Goal: Task Accomplishment & Management: Complete application form

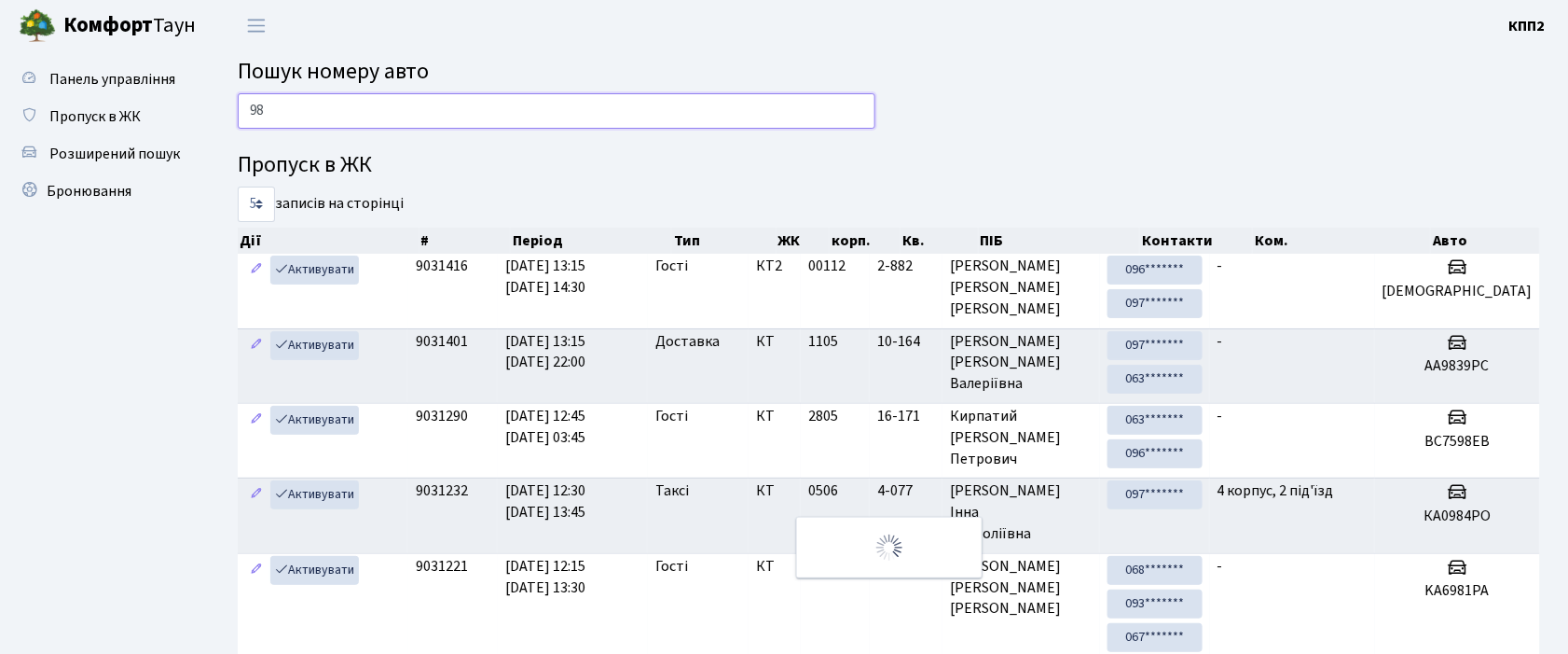
type input "9"
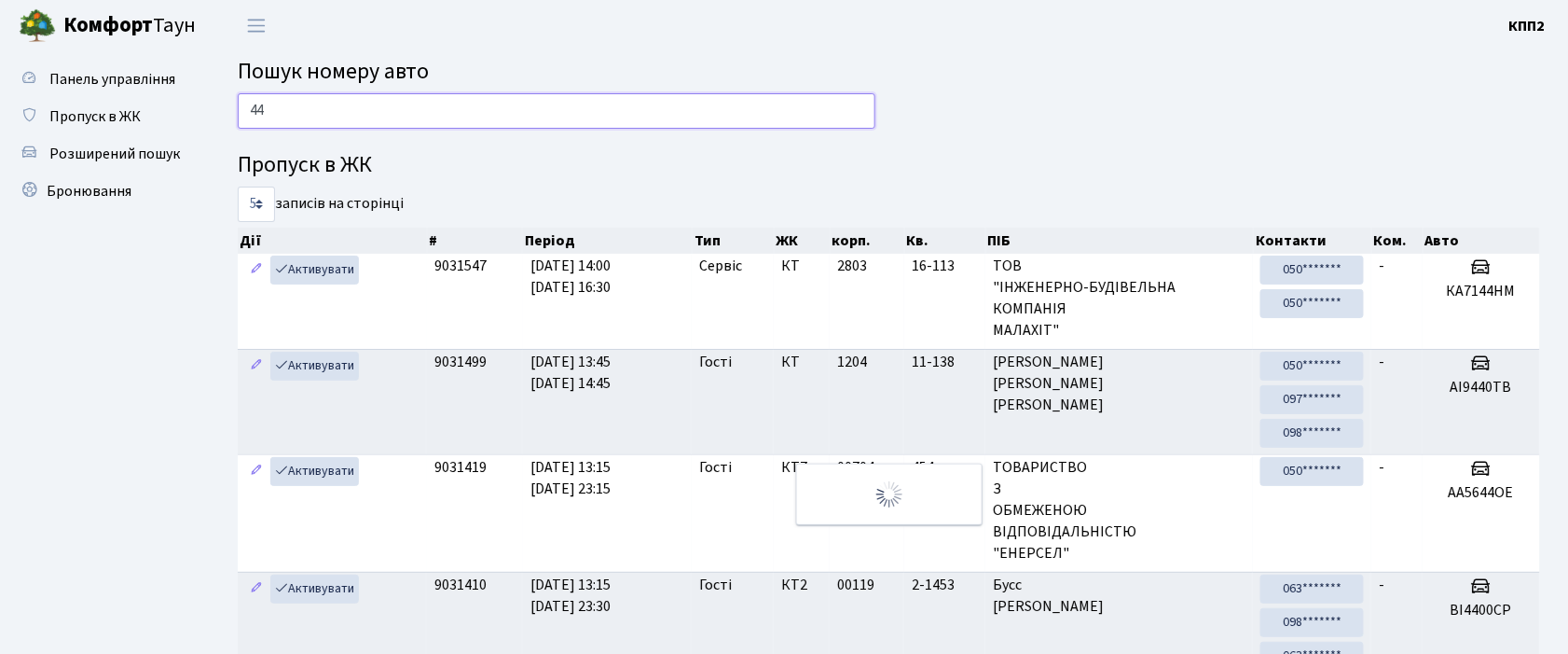
type input "4"
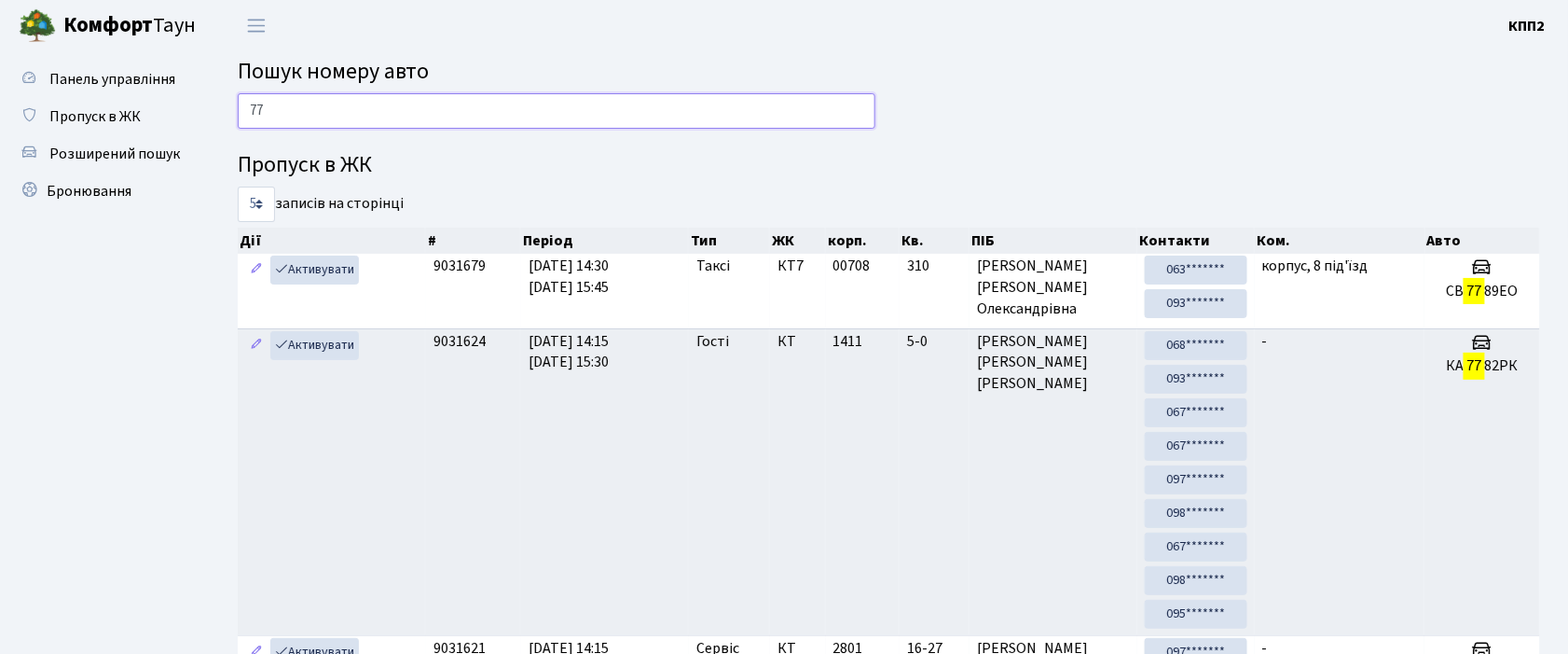
type input "7"
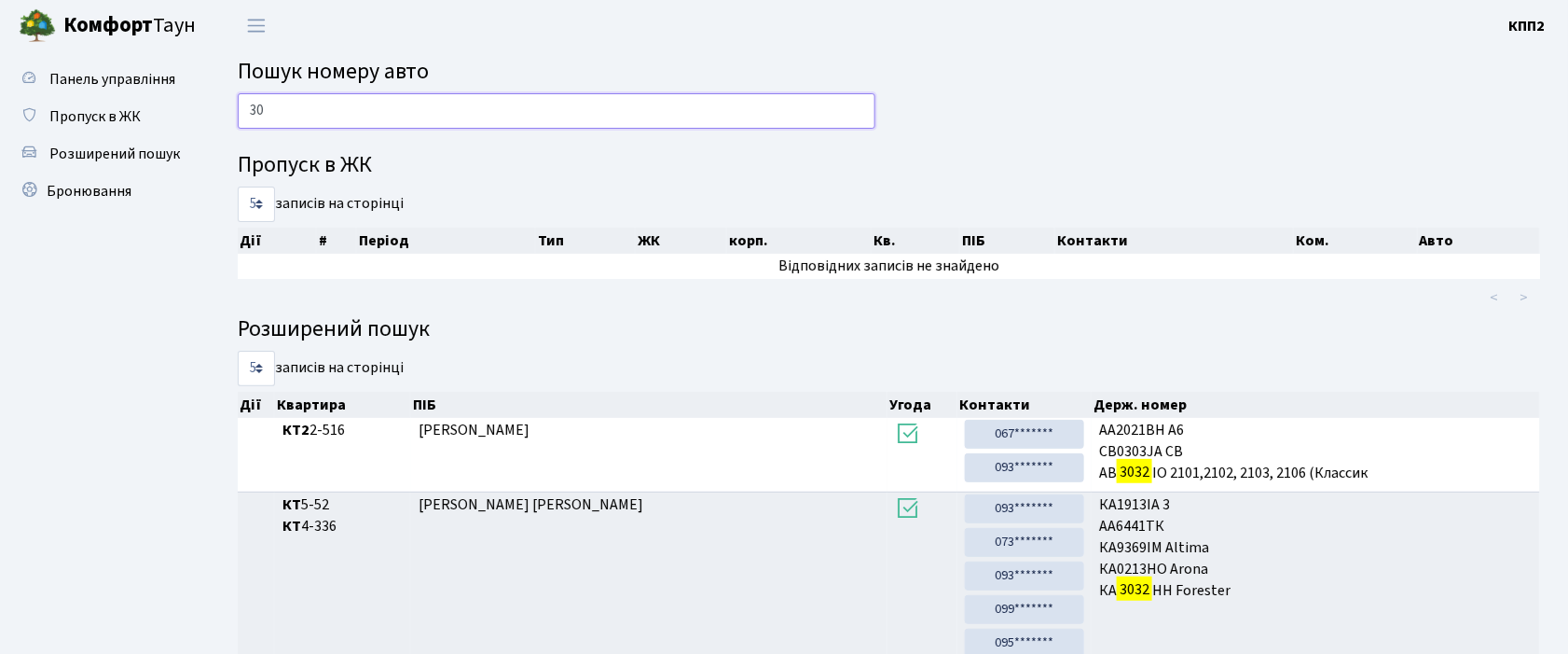
type input "3"
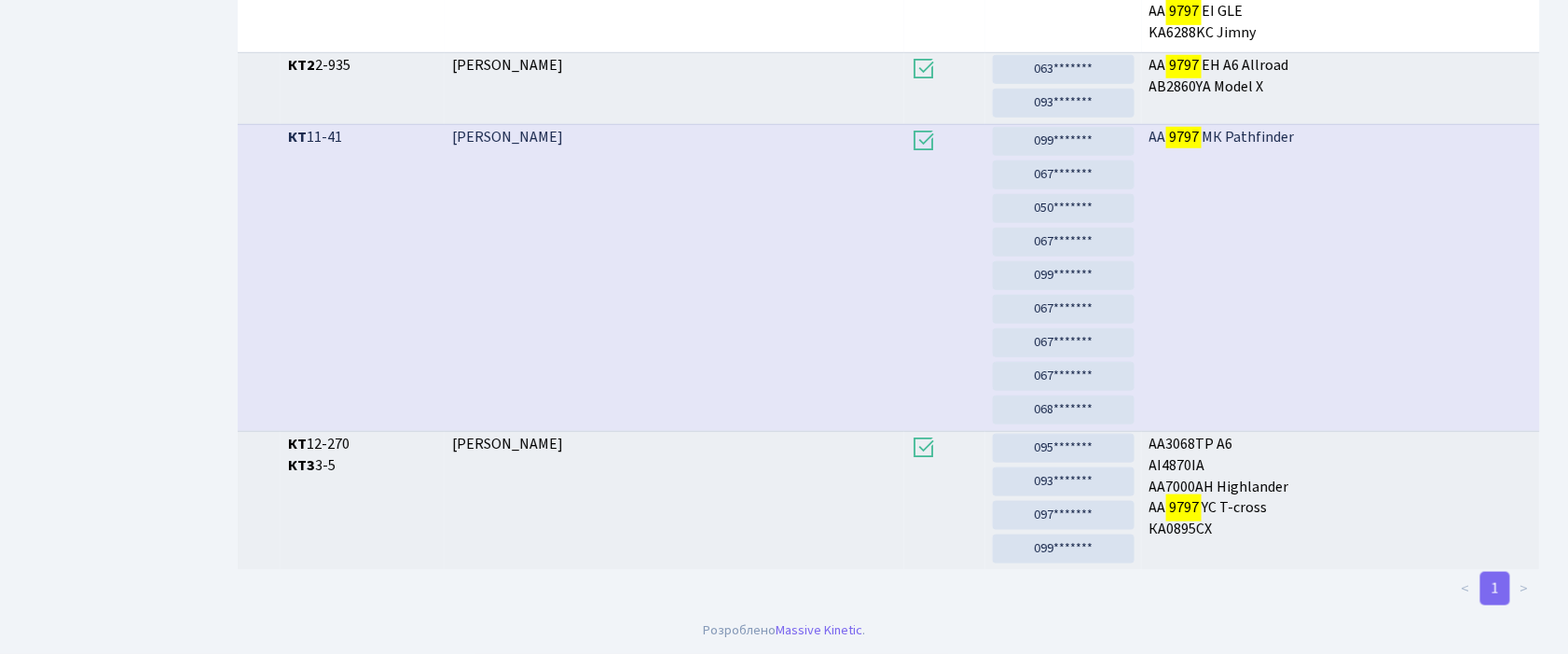
scroll to position [101, 0]
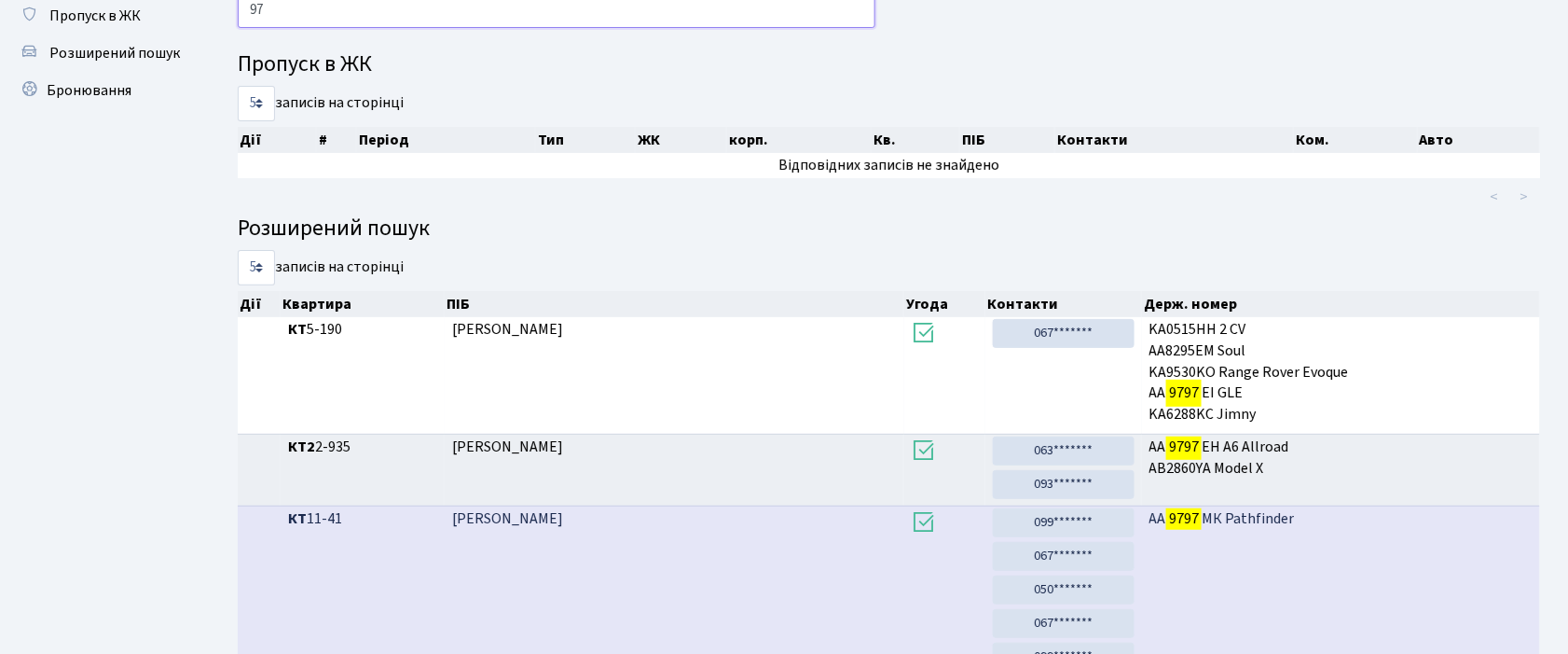
type input "9"
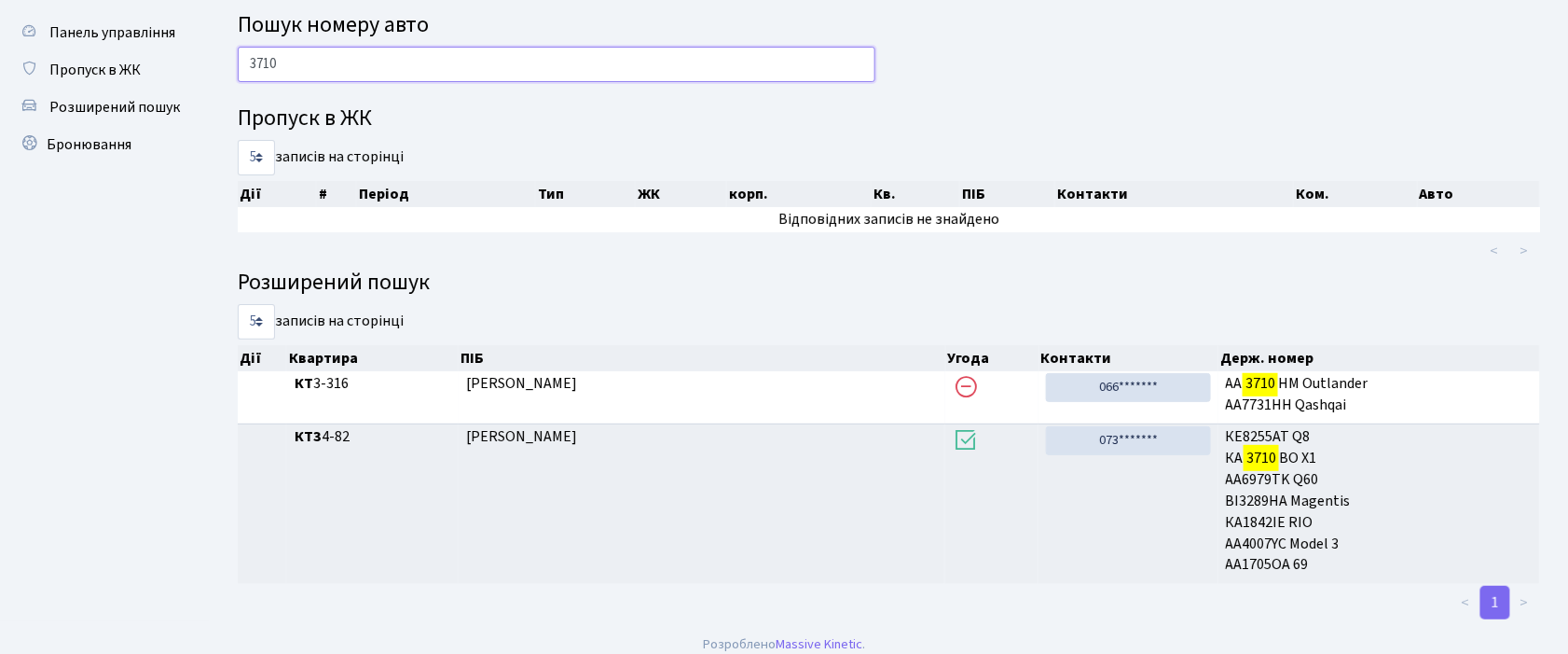
scroll to position [60, 0]
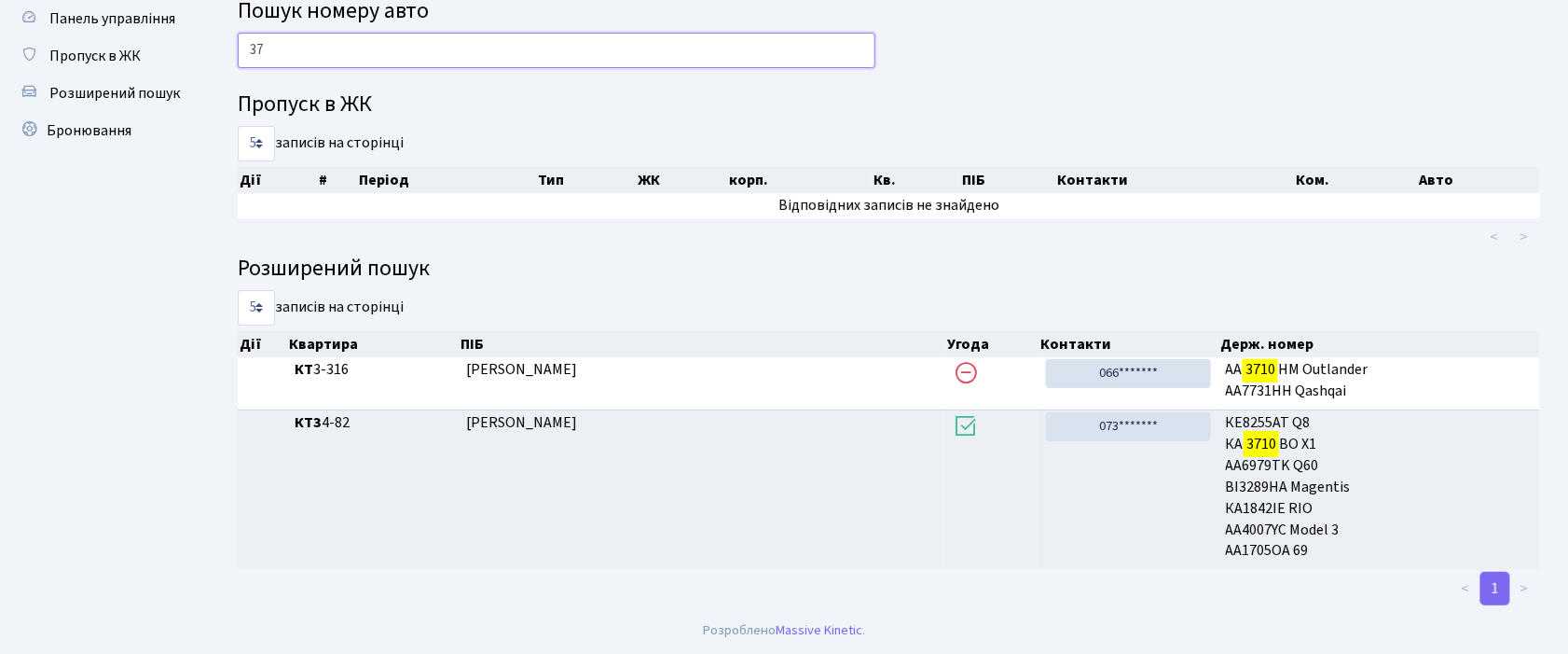
type input "3"
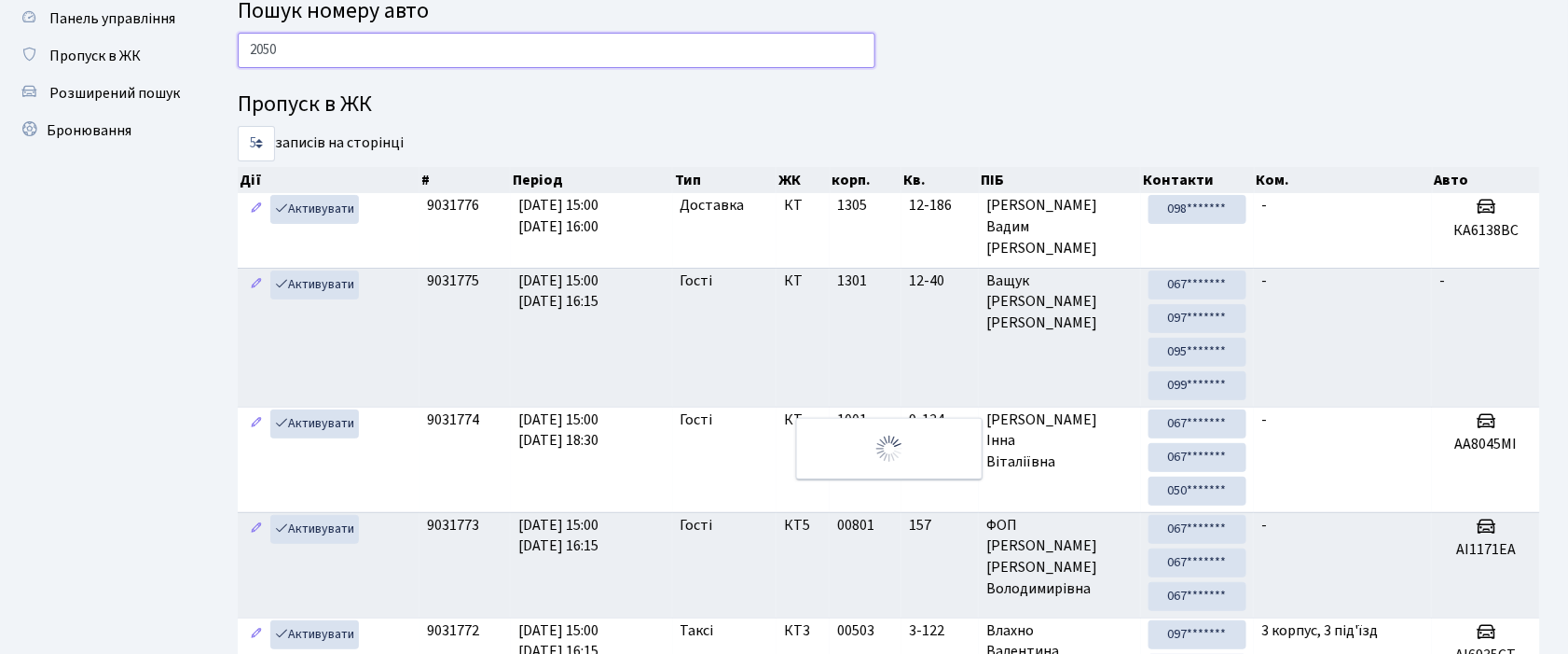
scroll to position [0, 0]
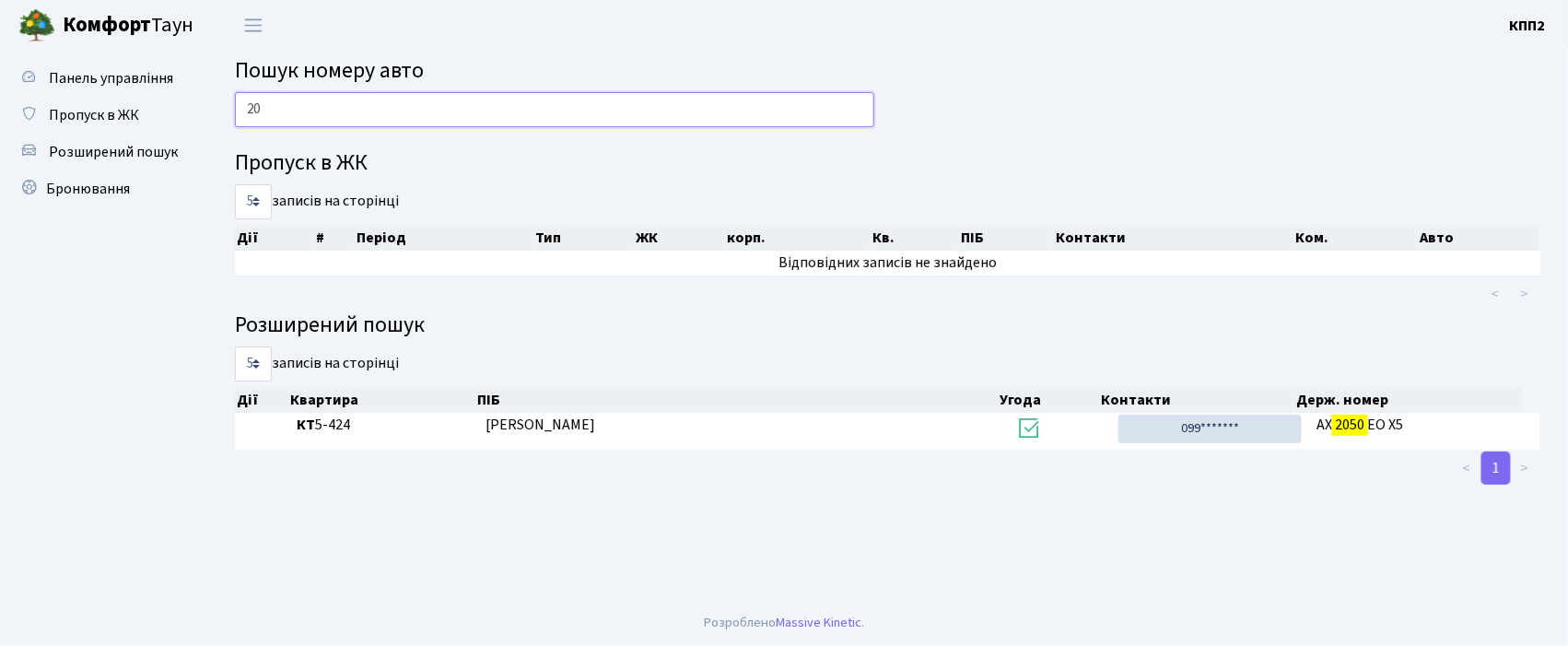
type input "2"
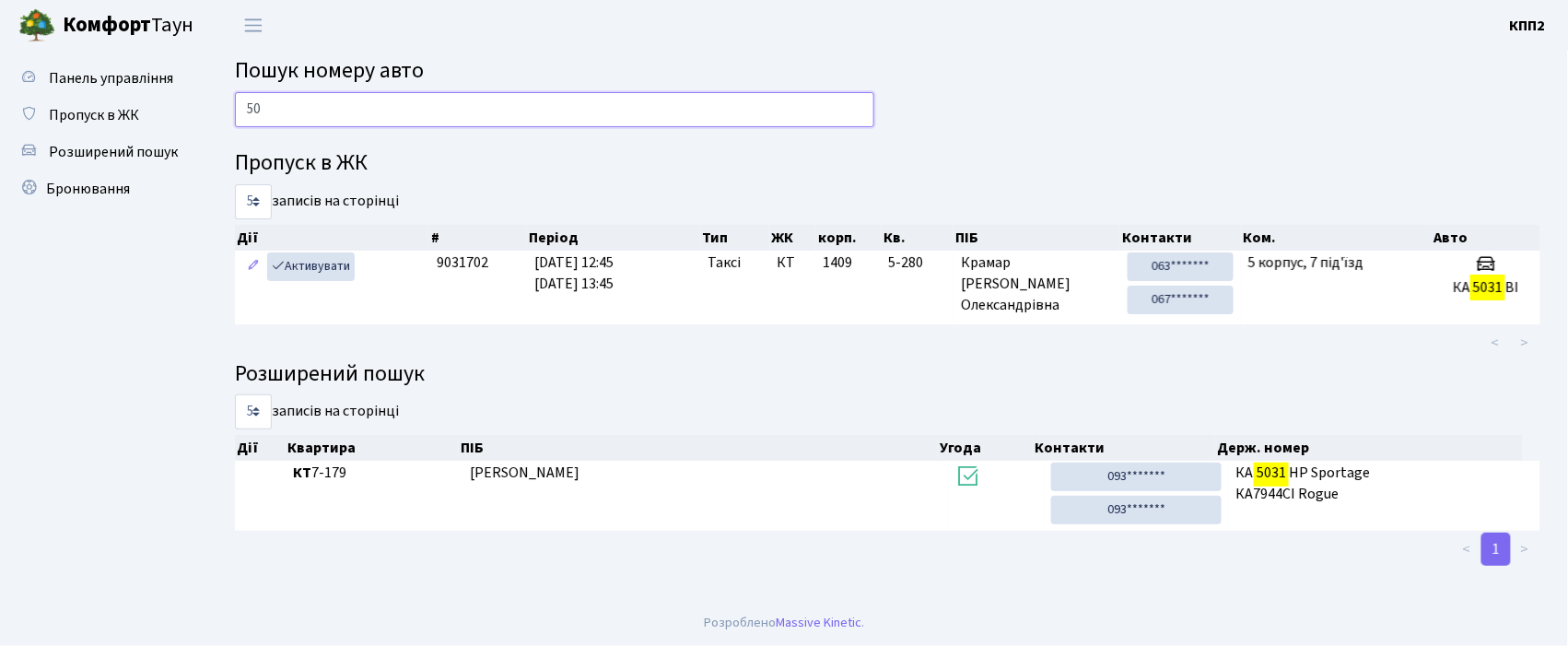
type input "5"
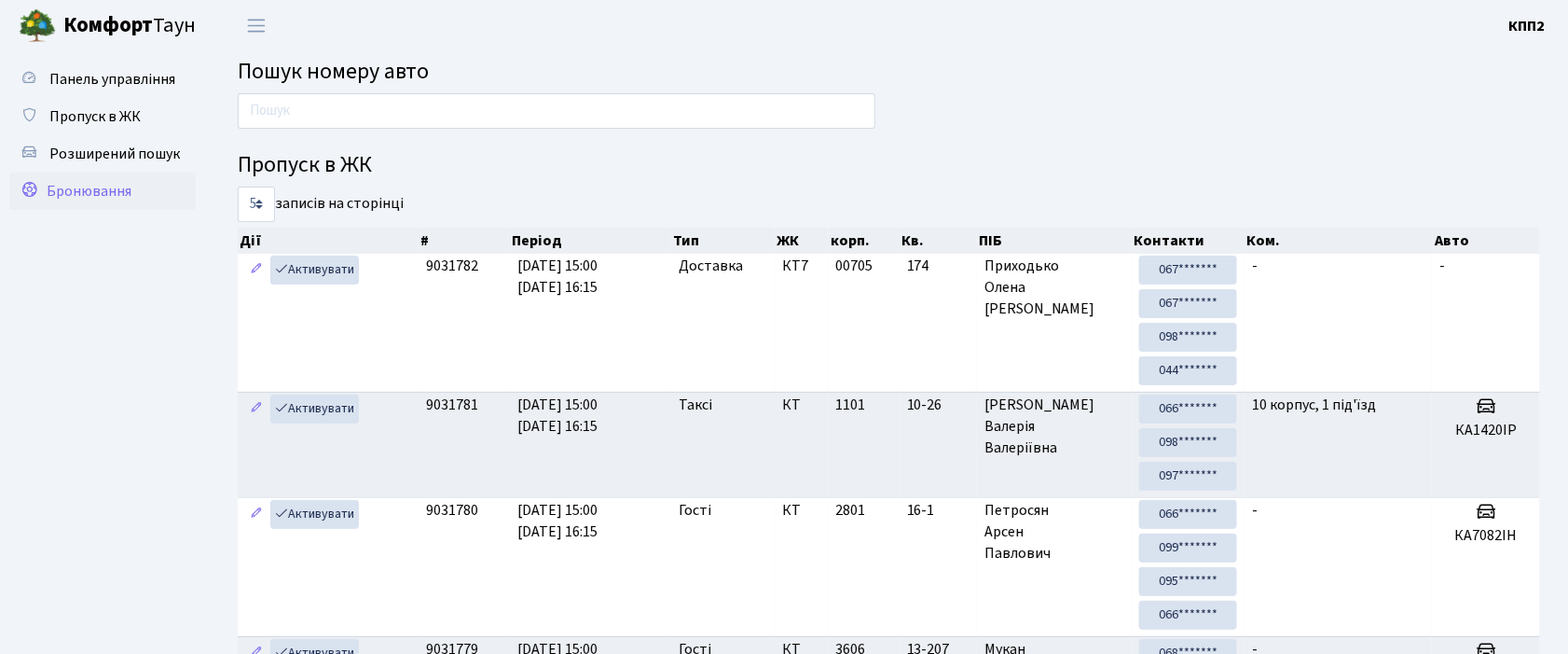
click at [75, 194] on span "Бронювання" at bounding box center [89, 191] width 85 height 20
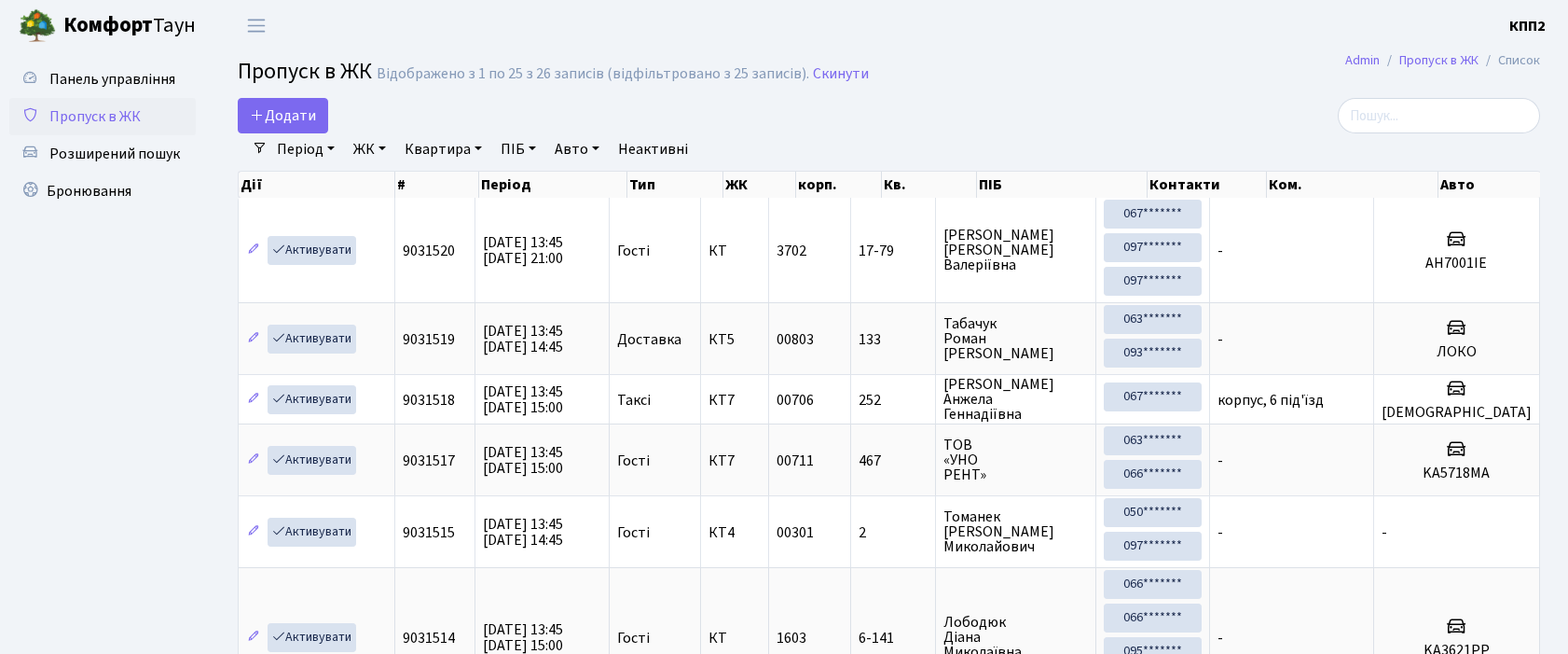
select select "25"
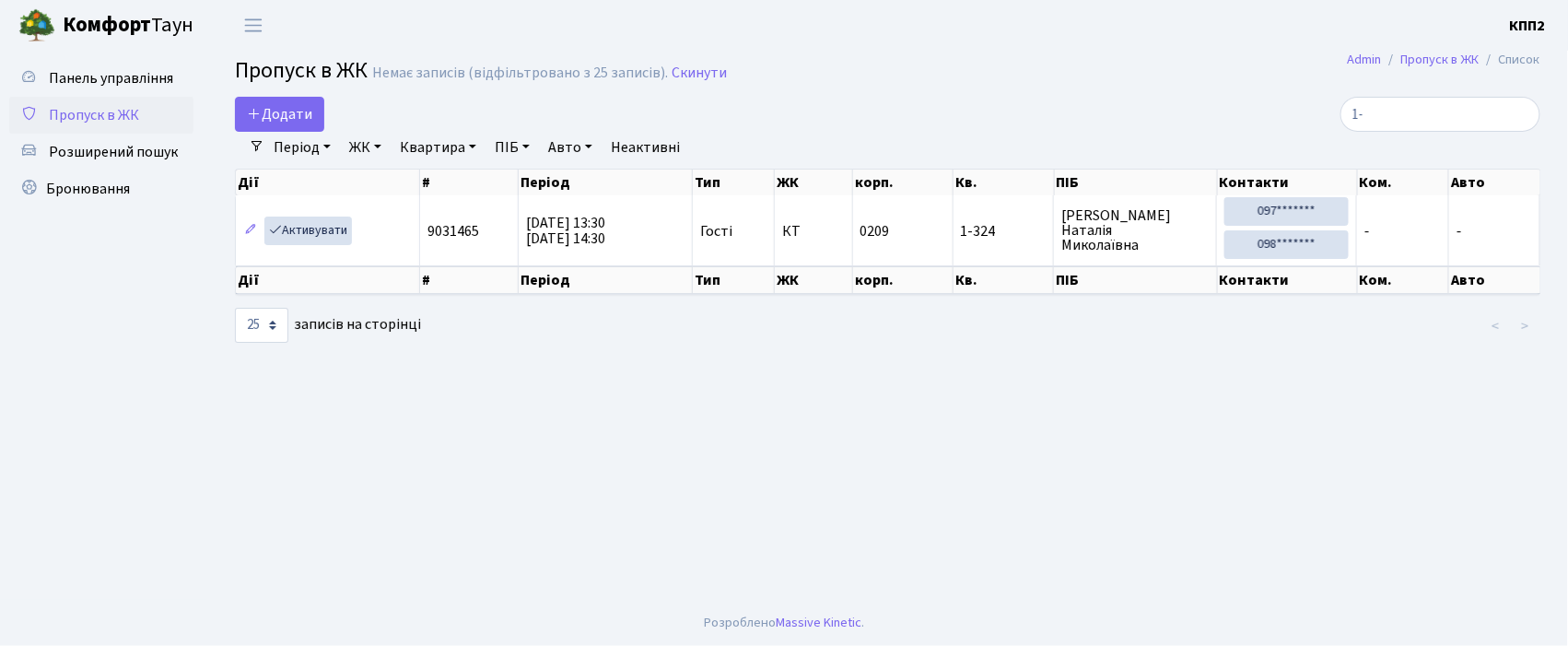
type input "1"
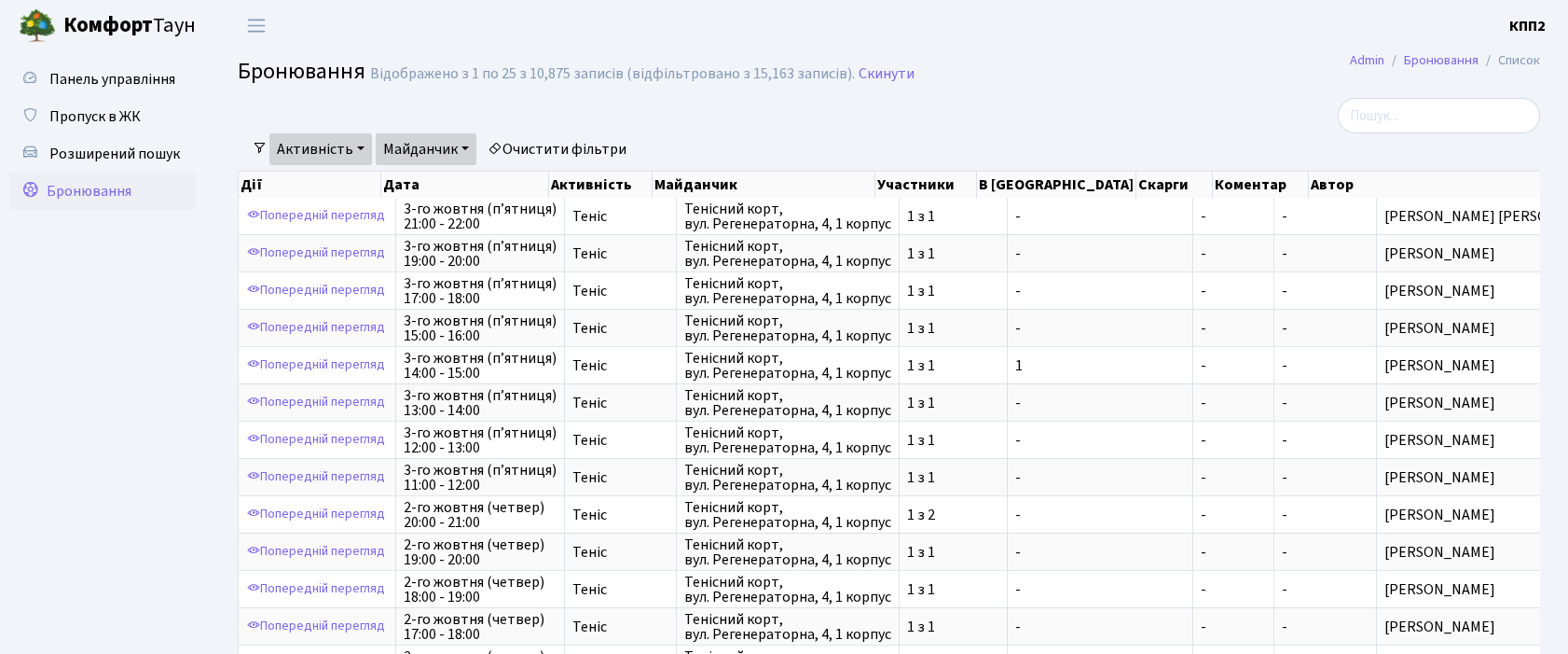
select select "25"
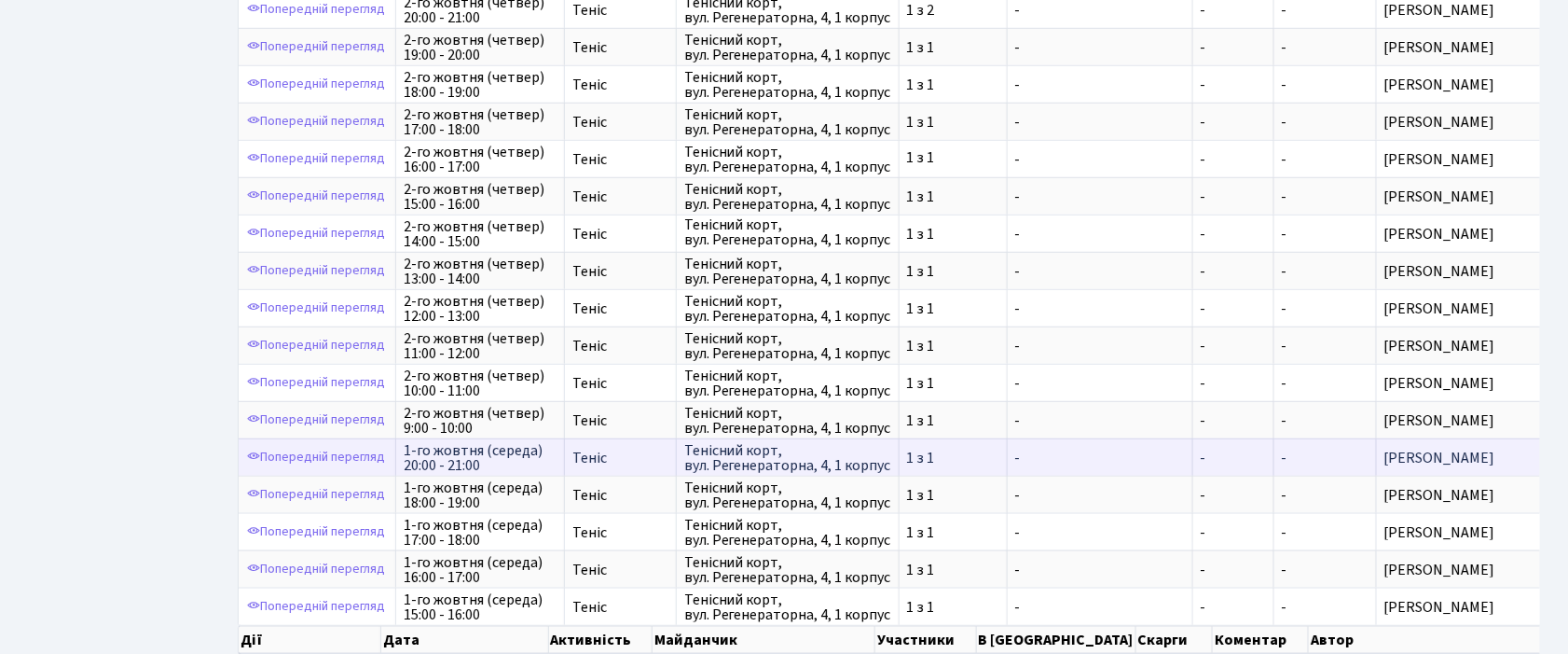
scroll to position [646, 0]
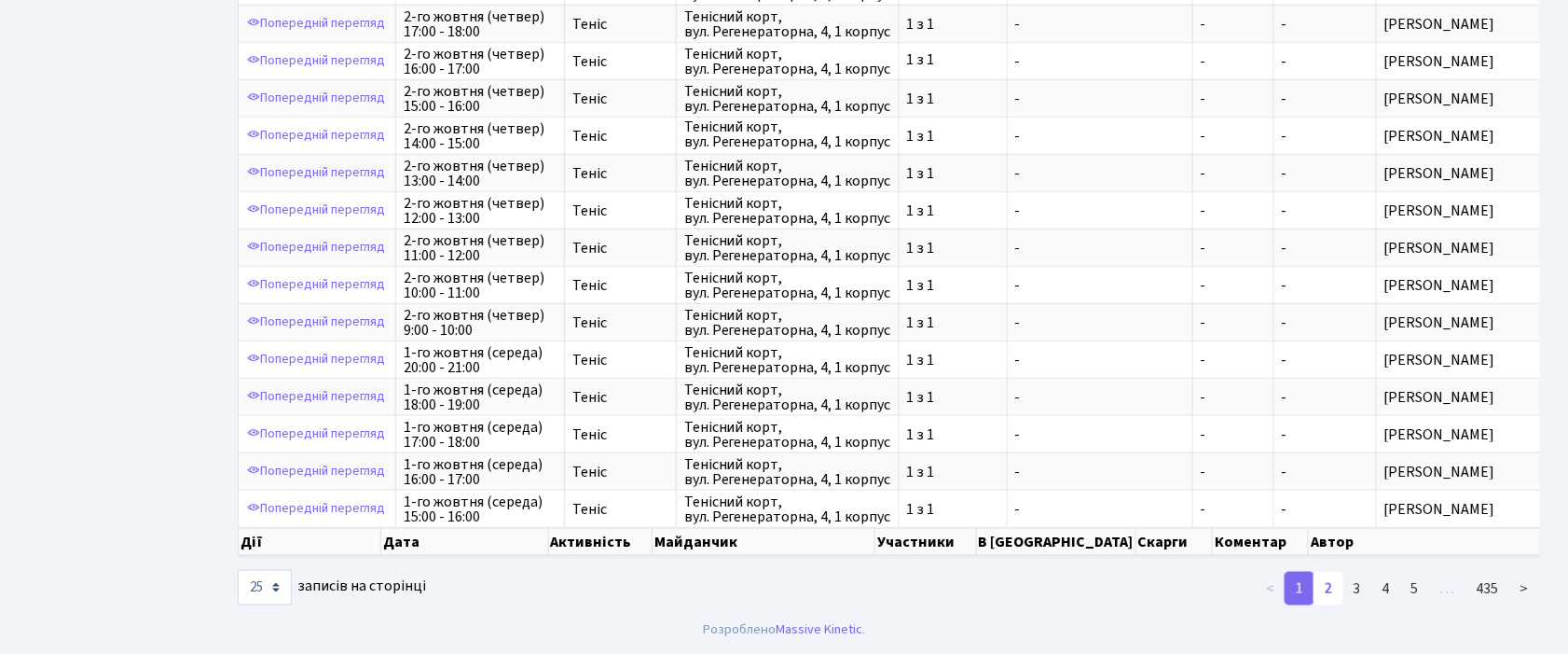
click at [1333, 583] on link "2" at bounding box center [1328, 588] width 30 height 34
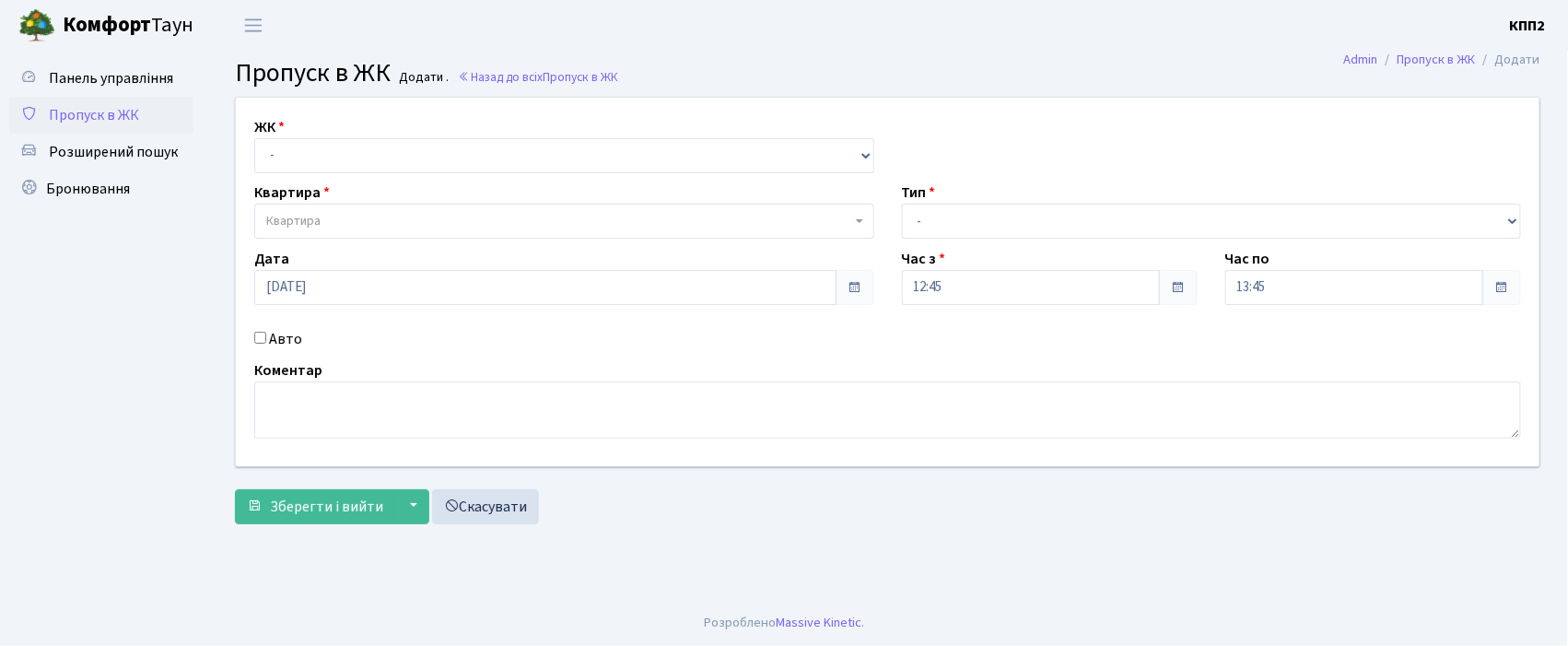
click at [262, 340] on input "Авто" at bounding box center [260, 338] width 12 height 12
checkbox input "true"
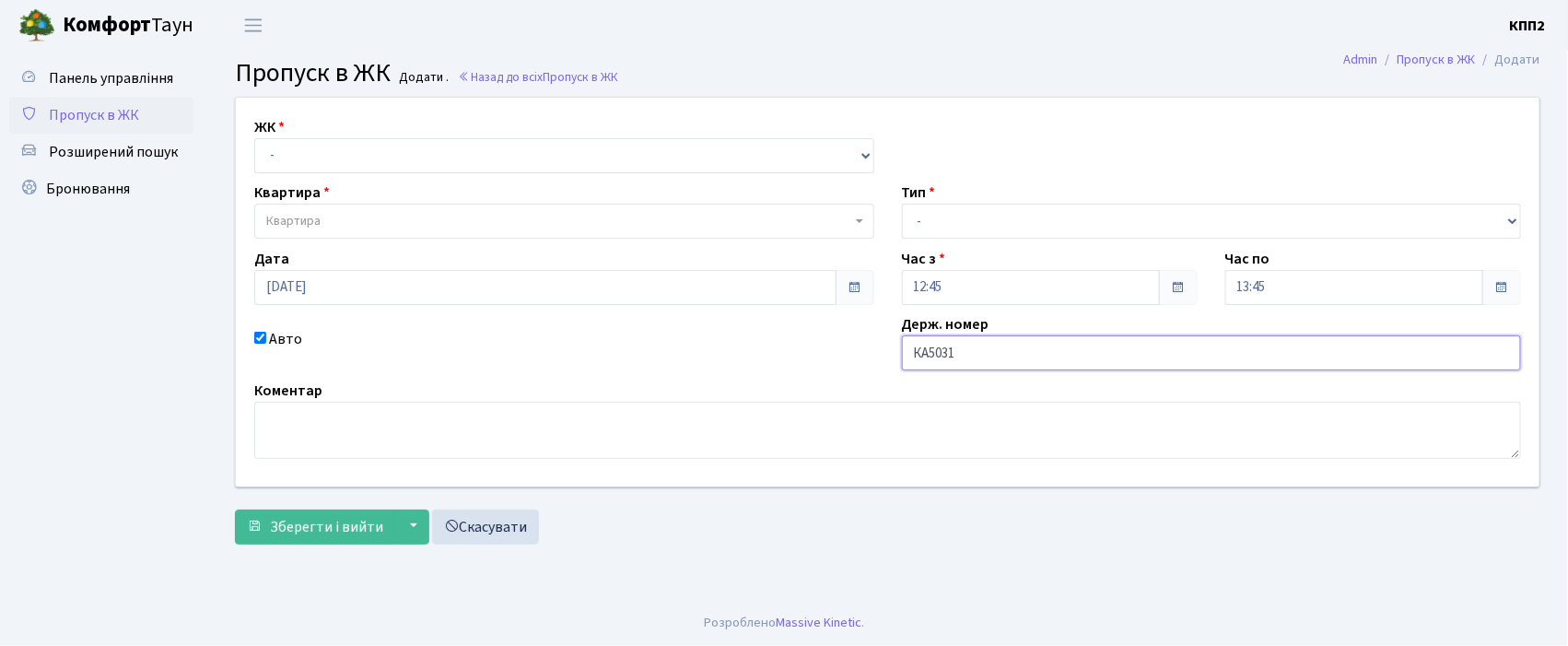
type input "КА5031ВІ"
click at [392, 144] on select "- КТ, вул. Регенераторна, 4 КТ2, просп. Соборності, 17 КТ3, вул. Березнева, 16 …" at bounding box center [564, 155] width 619 height 35
select select "271"
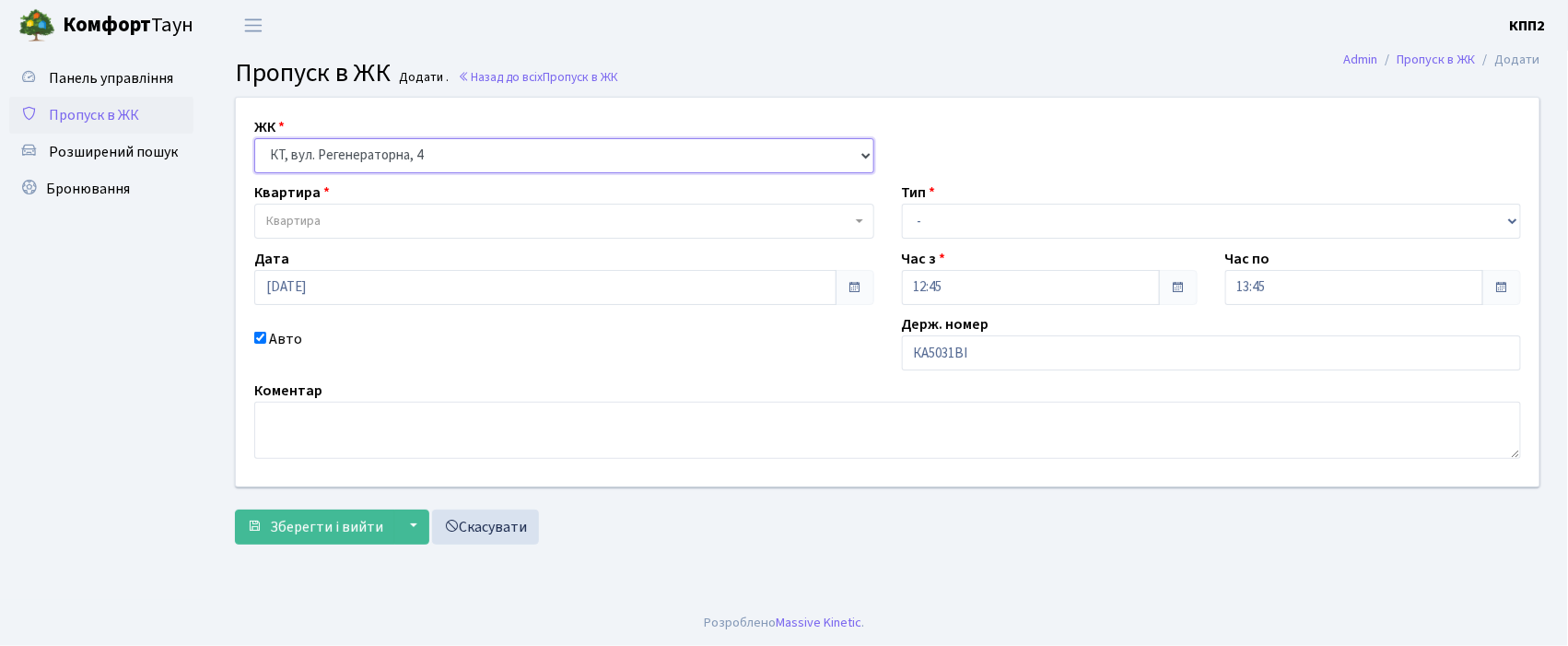
click at [254, 138] on select "- КТ, вул. Регенераторна, 4 КТ2, просп. Соборності, 17 КТ3, вул. Березнева, 16 …" at bounding box center [564, 155] width 619 height 35
select select
click at [340, 229] on span "Квартира" at bounding box center [558, 220] width 584 height 18
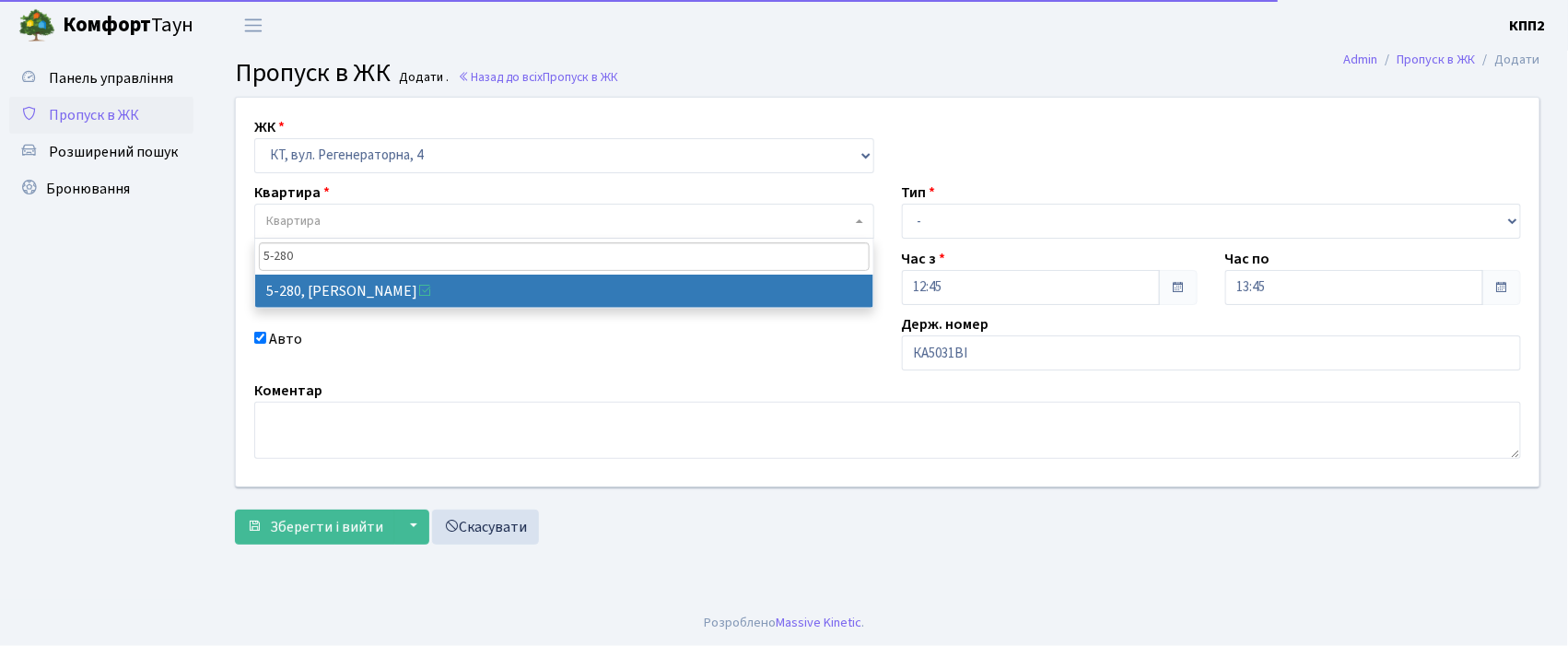
type input "5-280"
select select "2291"
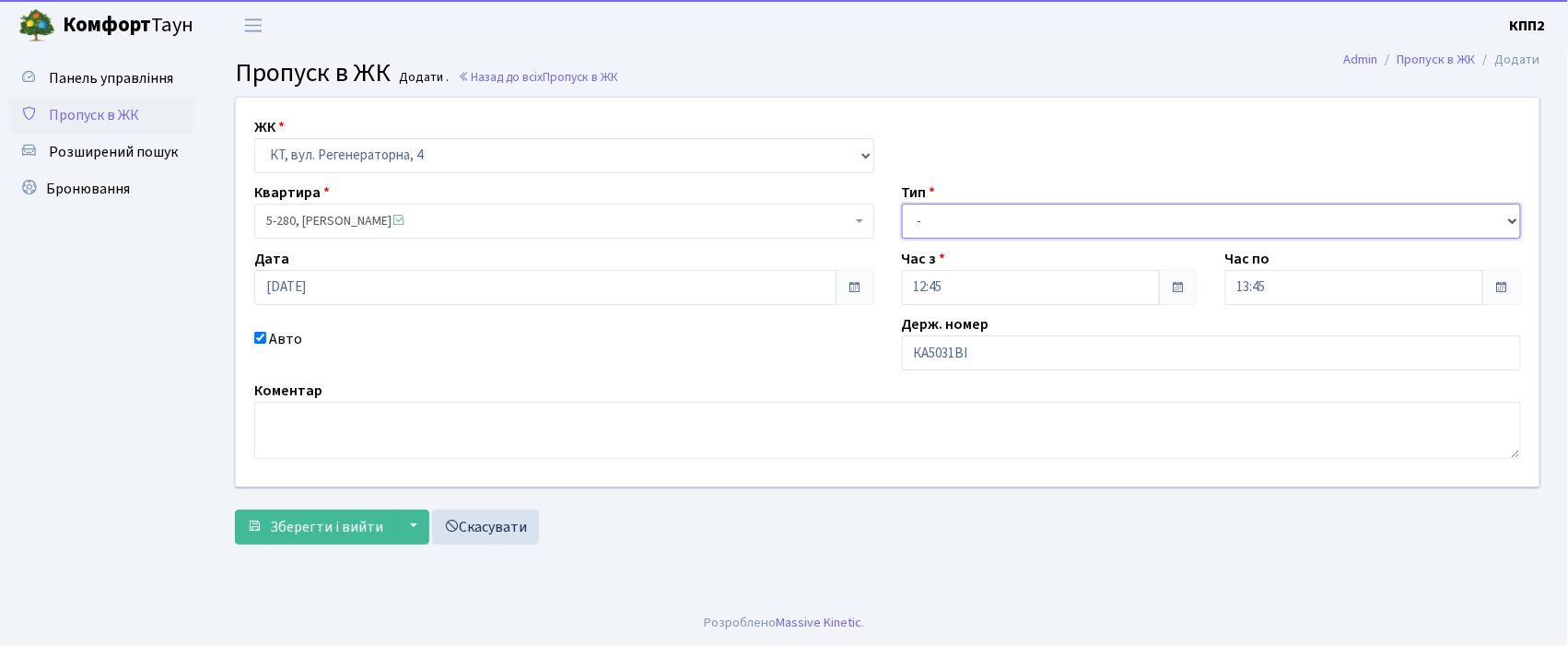
click at [950, 216] on select "- Доставка Таксі Гості Сервіс" at bounding box center [1211, 220] width 619 height 35
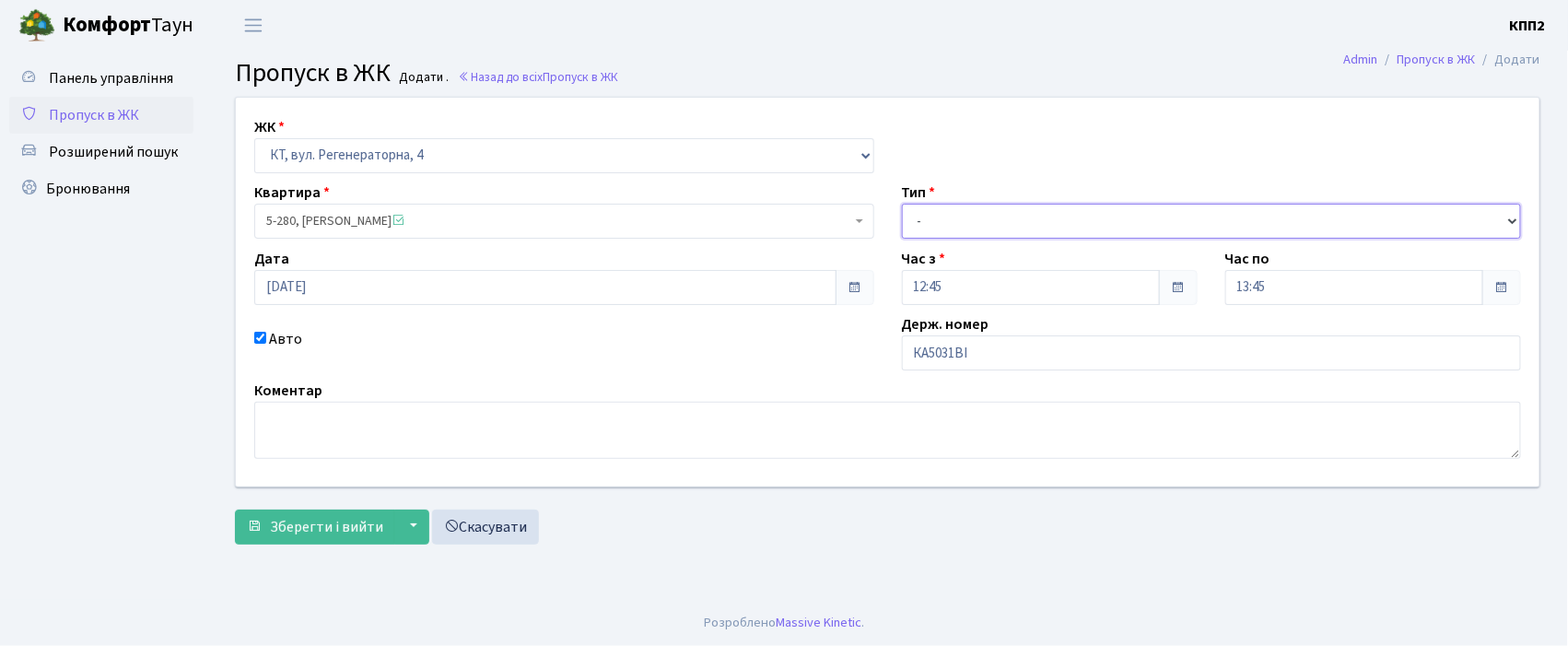
select select "2"
click at [901, 203] on select "- Доставка Таксі Гості Сервіс" at bounding box center [1211, 220] width 619 height 35
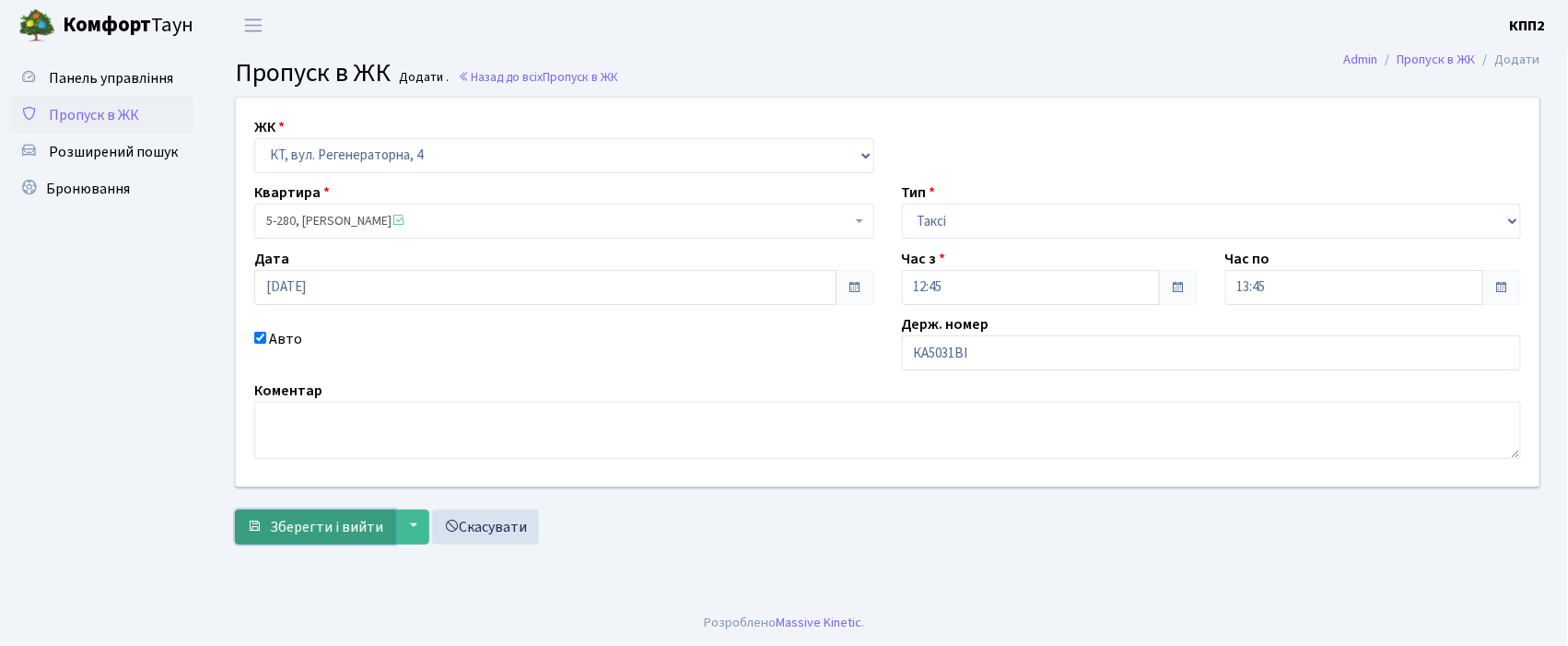
click at [325, 520] on span "Зберегти і вийти" at bounding box center [326, 526] width 113 height 20
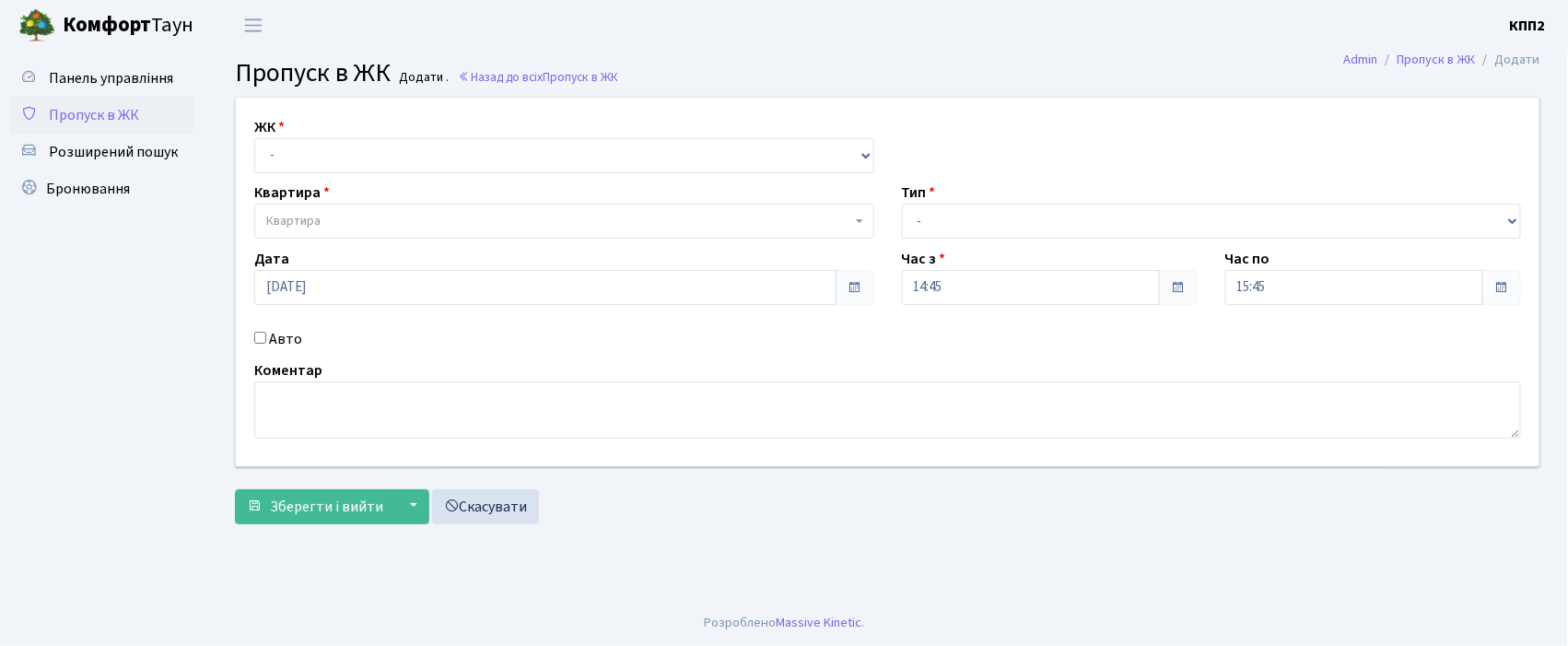
click at [260, 336] on input "Авто" at bounding box center [260, 338] width 12 height 12
checkbox input "true"
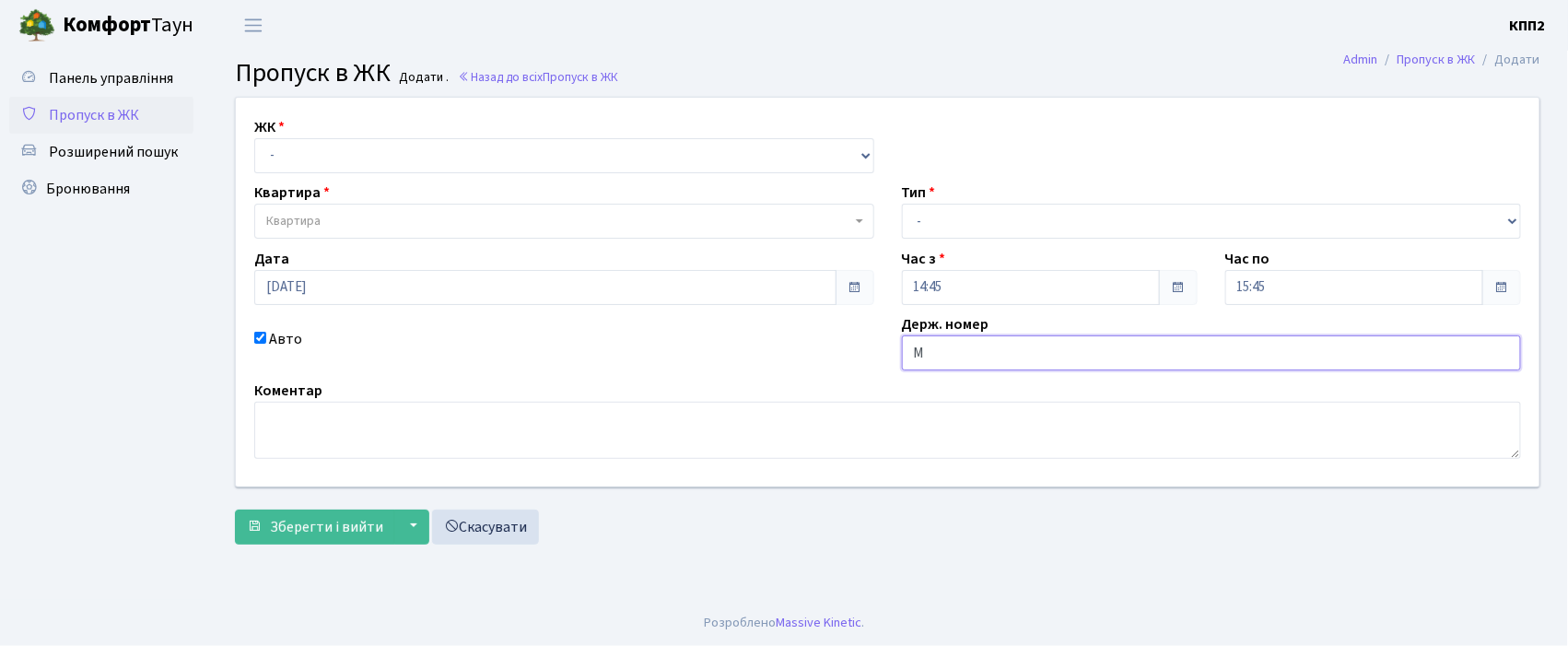
type input "MOTORNY"
click at [292, 152] on select "- КТ, вул. Регенераторна, 4 КТ2, просп. Соборності, 17 КТ3, вул. Березнева, 16 …" at bounding box center [564, 155] width 619 height 35
select select "271"
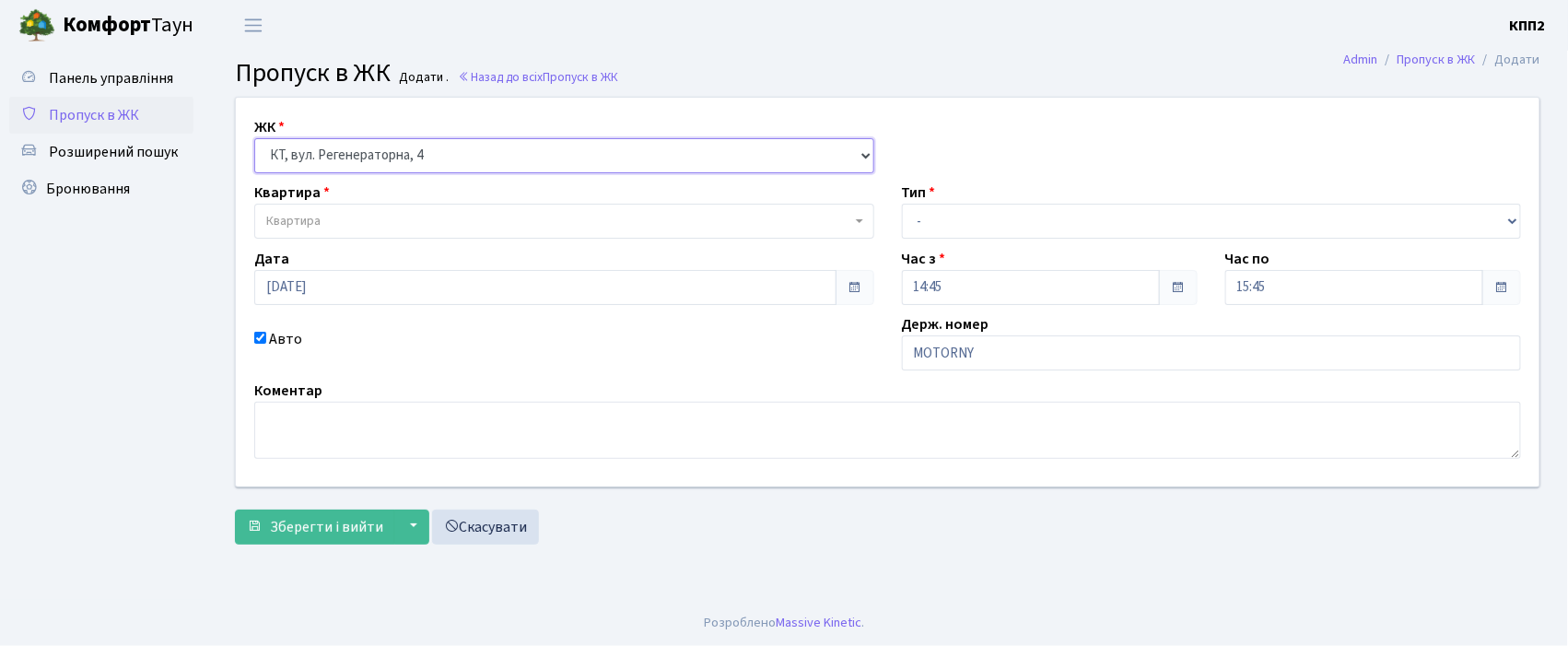
click at [254, 138] on select "- КТ, вул. Регенераторна, 4 КТ2, просп. Соборності, 17 КТ3, вул. Березнева, 16 …" at bounding box center [564, 155] width 619 height 35
select select
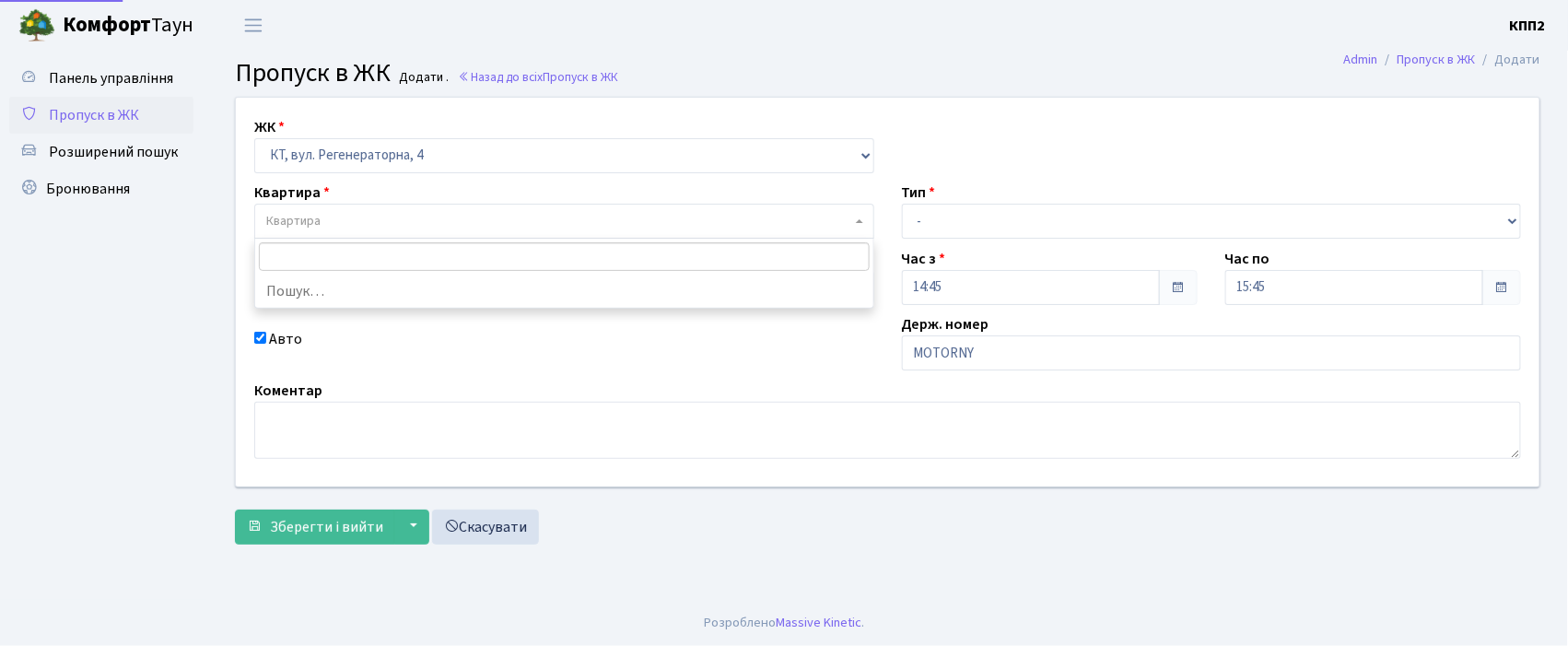
click at [304, 225] on span "Квартира" at bounding box center [292, 220] width 54 height 18
type input "367"
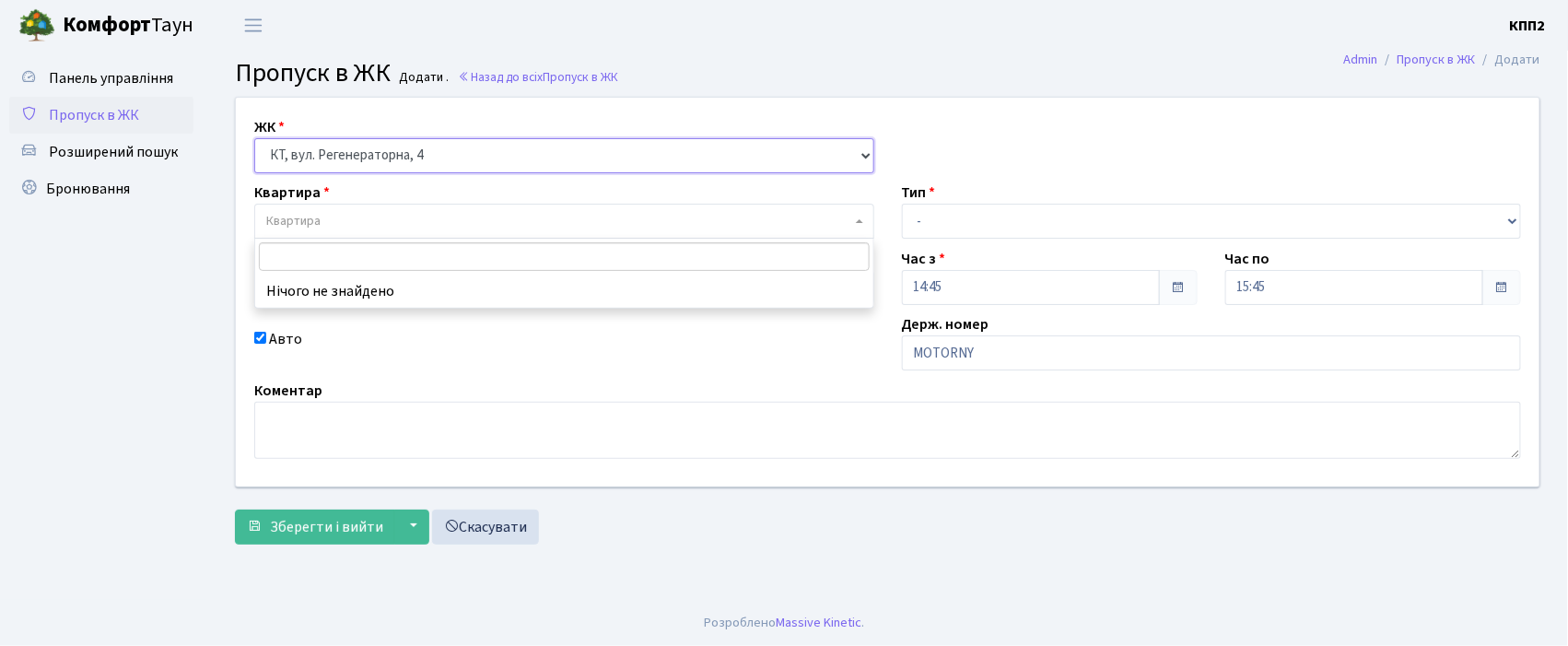
click at [317, 145] on select "- КТ, вул. Регенераторна, 4 КТ2, просп. [STREET_ADDRESS] [STREET_ADDRESS] [PERS…" at bounding box center [564, 155] width 619 height 35
select select "302"
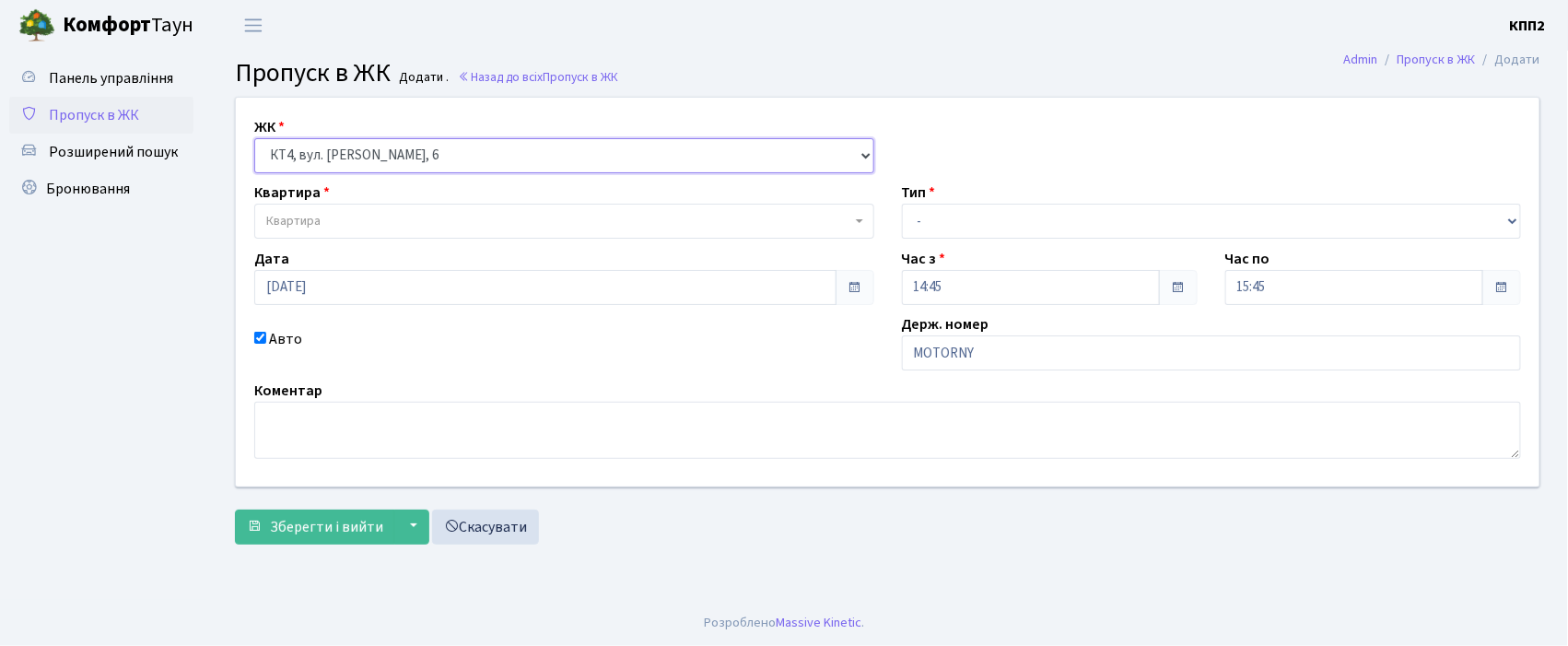
click at [254, 138] on select "- КТ, вул. Регенераторна, 4 КТ2, просп. [STREET_ADDRESS] [STREET_ADDRESS] [PERS…" at bounding box center [564, 155] width 619 height 35
select select
click at [333, 219] on span "Квартира" at bounding box center [558, 220] width 584 height 18
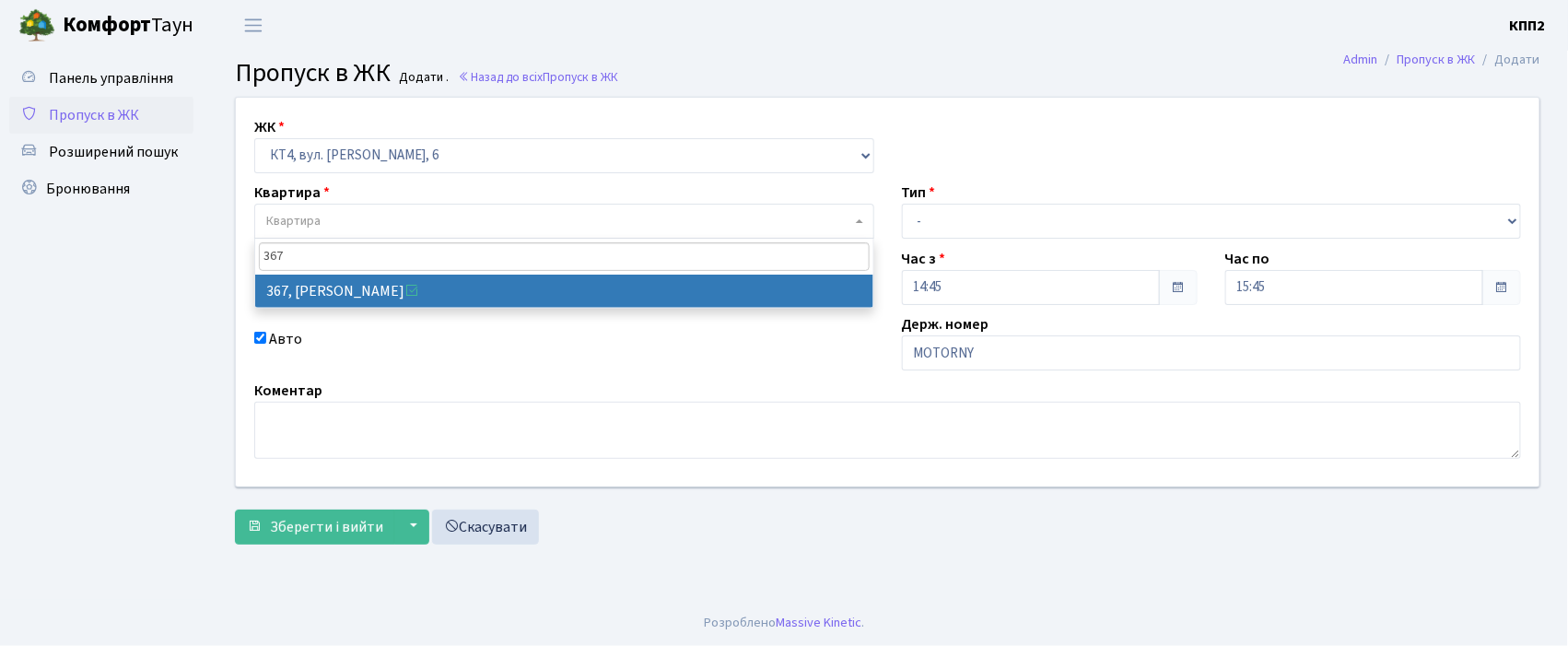
type input "367"
select select "17074"
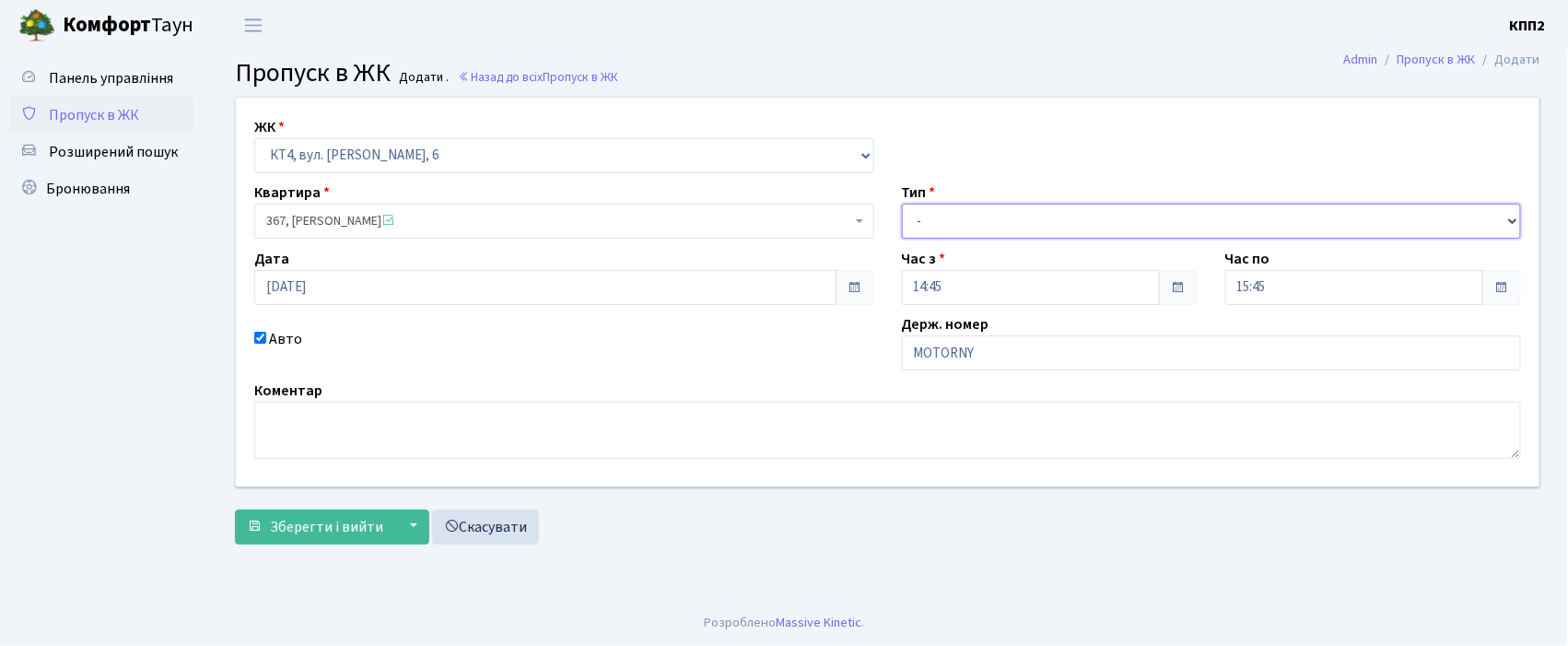
click at [973, 212] on select "- Доставка Таксі Гості Сервіс" at bounding box center [1211, 220] width 619 height 35
select select "3"
click at [901, 203] on select "- Доставка Таксі Гості Сервіс" at bounding box center [1211, 220] width 619 height 35
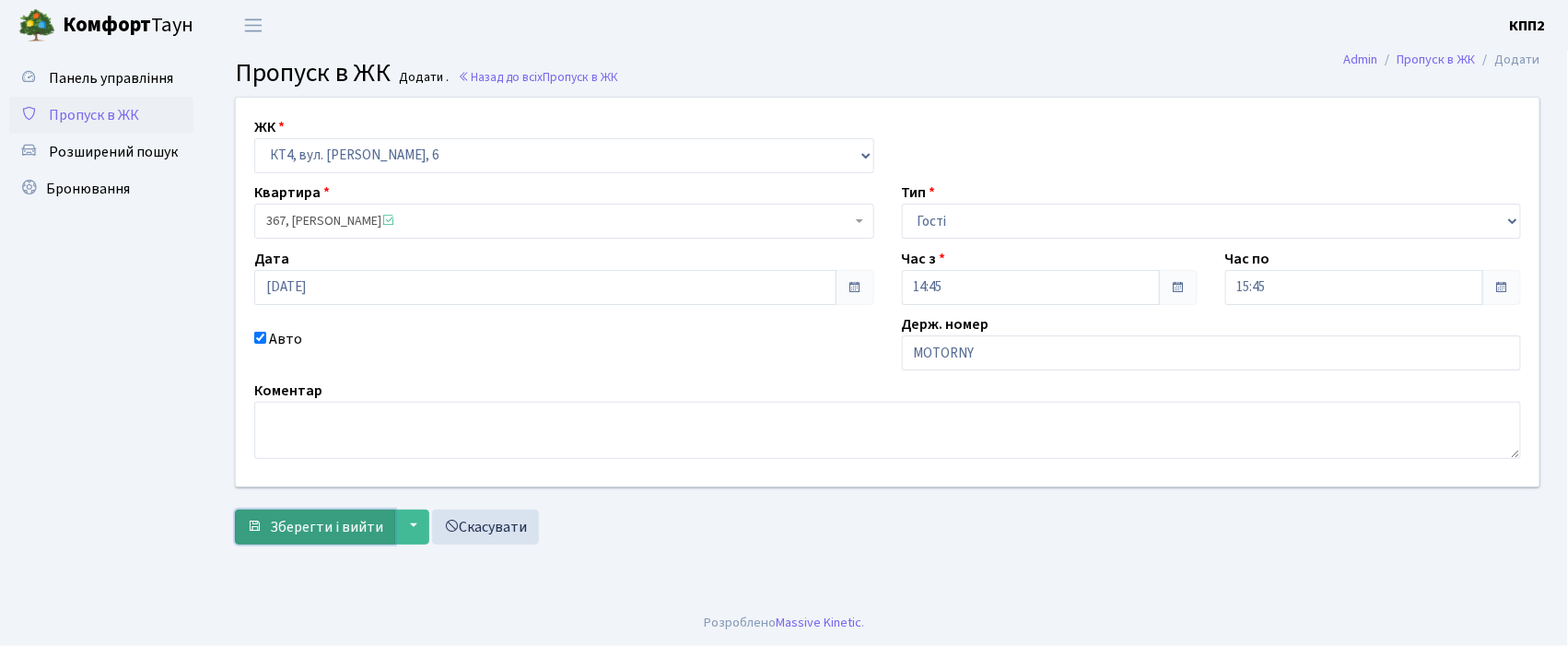
click at [315, 533] on span "Зберегти і вийти" at bounding box center [326, 526] width 113 height 20
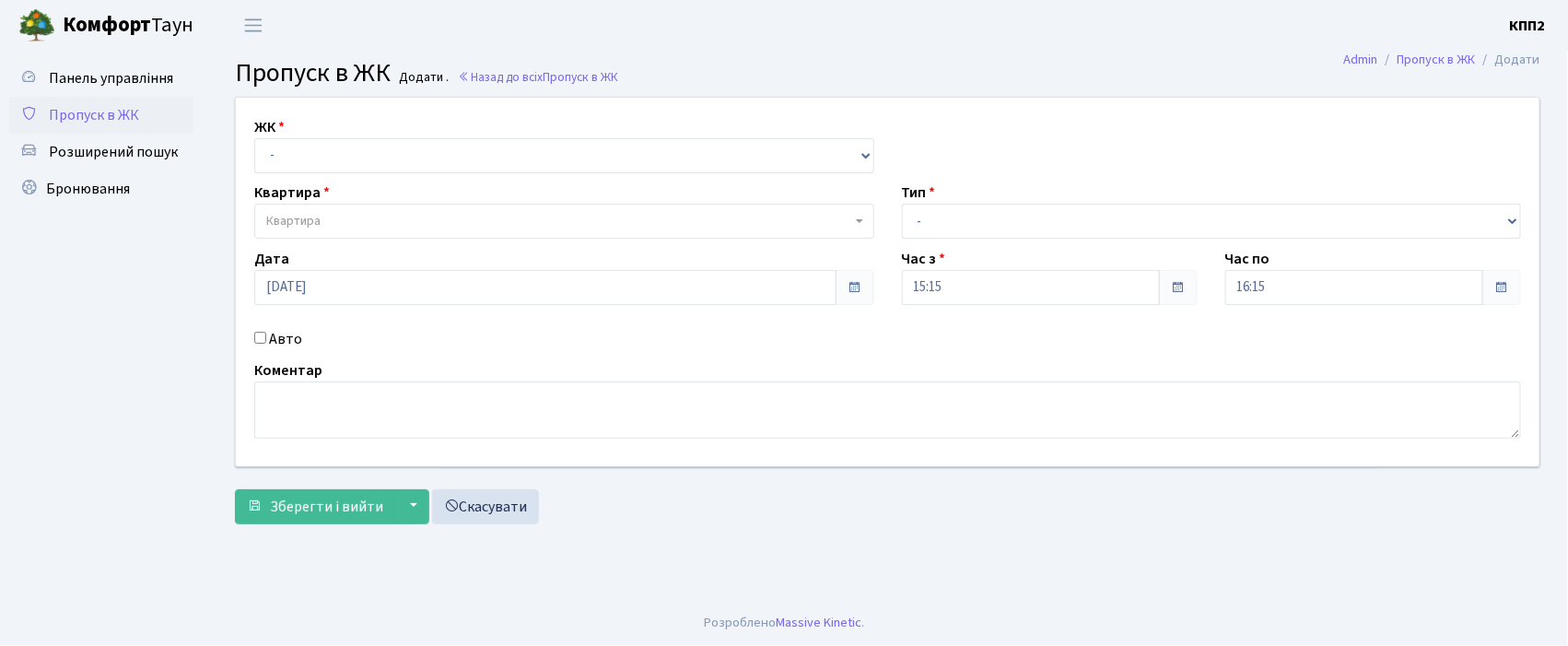
click at [264, 337] on input "Авто" at bounding box center [260, 338] width 12 height 12
checkbox input "true"
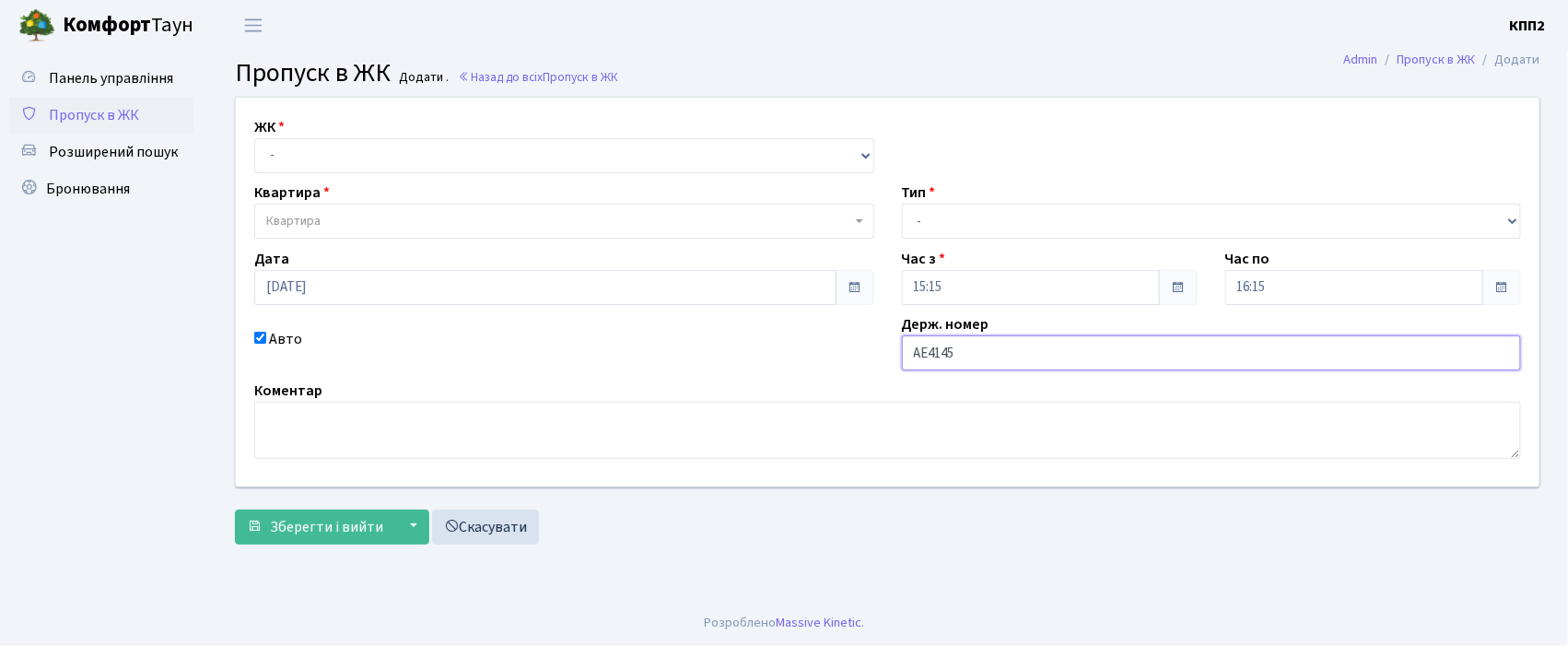
type input "АЕ4145ОВ"
click at [310, 159] on select "- КТ, вул. Регенераторна, 4 КТ2, просп. Соборності, 17 КТ3, вул. Березнева, 16 …" at bounding box center [564, 155] width 619 height 35
select select "271"
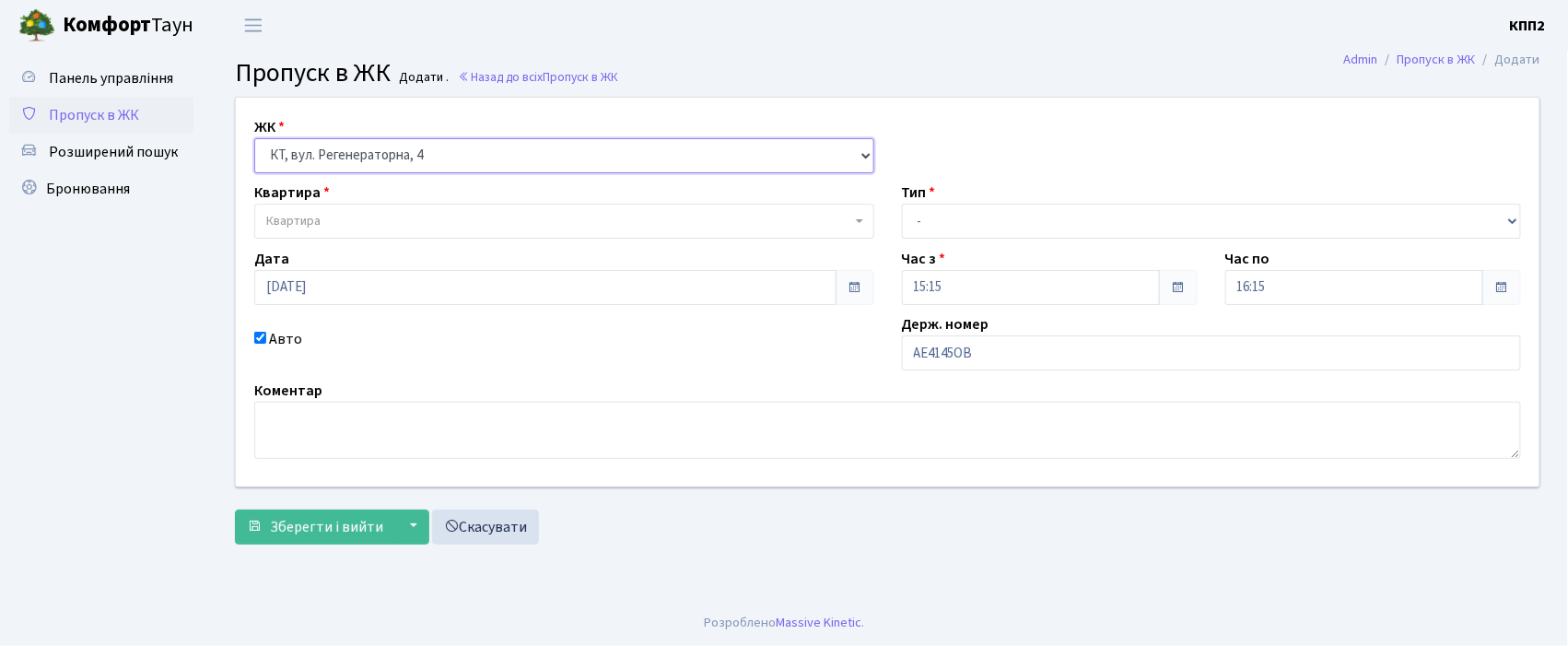
click at [254, 138] on select "- КТ, вул. Регенераторна, 4 КТ2, просп. [STREET_ADDRESS] [STREET_ADDRESS] [PERS…" at bounding box center [564, 155] width 619 height 35
select select
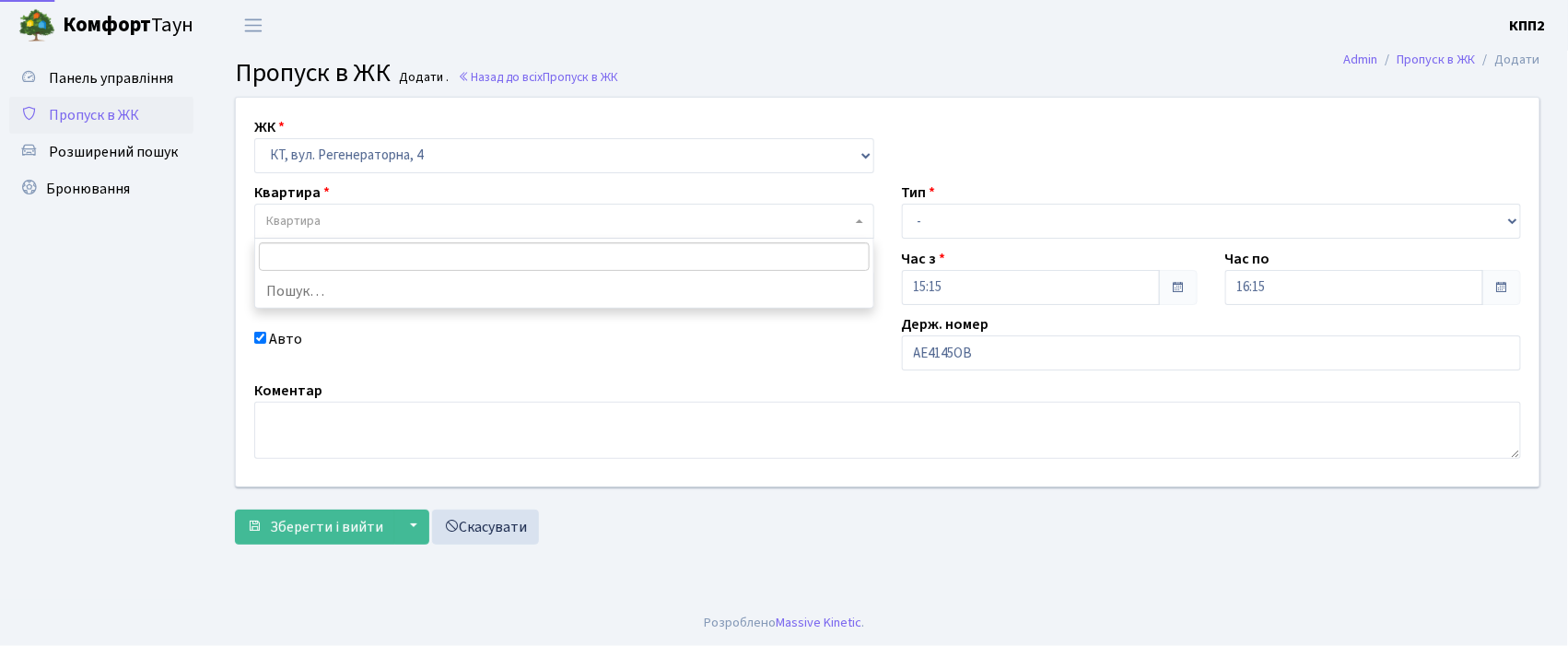
click at [318, 214] on span "Квартира" at bounding box center [292, 220] width 54 height 18
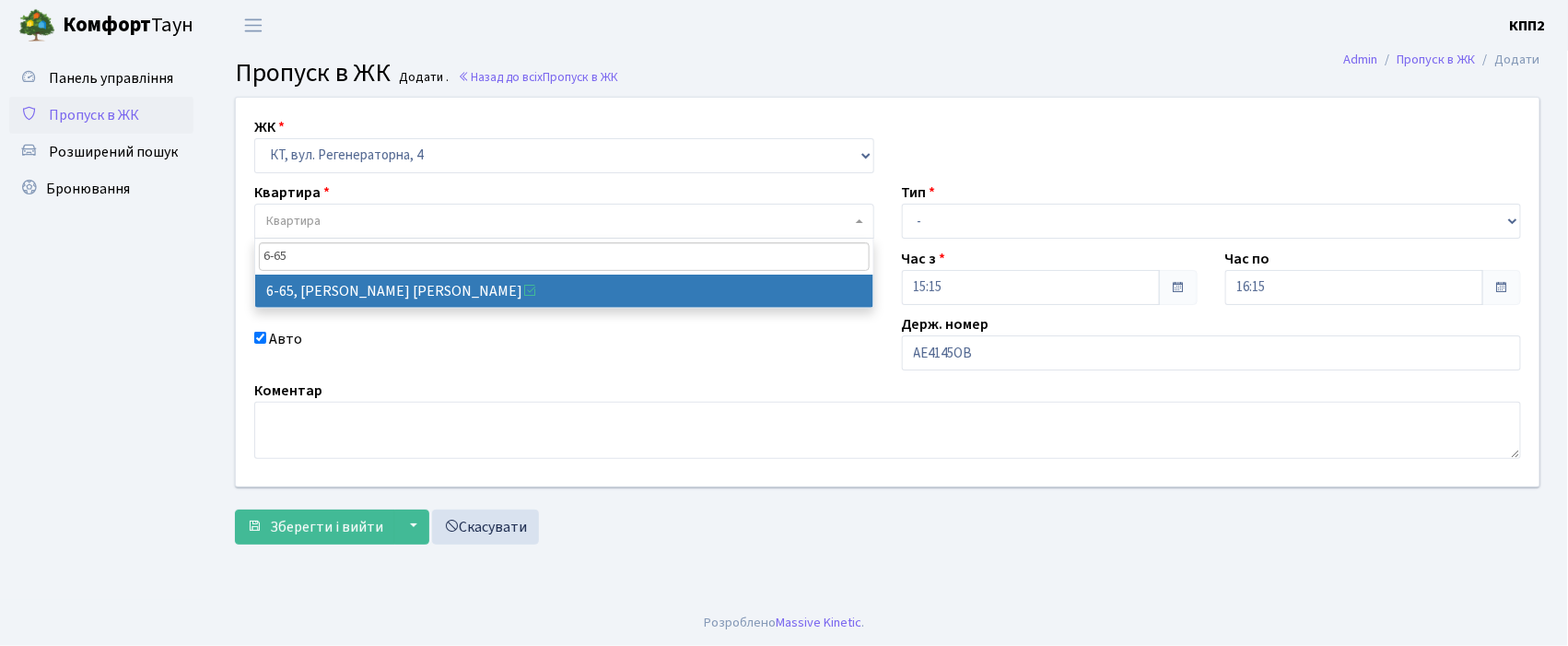
type input "6-65"
select select "5290"
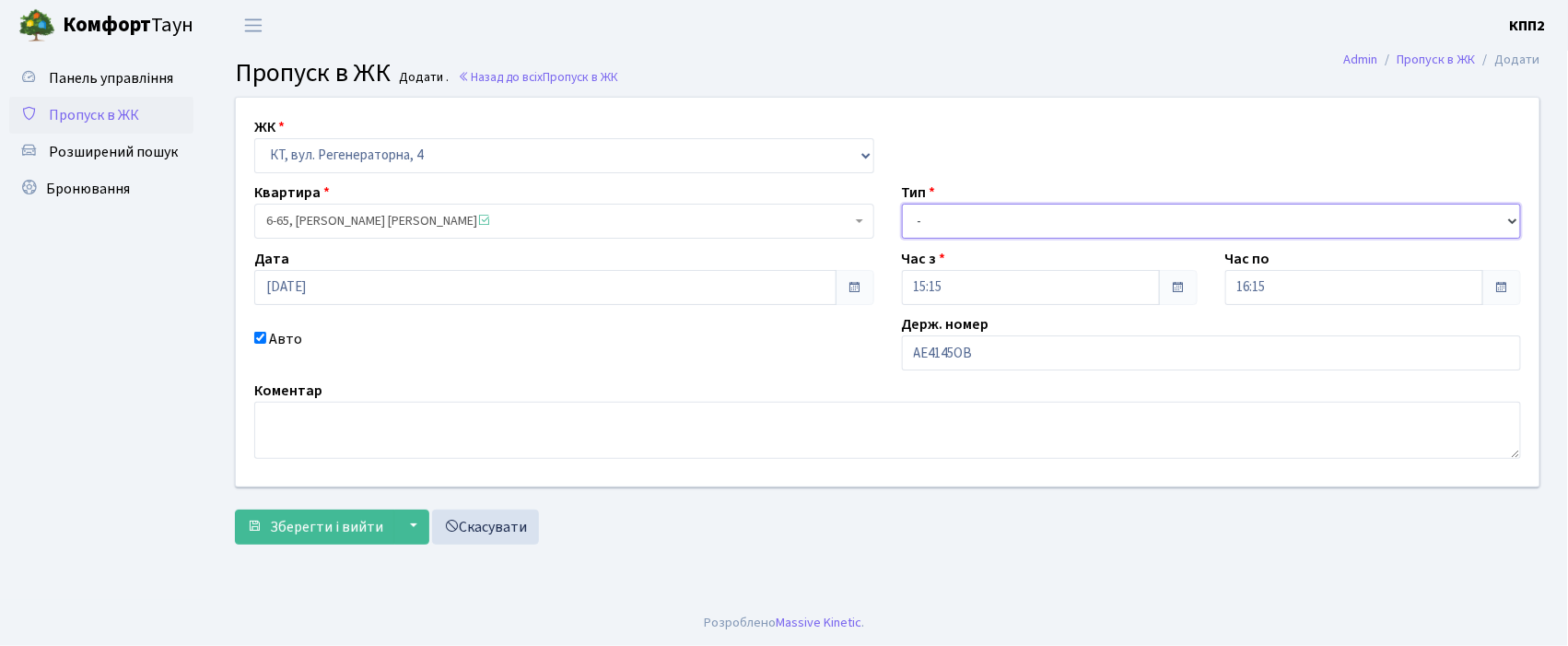
click at [993, 215] on select "- Доставка Таксі Гості Сервіс" at bounding box center [1211, 220] width 619 height 35
select select "2"
click at [901, 203] on select "- Доставка Таксі Гості Сервіс" at bounding box center [1211, 220] width 619 height 35
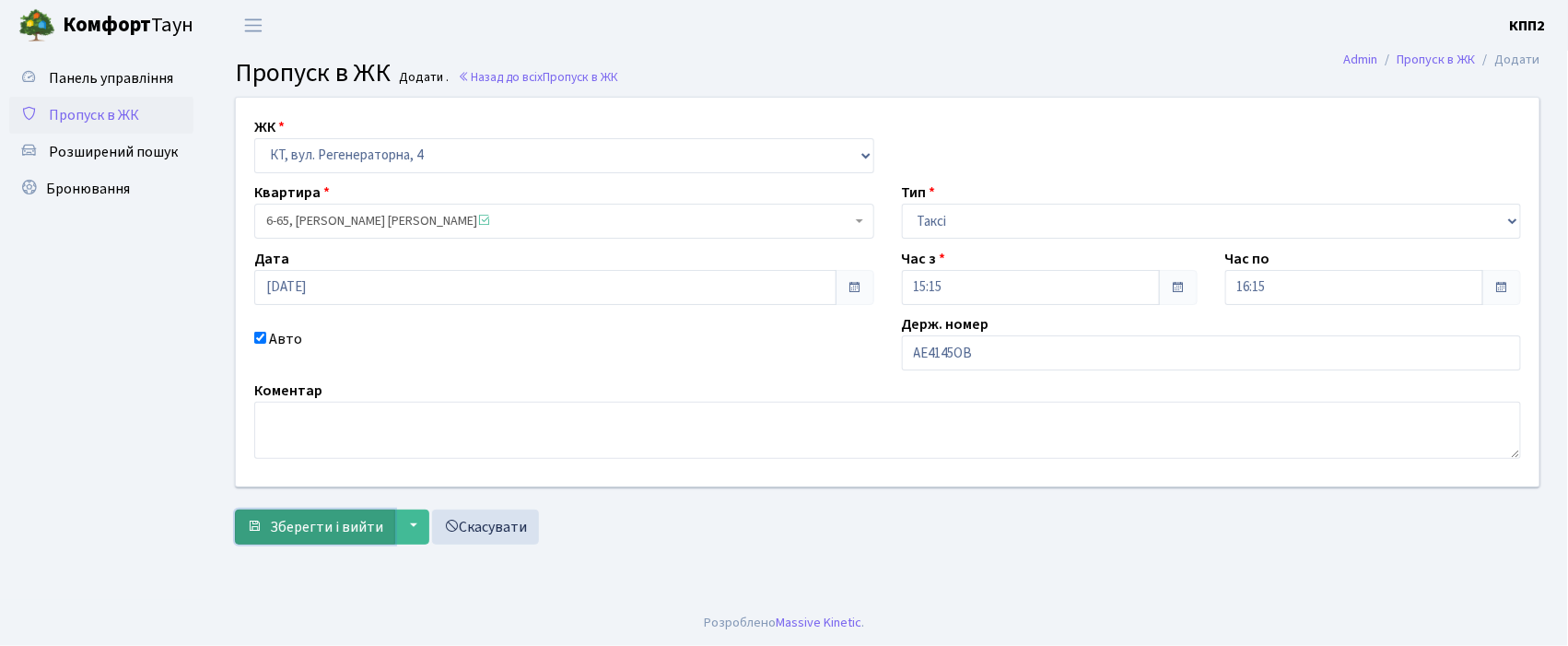
click at [304, 520] on span "Зберегти і вийти" at bounding box center [326, 526] width 113 height 20
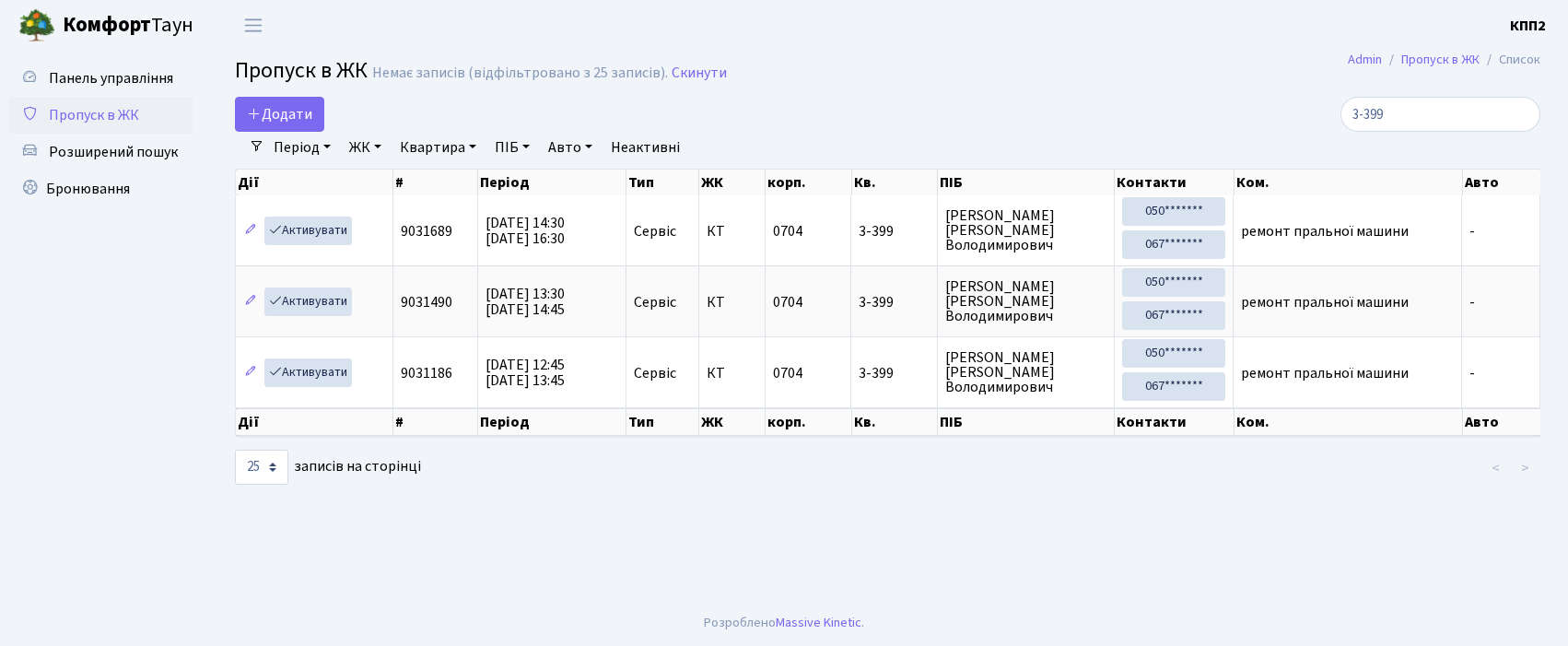
select select "25"
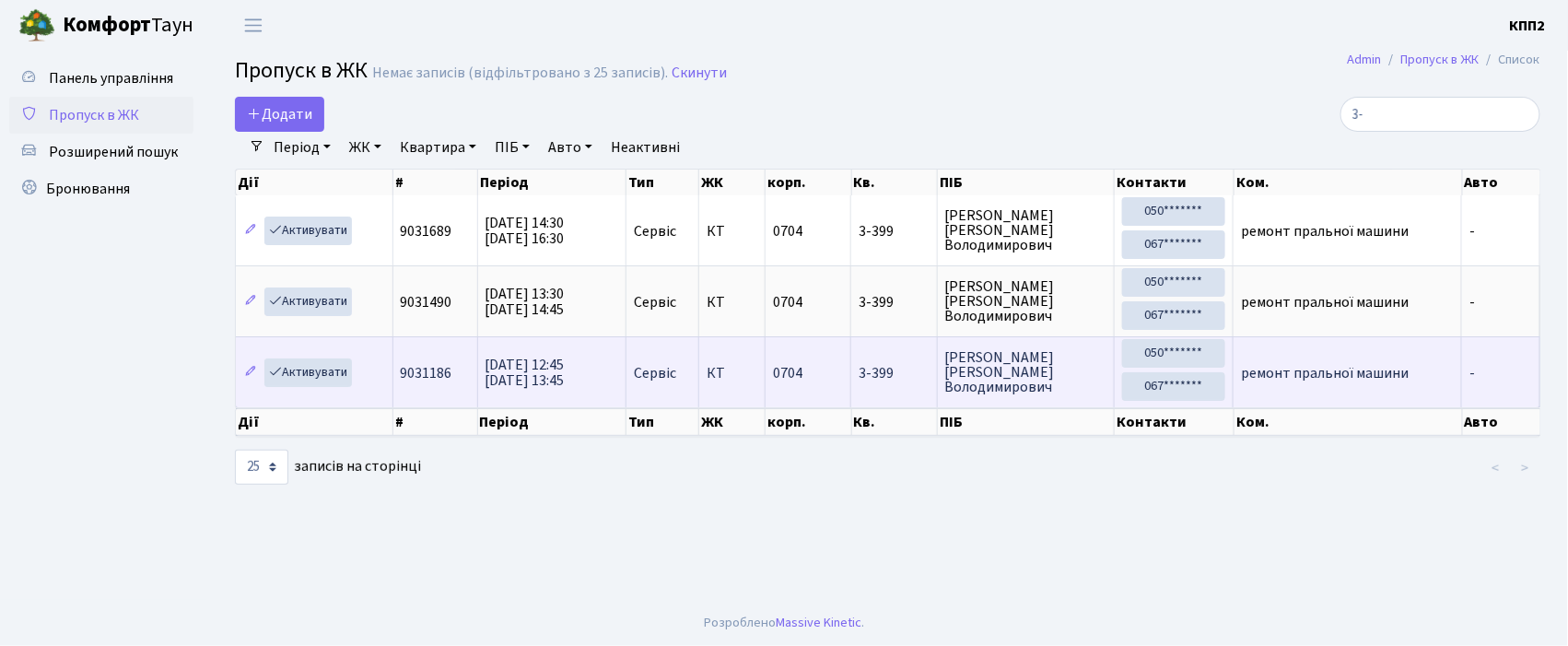
type input "3"
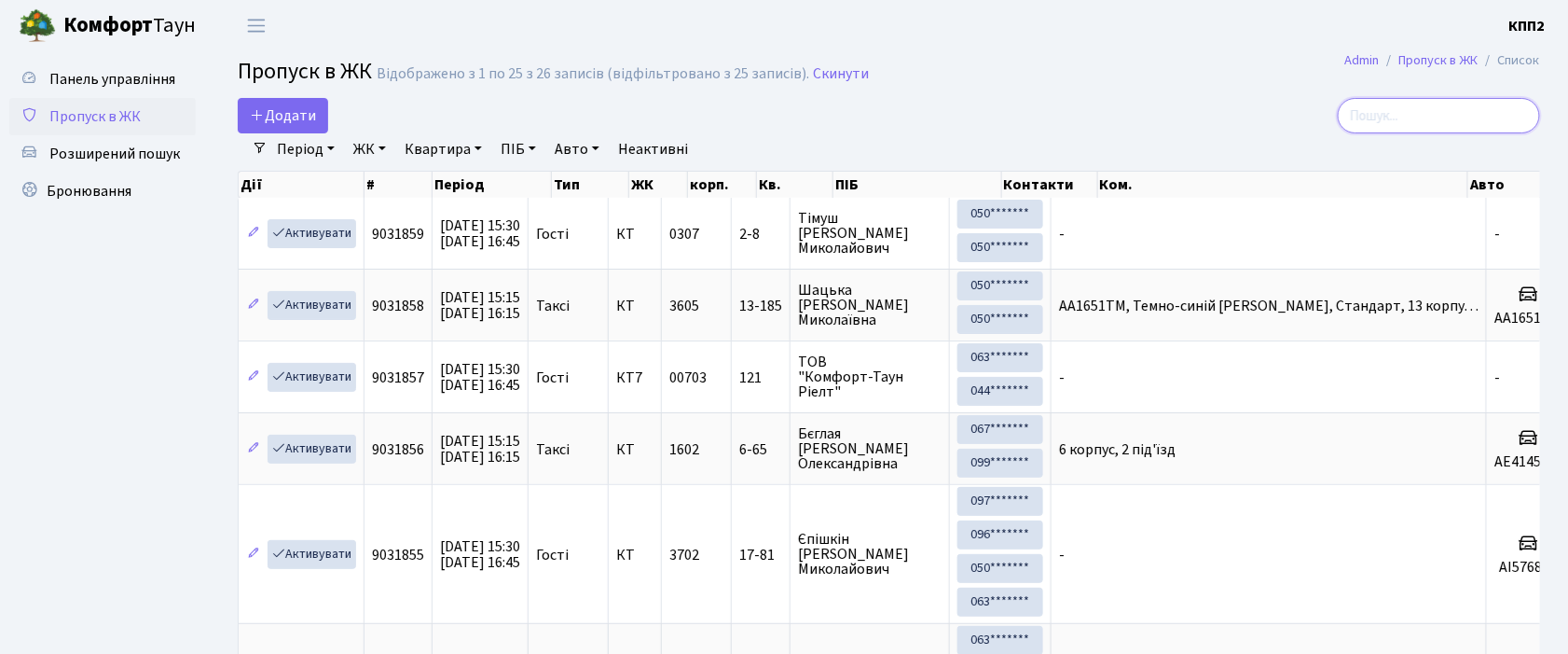
click at [1388, 118] on input "search" at bounding box center [1439, 115] width 202 height 35
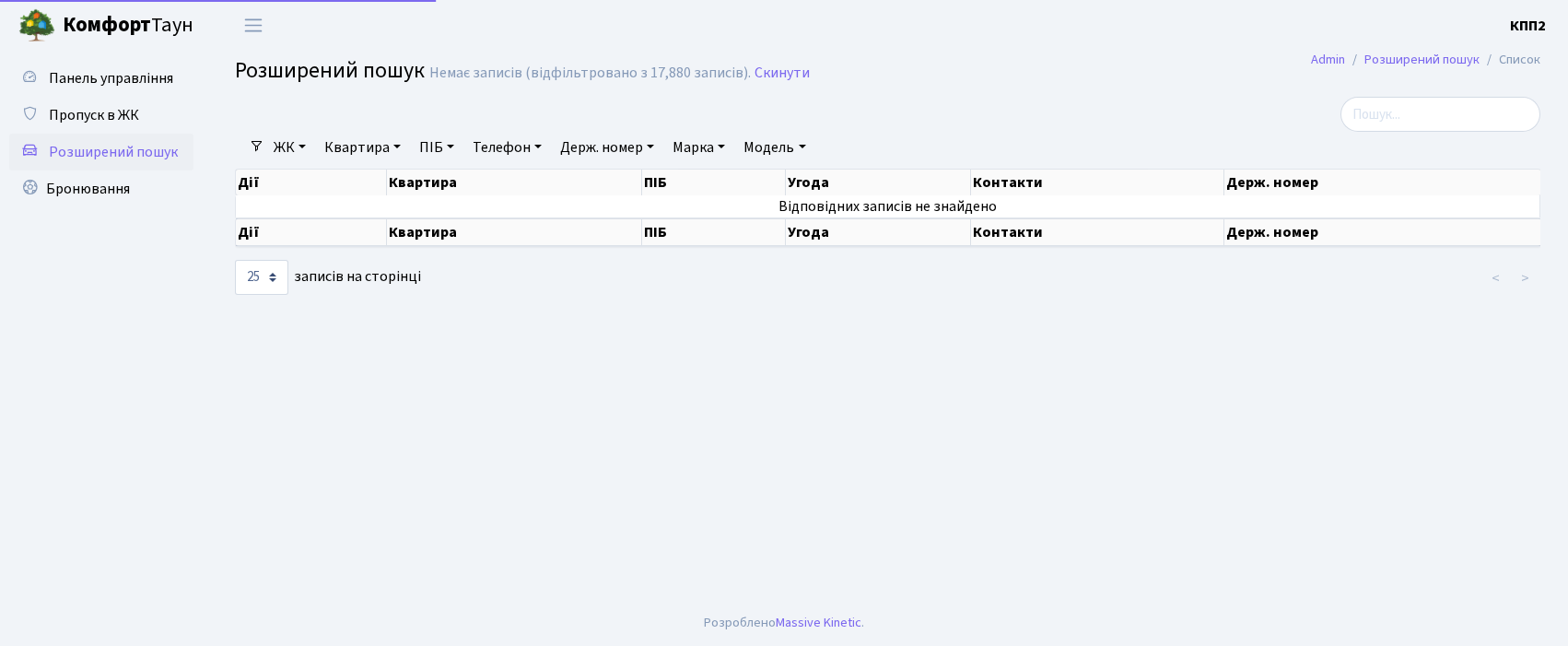
select select "25"
click at [125, 118] on span "Пропуск в ЖК" at bounding box center [94, 114] width 90 height 20
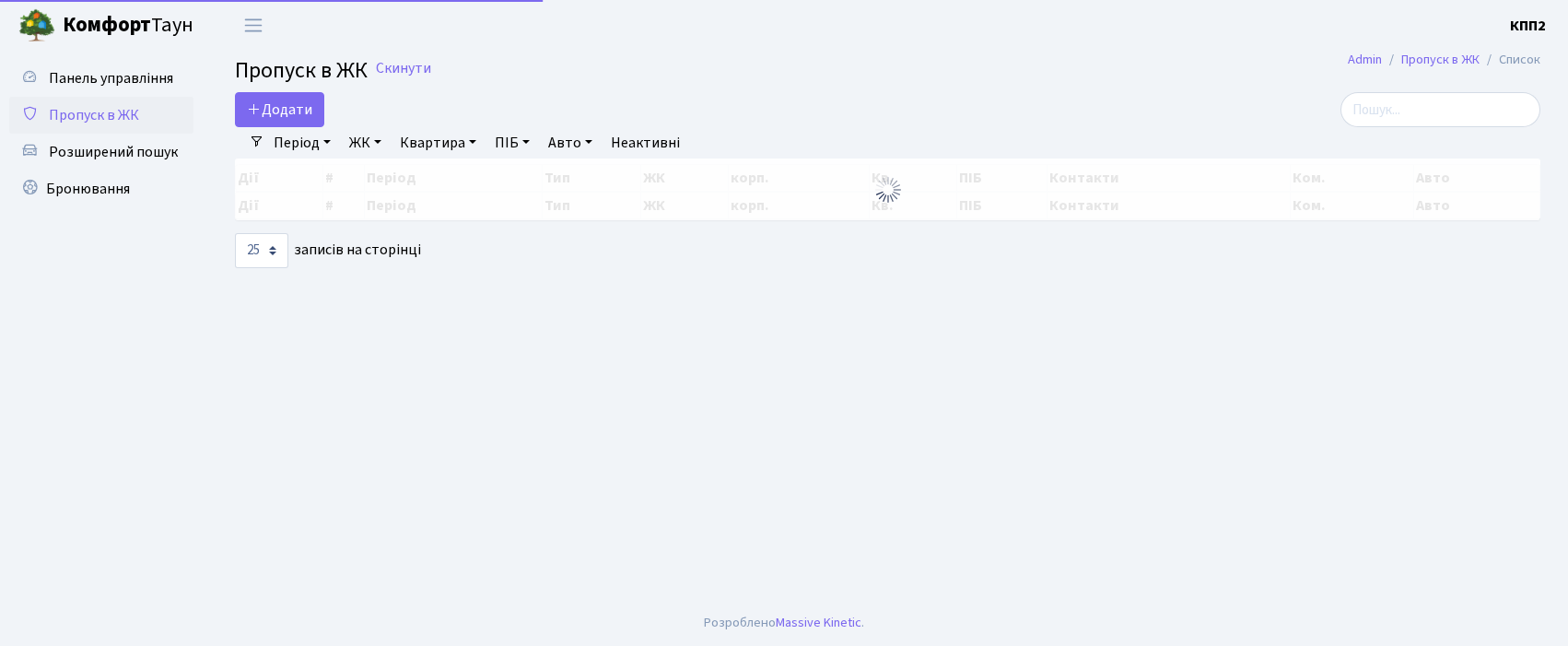
select select "25"
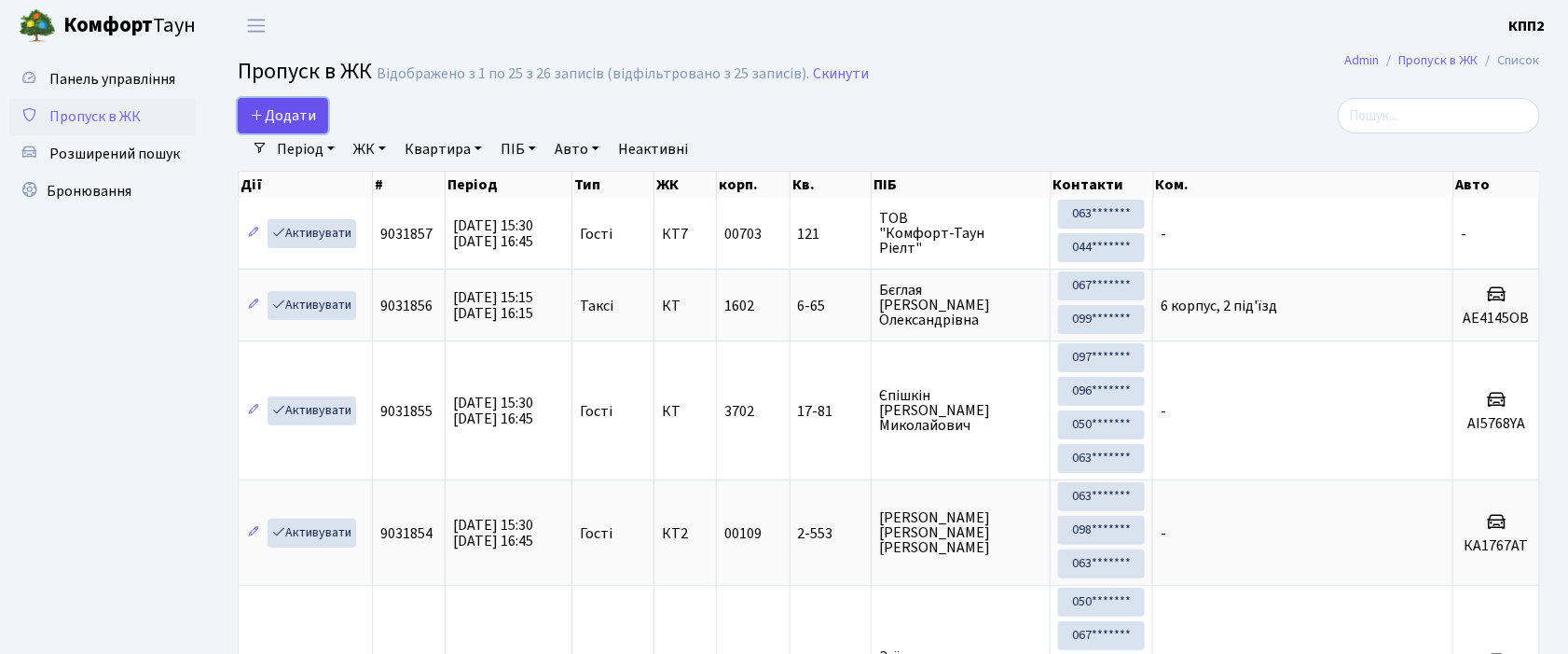
click at [310, 122] on span "Додати" at bounding box center [282, 115] width 66 height 20
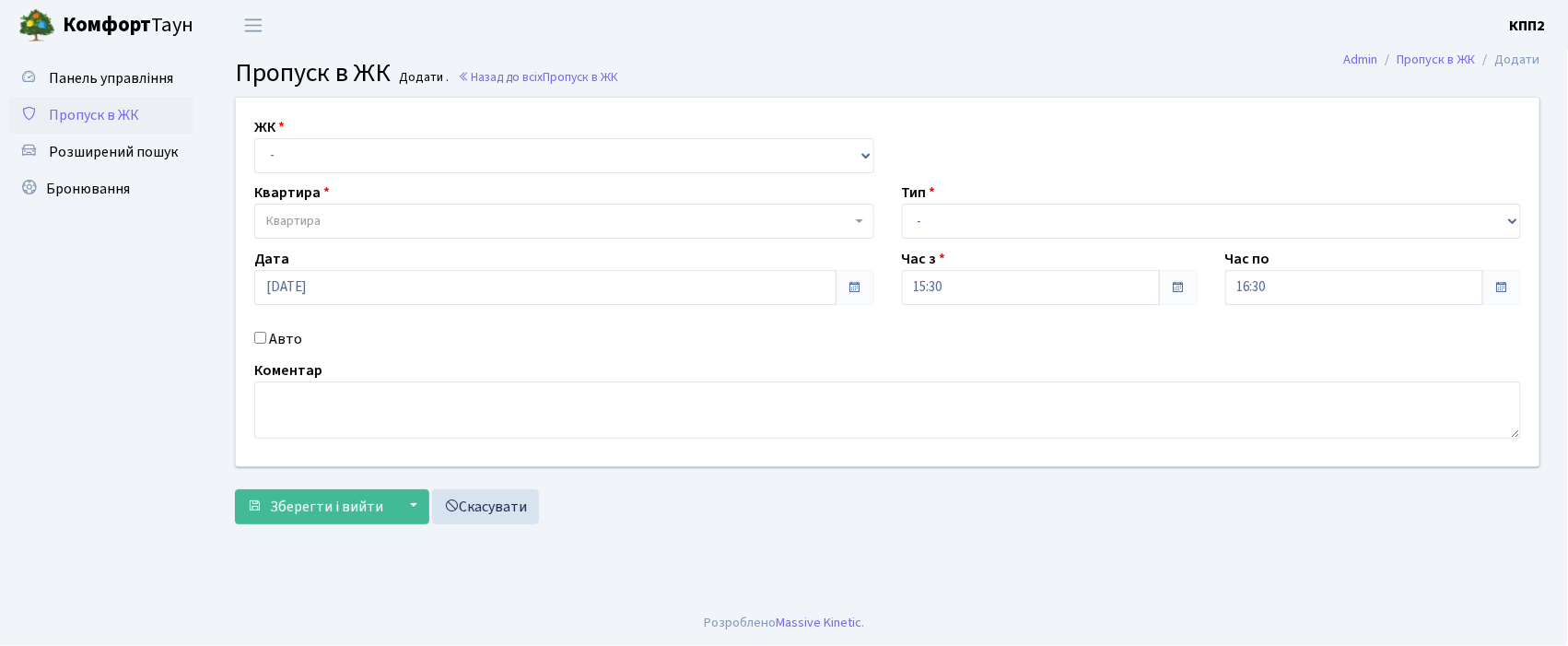
click at [259, 336] on input "Авто" at bounding box center [260, 338] width 12 height 12
checkbox input "true"
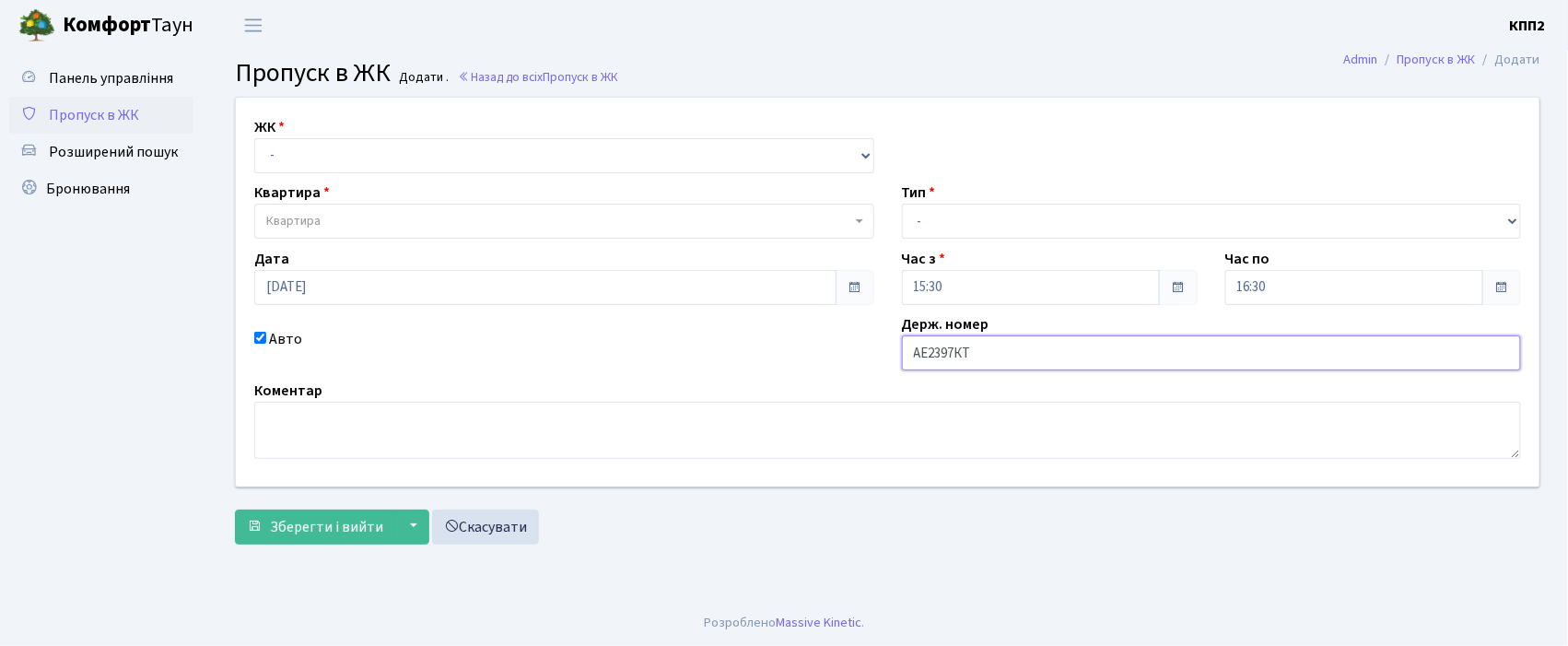
type input "АЕ2397КТ"
click at [372, 141] on select "- КТ, вул. Регенераторна, 4 КТ2, просп. Соборності, 17 КТ3, вул. Березнева, 16 …" at bounding box center [564, 155] width 619 height 35
select select "271"
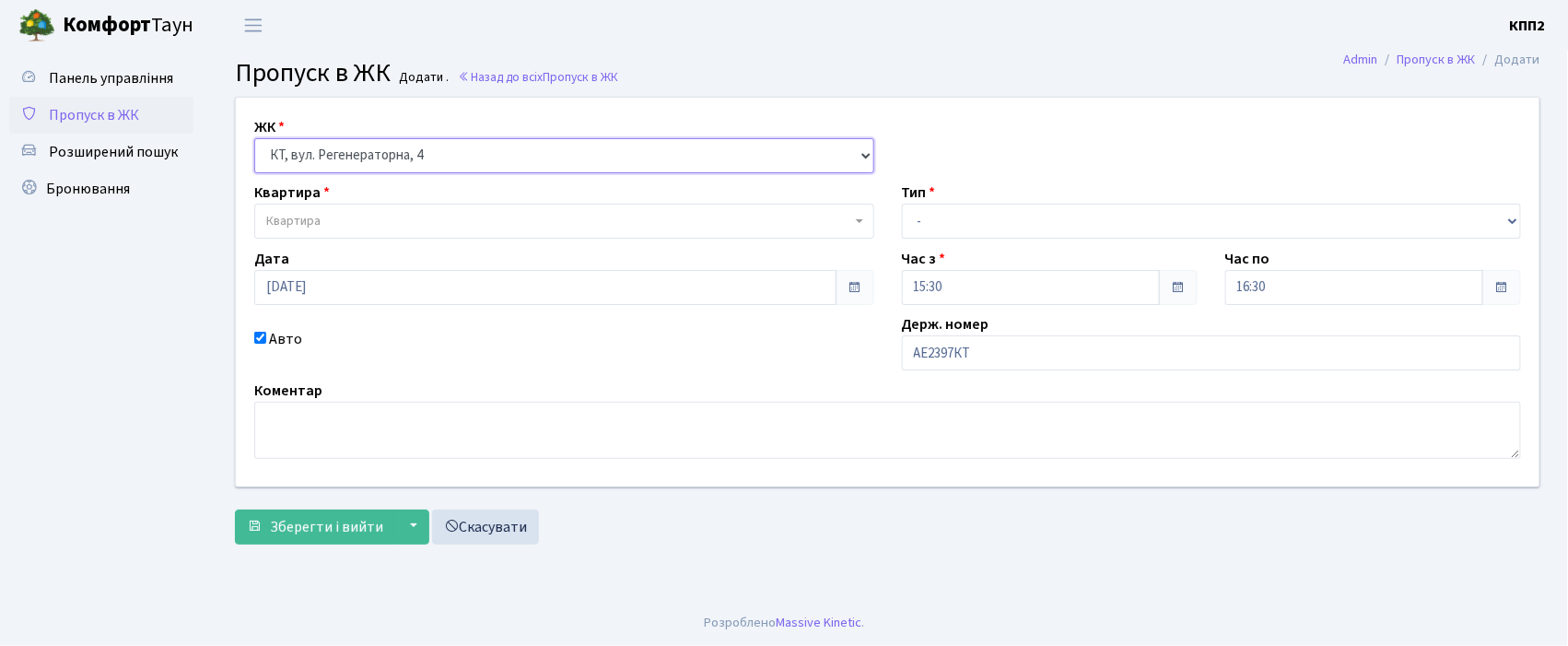
click at [254, 138] on select "- КТ, вул. Регенераторна, 4 КТ2, просп. Соборності, 17 КТ3, вул. Березнева, 16 …" at bounding box center [564, 155] width 619 height 35
select select
click at [351, 211] on span "Квартира" at bounding box center [564, 220] width 619 height 35
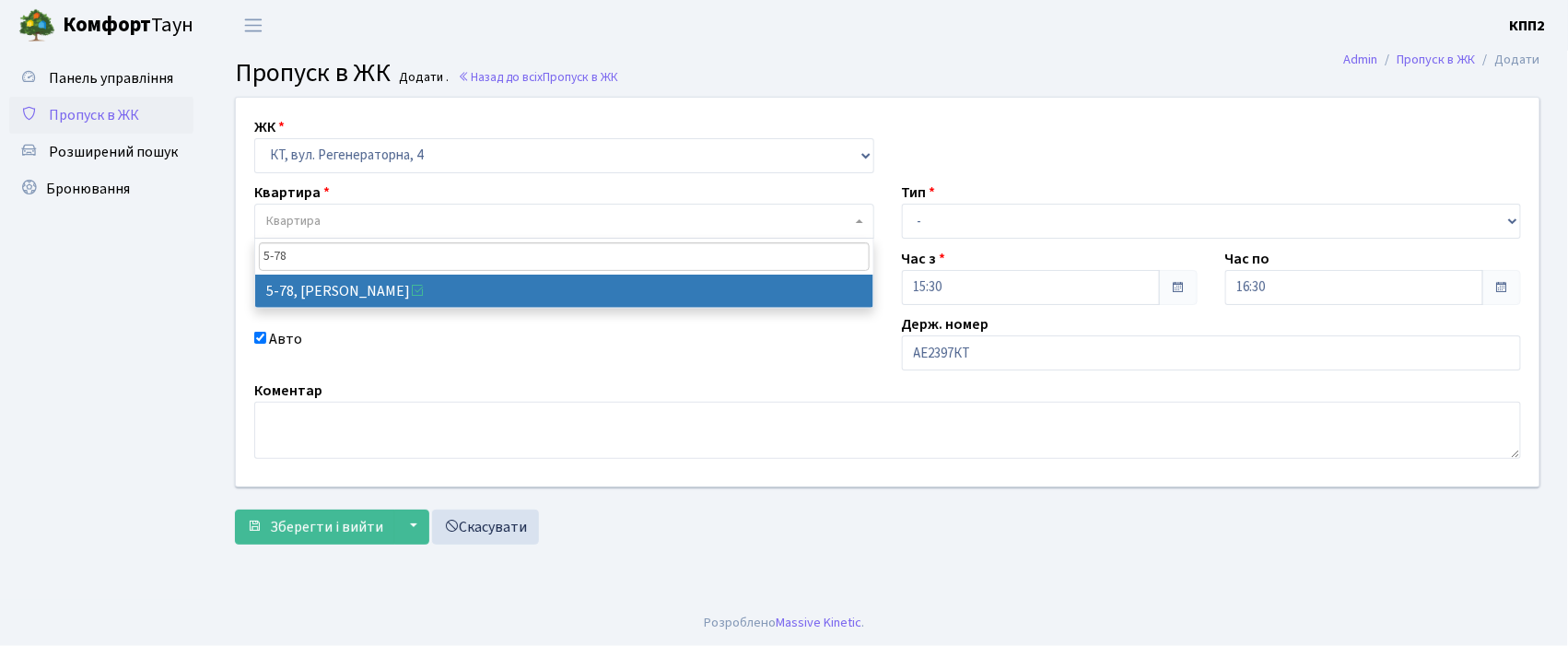
type input "5-78"
select select "2488"
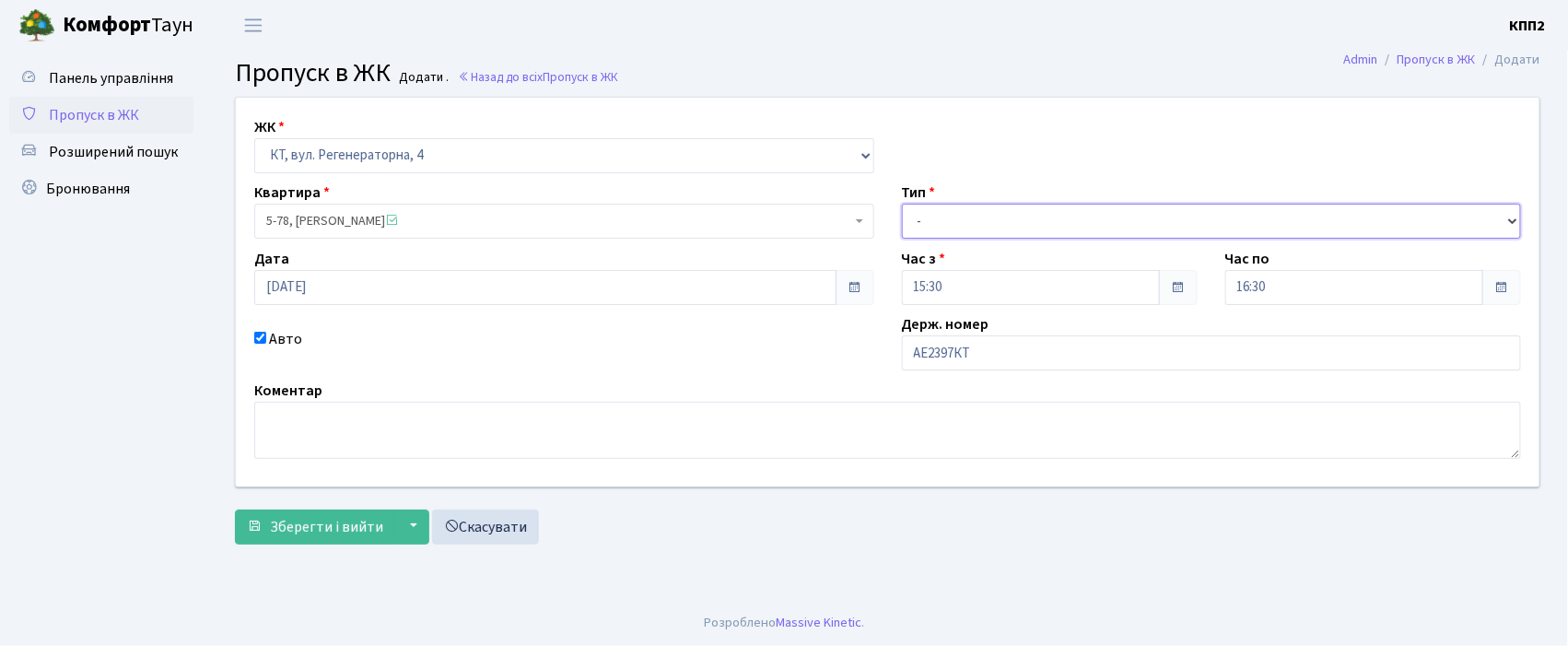
click at [980, 215] on select "- Доставка Таксі Гості Сервіс" at bounding box center [1211, 220] width 619 height 35
select select "2"
click at [901, 203] on select "- Доставка Таксі Гості Сервіс" at bounding box center [1211, 220] width 619 height 35
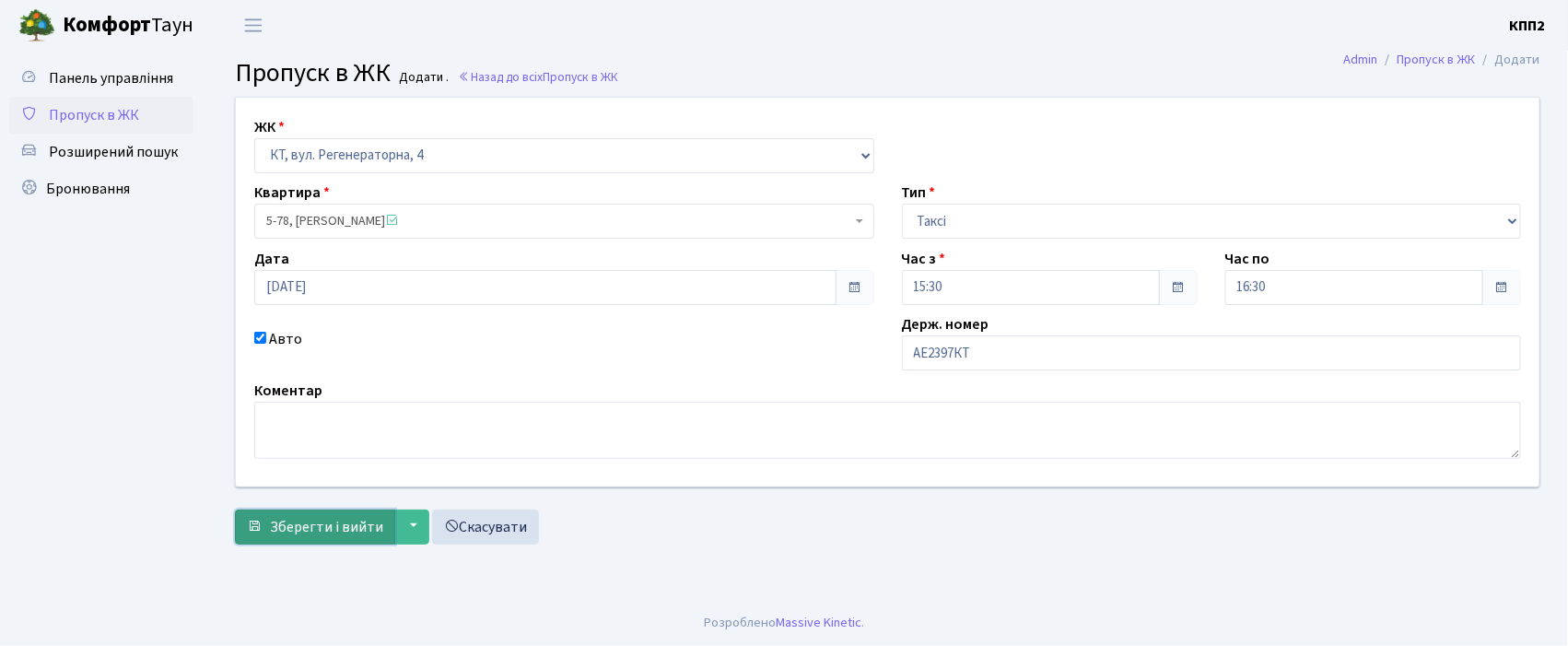
click at [310, 536] on span "Зберегти і вийти" at bounding box center [326, 526] width 113 height 20
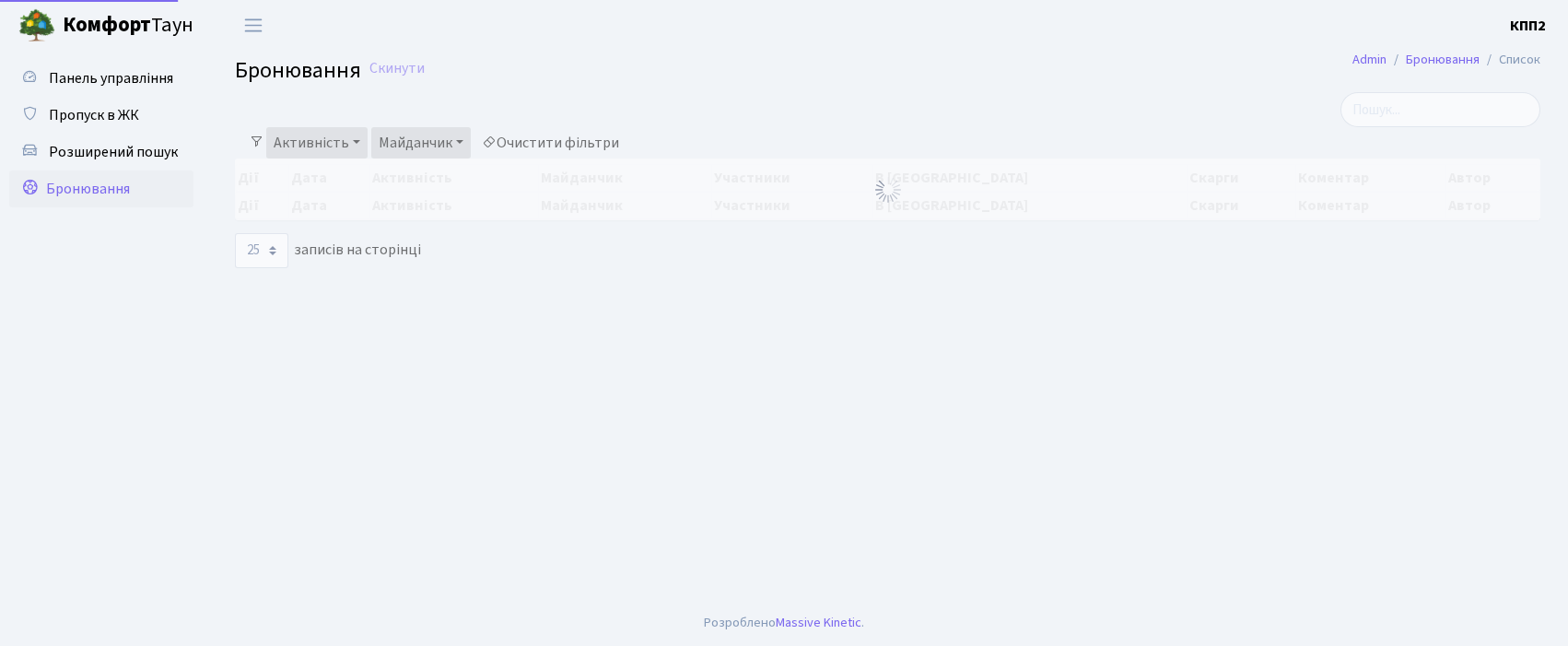
select select "25"
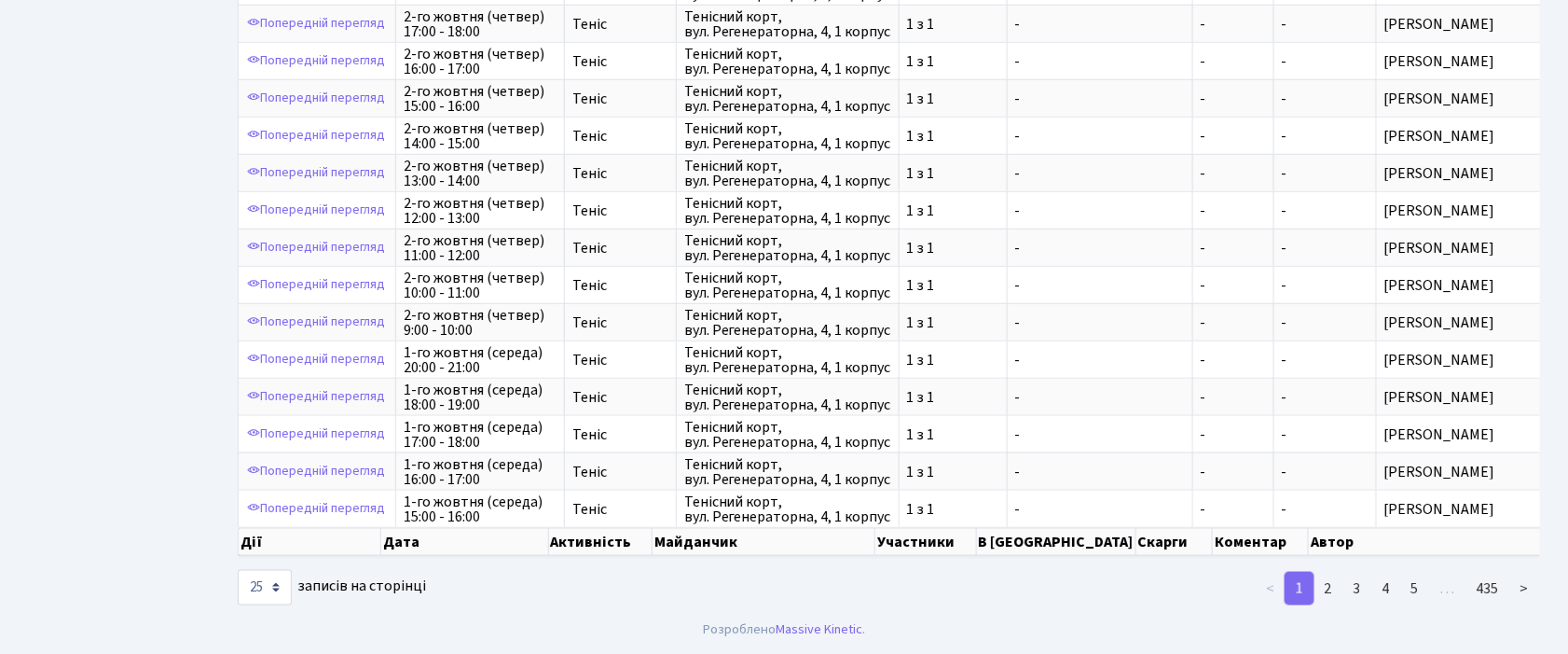
scroll to position [646, 0]
click at [1328, 590] on link "2" at bounding box center [1328, 588] width 30 height 34
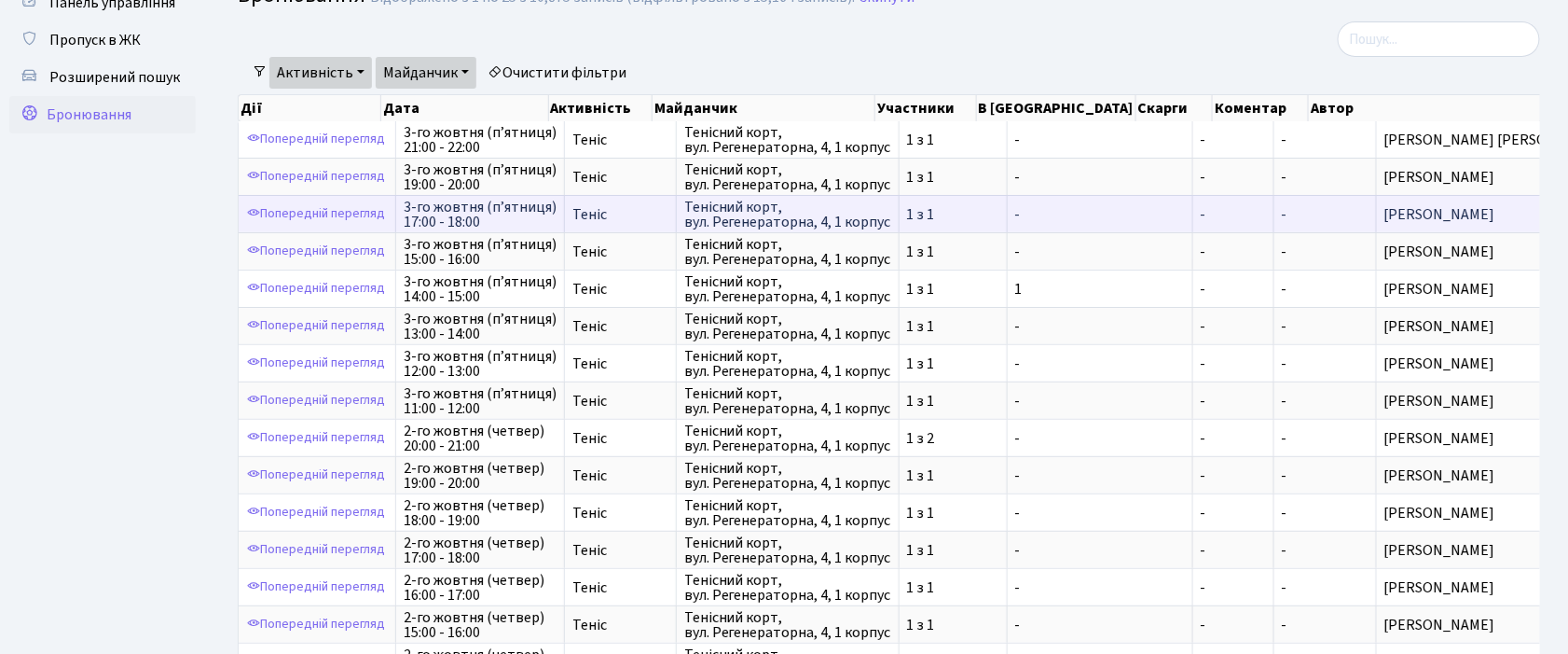
scroll to position [0, 0]
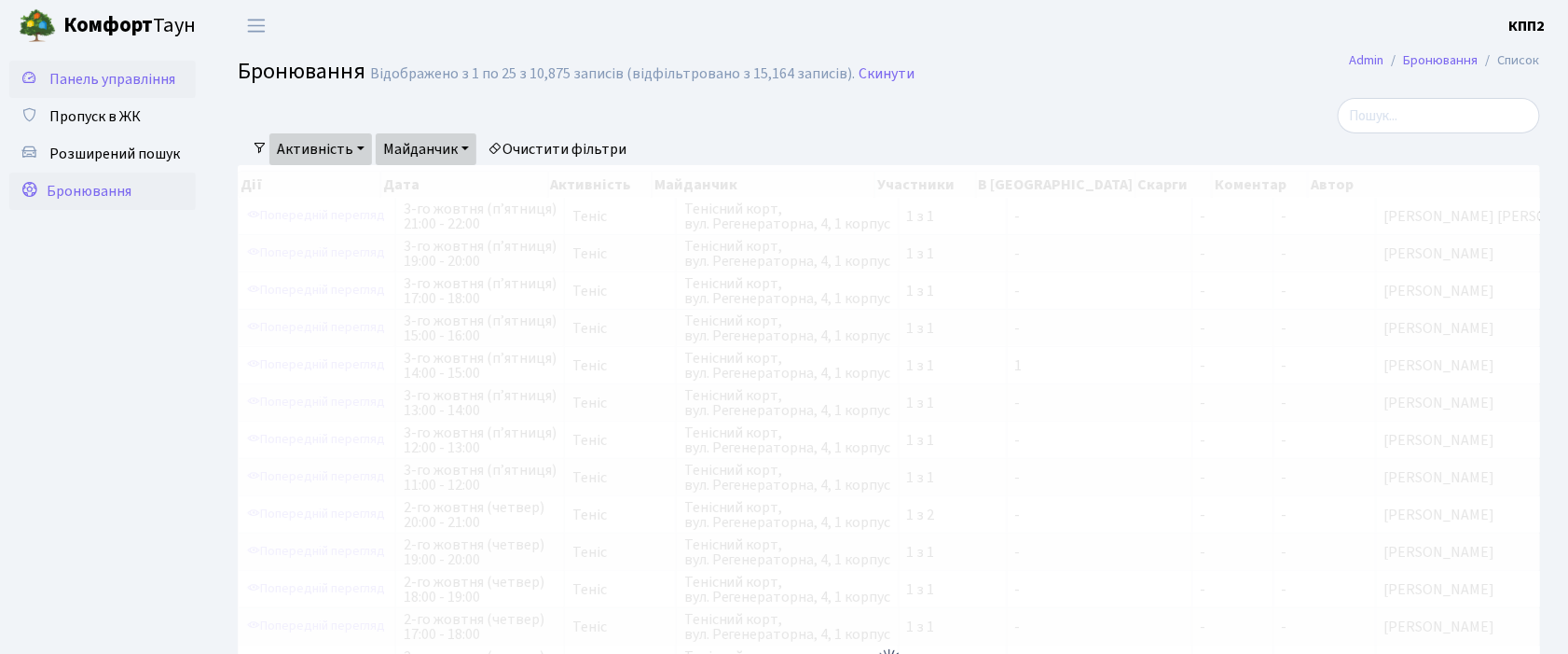
click at [109, 77] on span "Панель управління" at bounding box center [112, 79] width 125 height 20
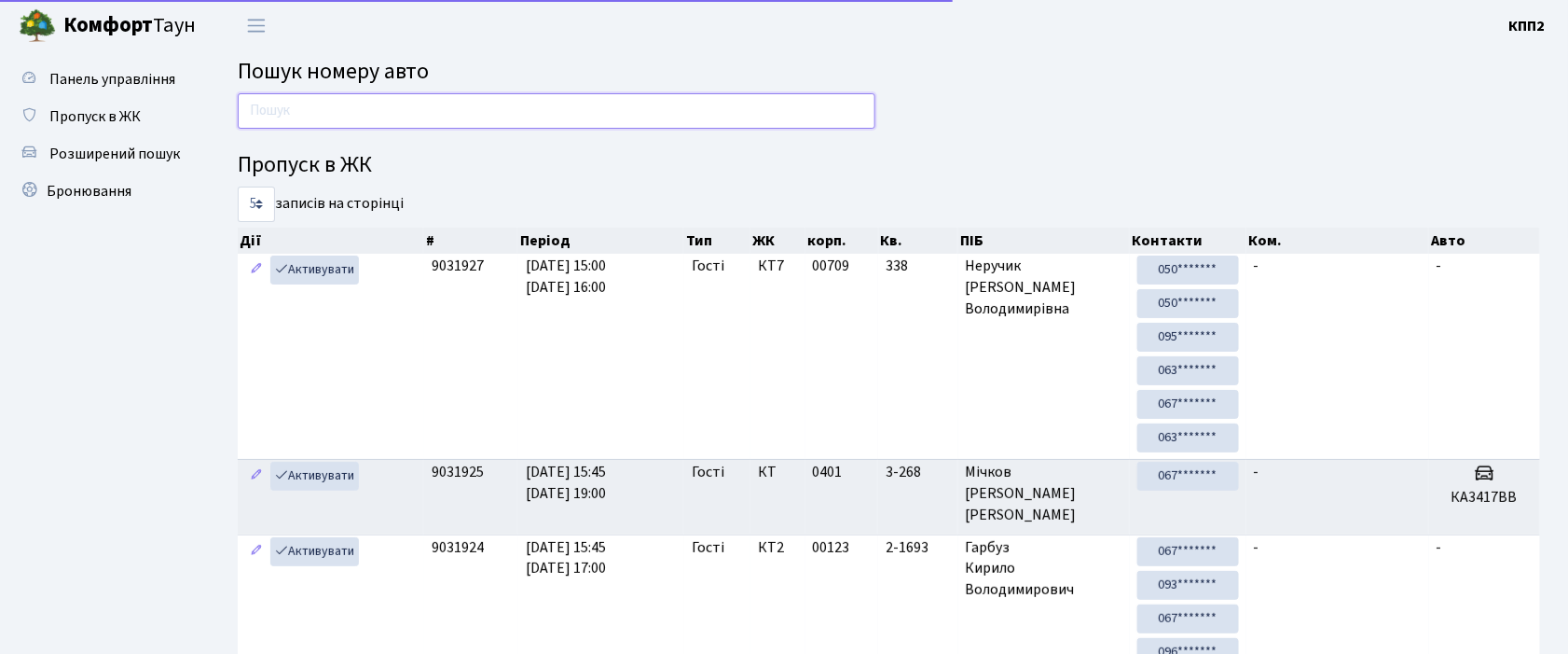
click at [266, 106] on input "text" at bounding box center [556, 110] width 638 height 35
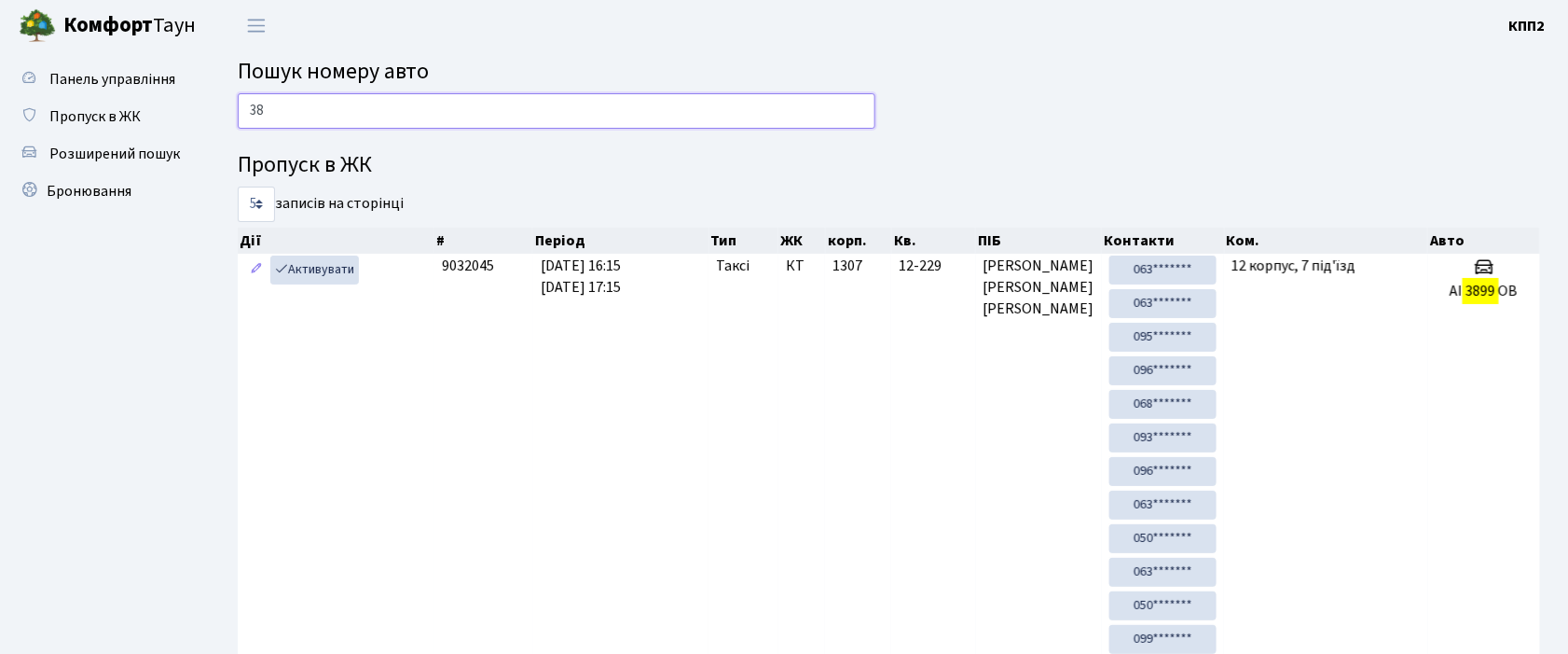
type input "3"
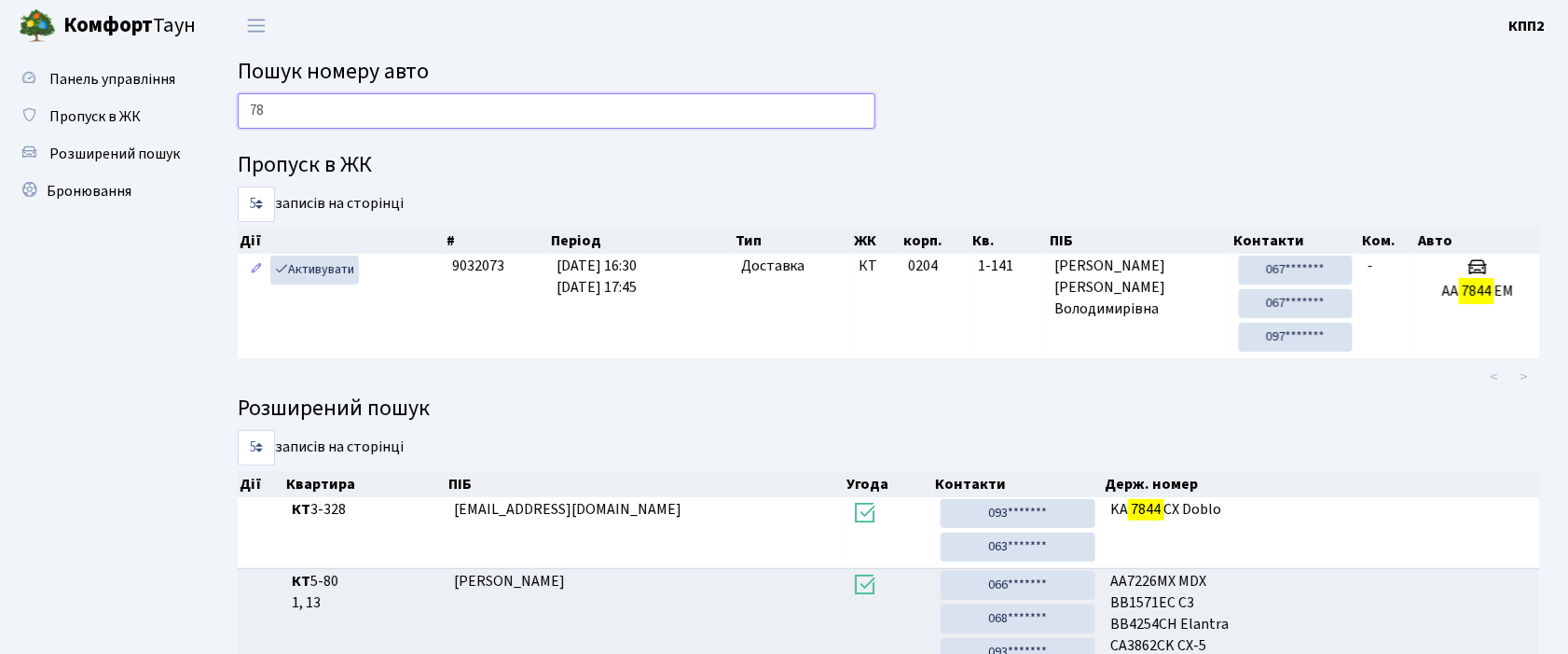
type input "7"
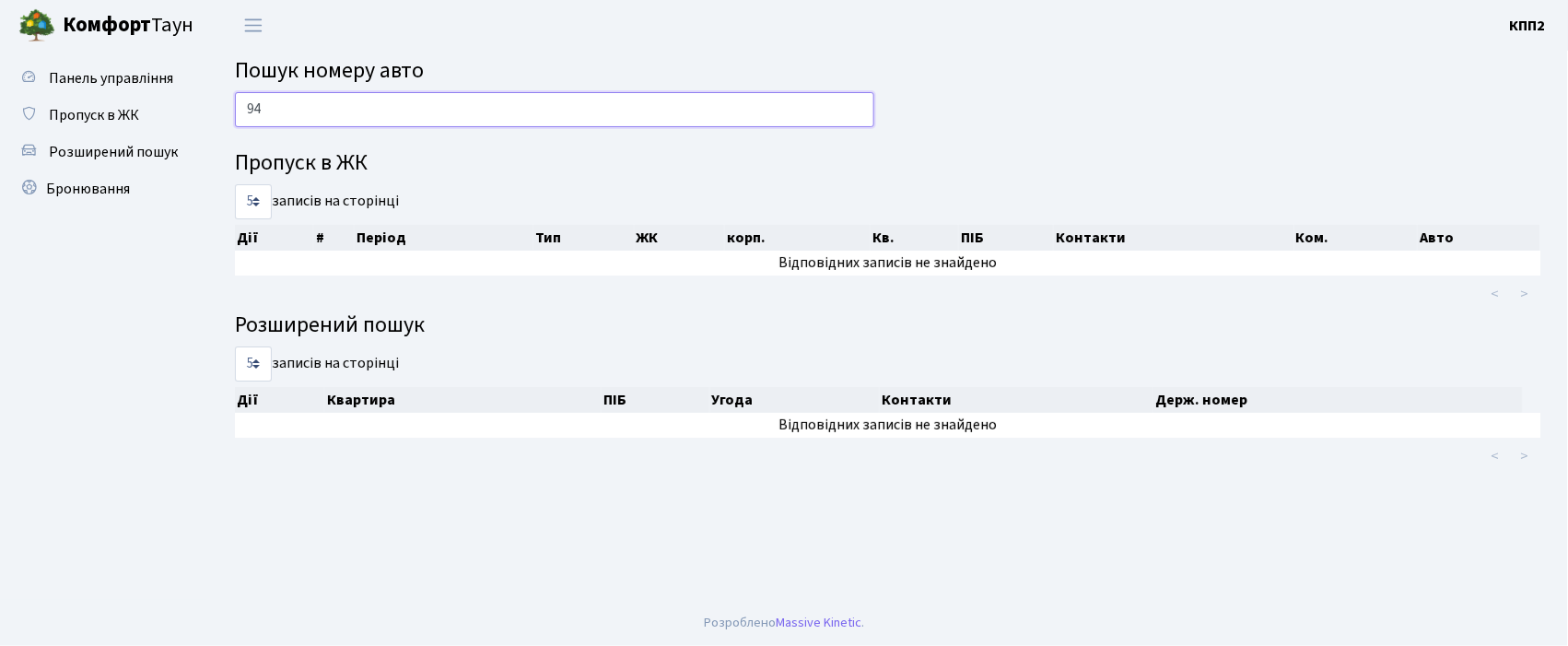
type input "9"
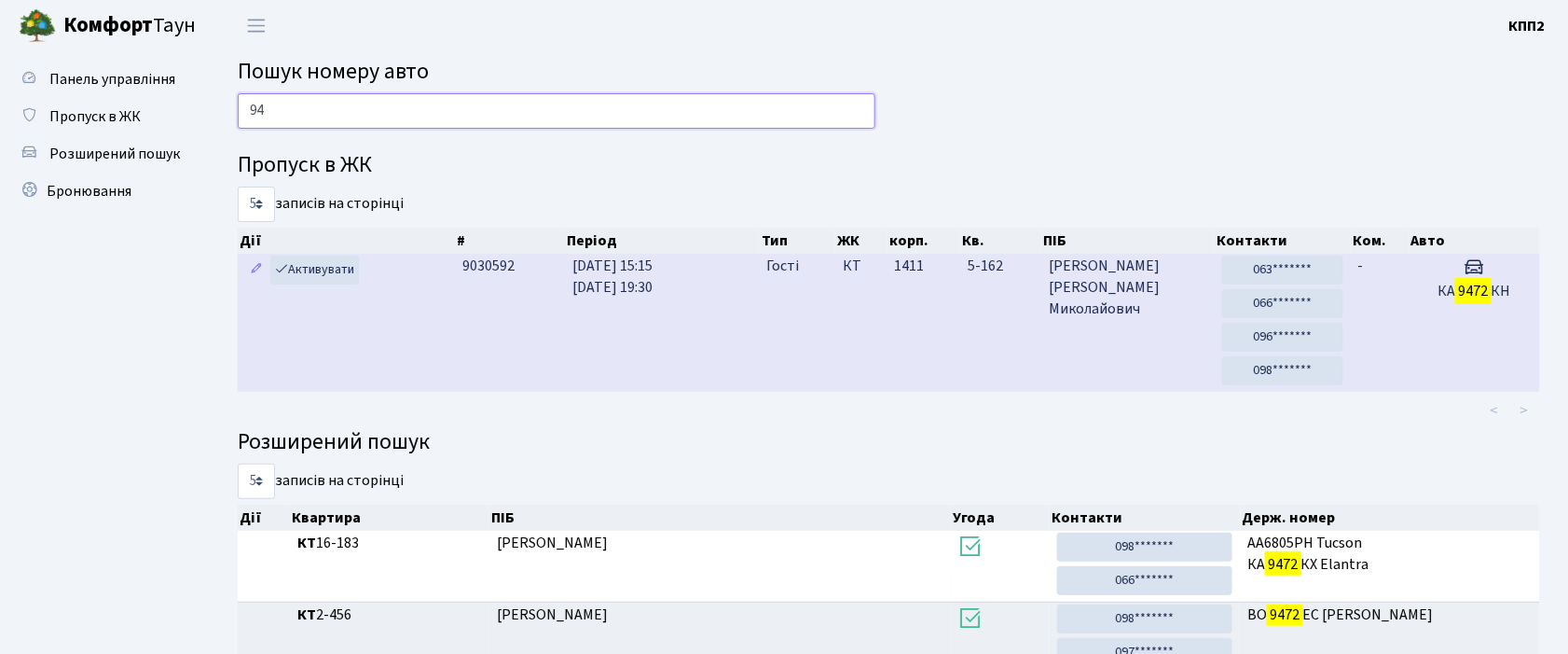
type input "9"
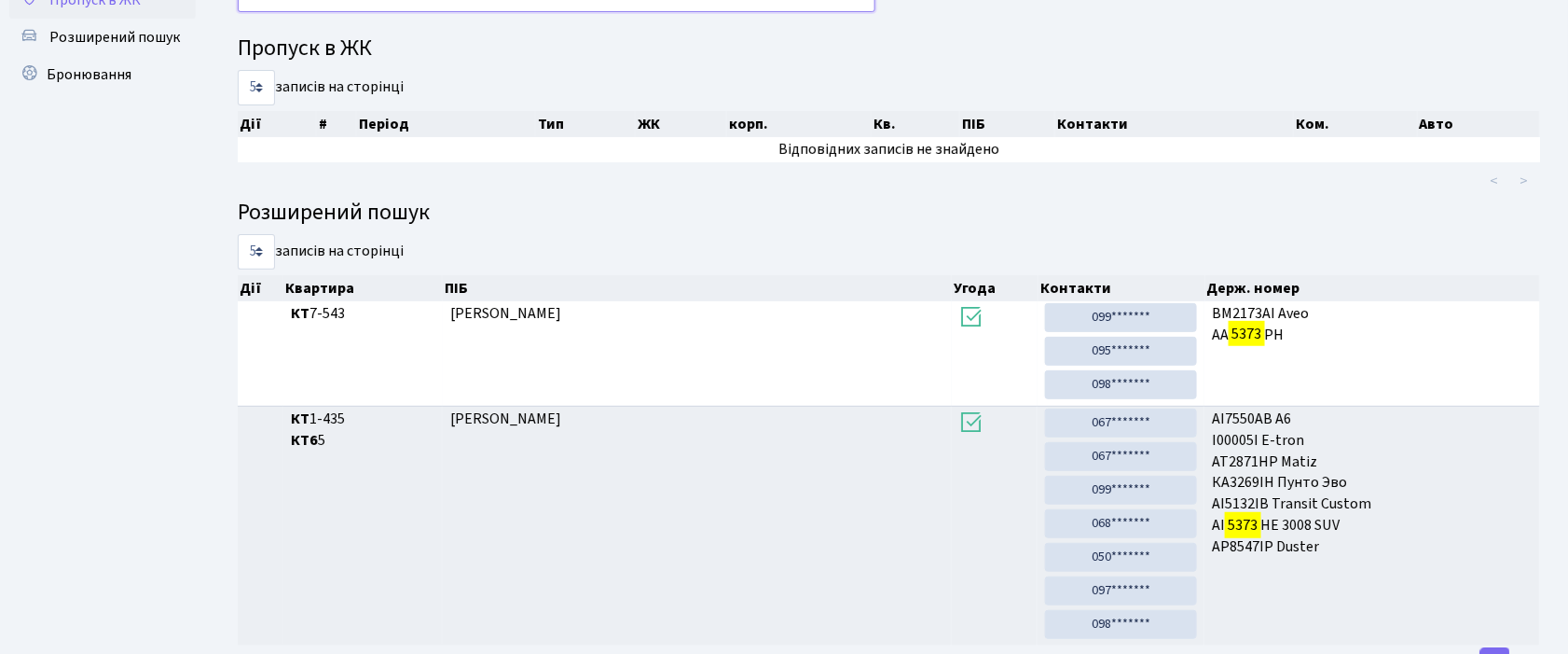
scroll to position [101, 0]
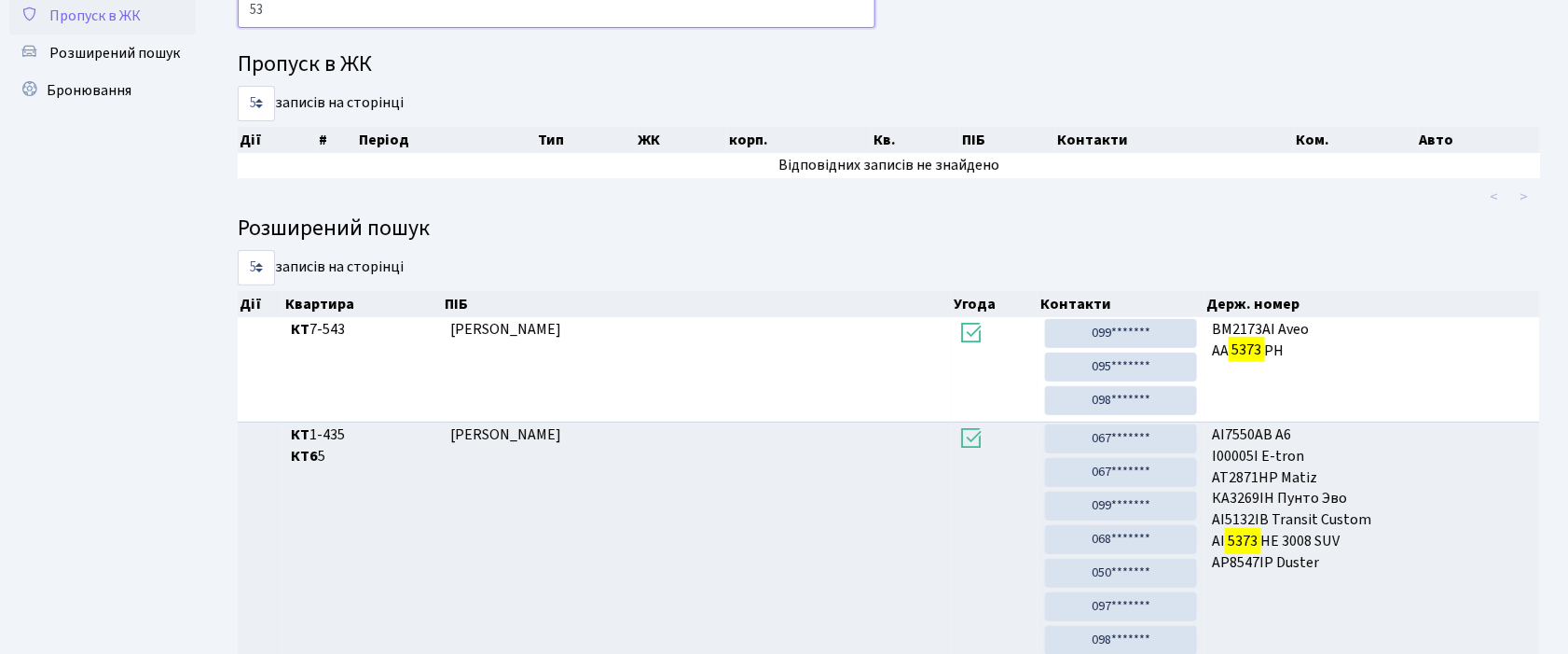
type input "5"
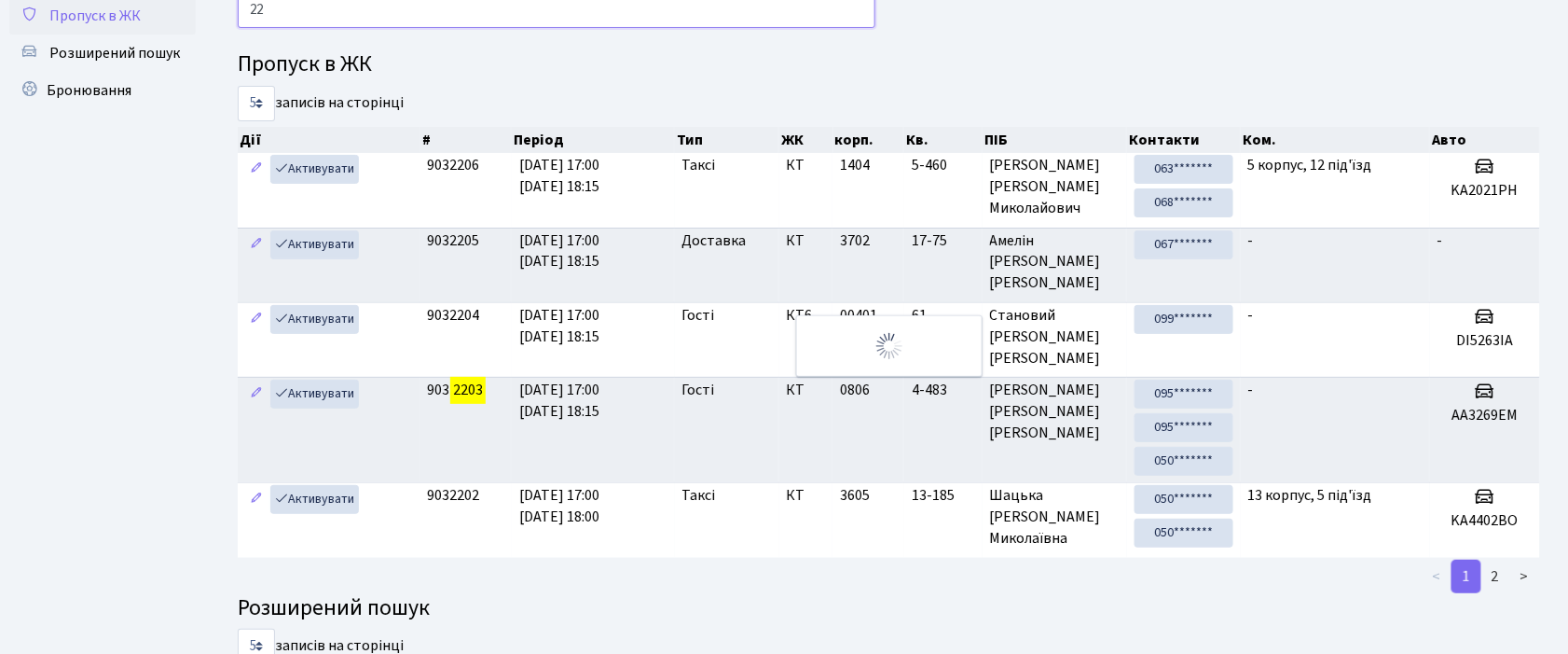
type input "2"
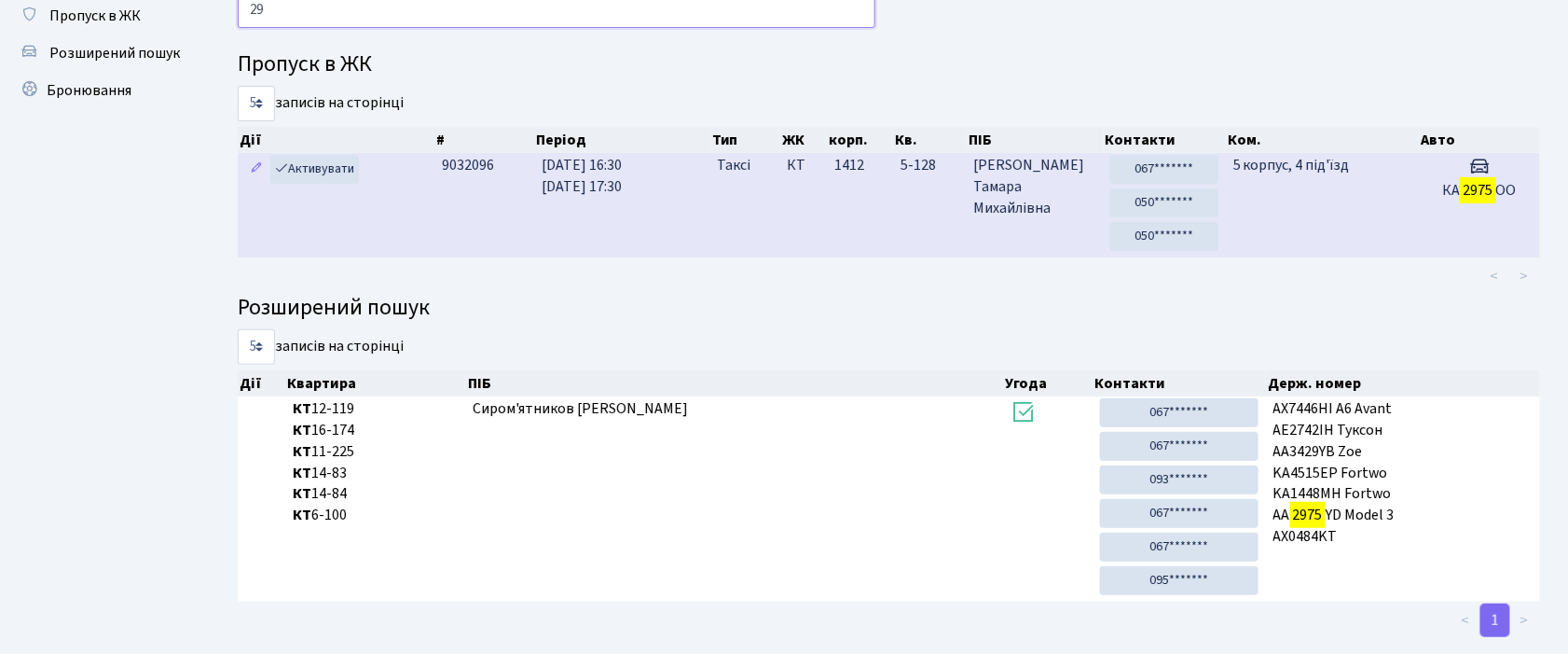
type input "2"
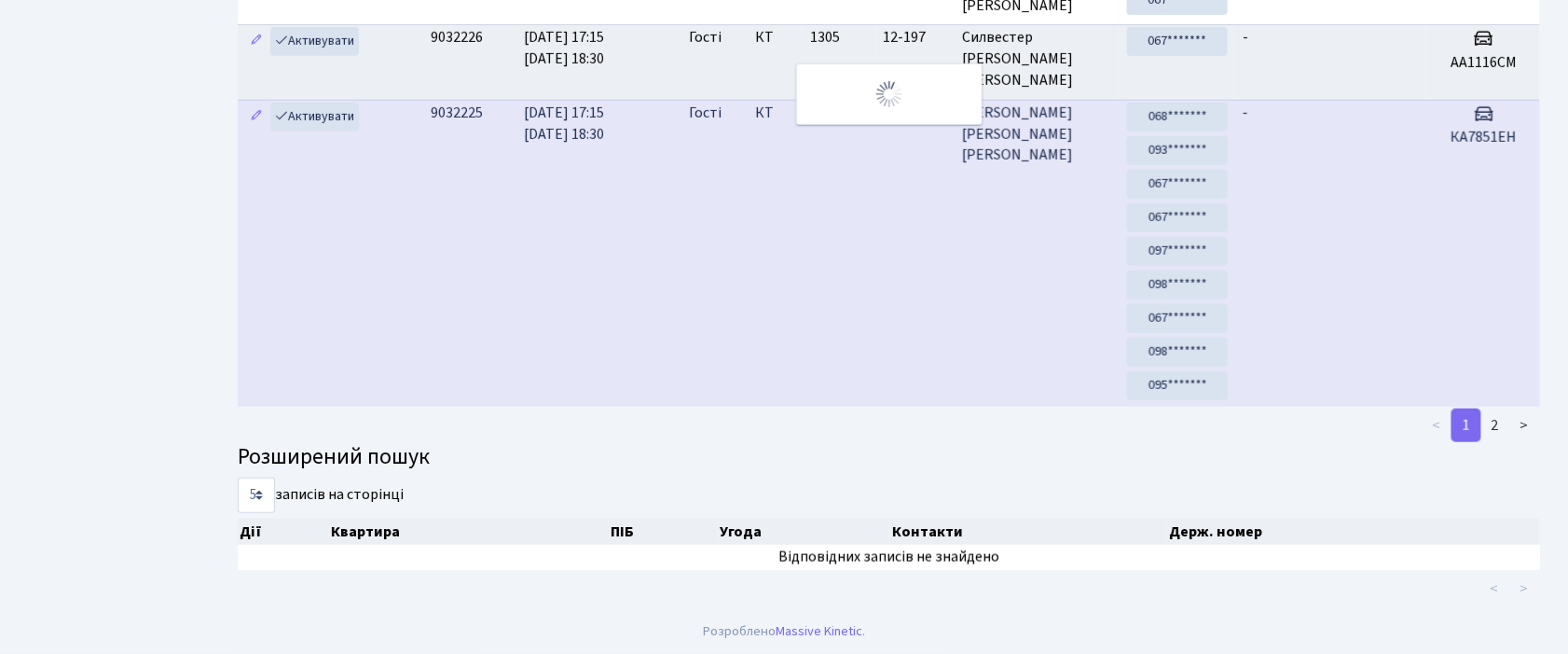
scroll to position [0, 0]
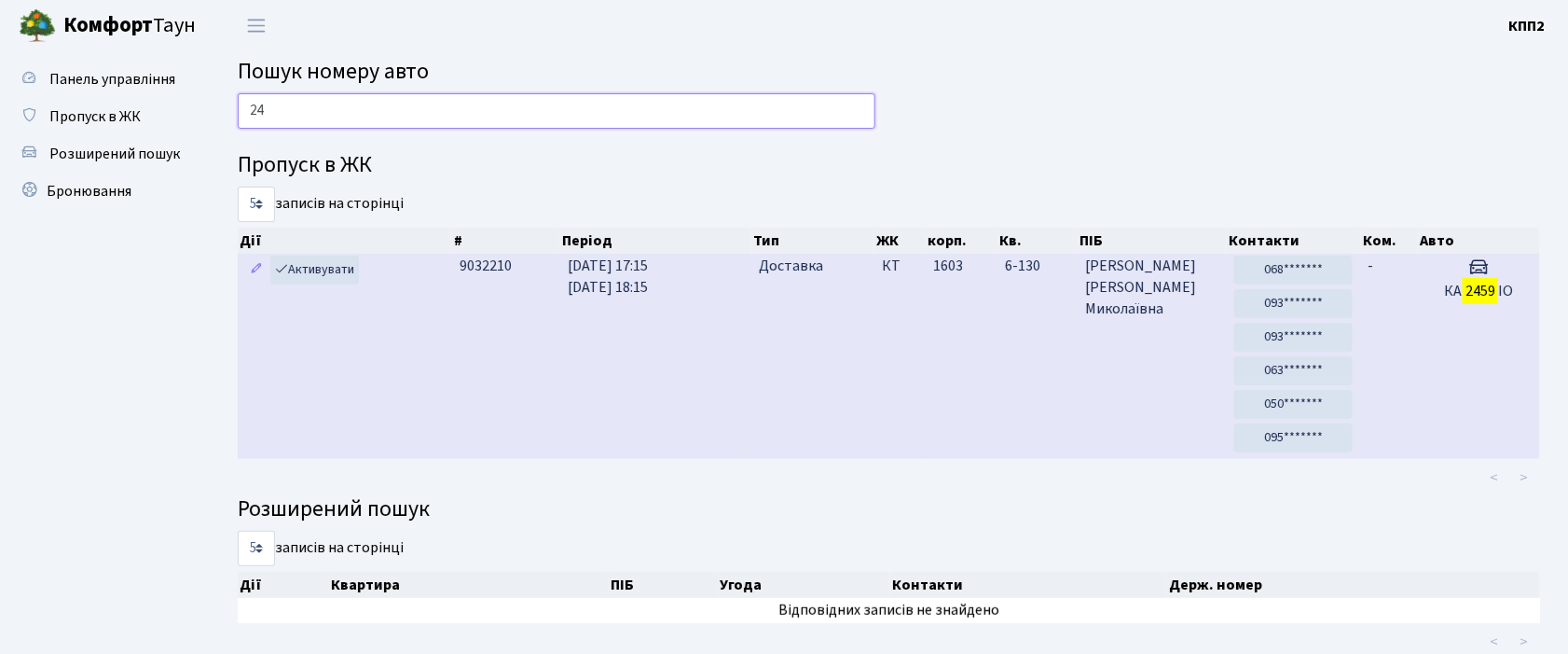
type input "2"
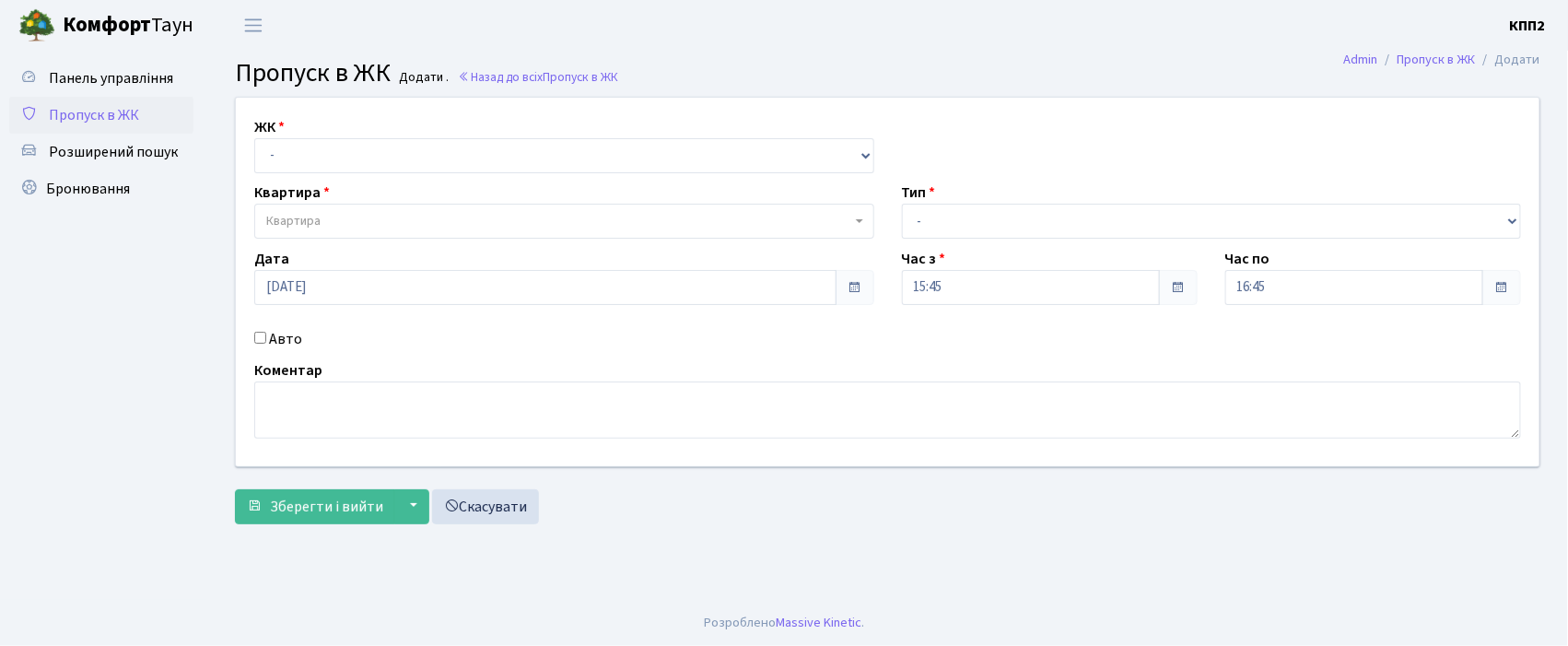
click at [260, 339] on input "Авто" at bounding box center [260, 338] width 12 height 12
checkbox input "true"
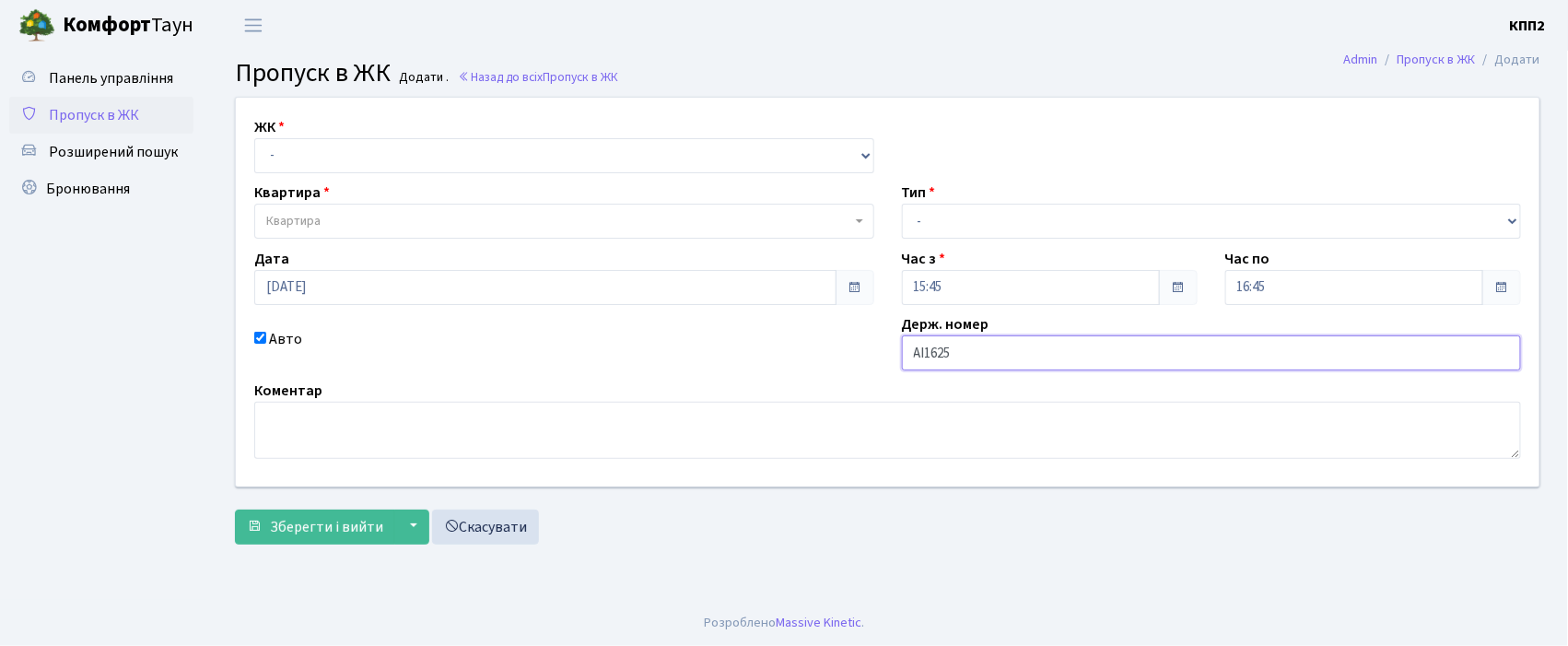
type input "АІ1625КІ"
click at [350, 148] on select "- КТ, вул. Регенераторна, 4 КТ2, просп. [STREET_ADDRESS] [STREET_ADDRESS] [PERS…" at bounding box center [564, 155] width 619 height 35
select select "271"
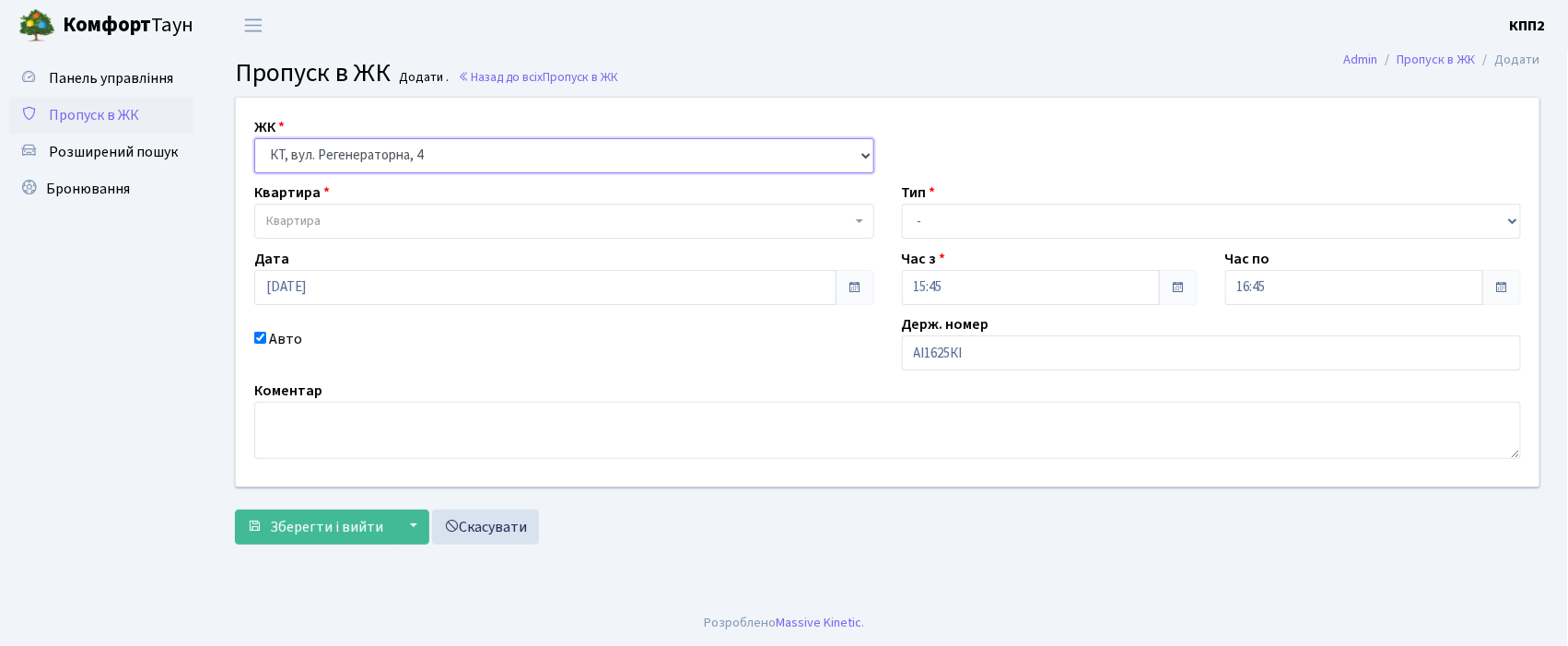
click at [254, 138] on select "- КТ, вул. Регенераторна, 4 КТ2, просп. [STREET_ADDRESS] [STREET_ADDRESS] [PERS…" at bounding box center [564, 155] width 619 height 35
select select
click at [346, 214] on span "Квартира" at bounding box center [558, 220] width 584 height 18
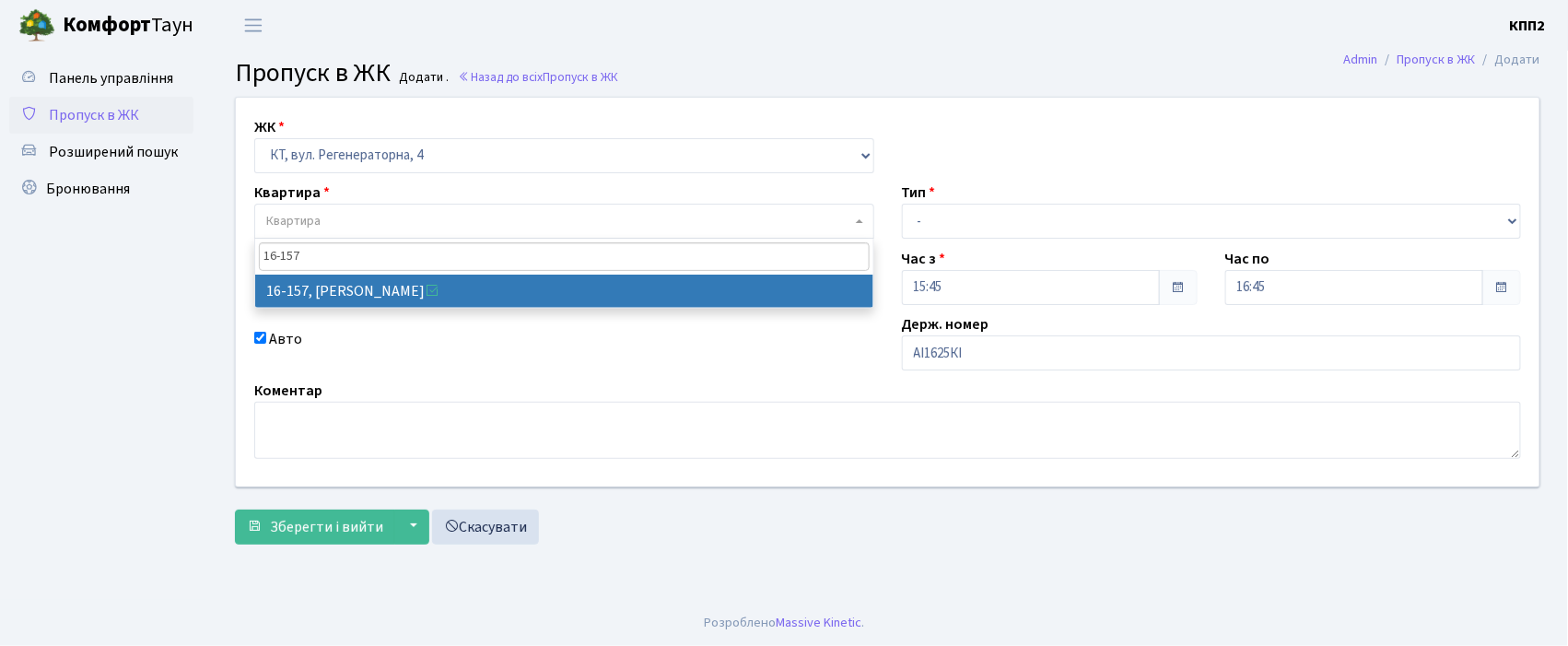
type input "16-157"
select select "8718"
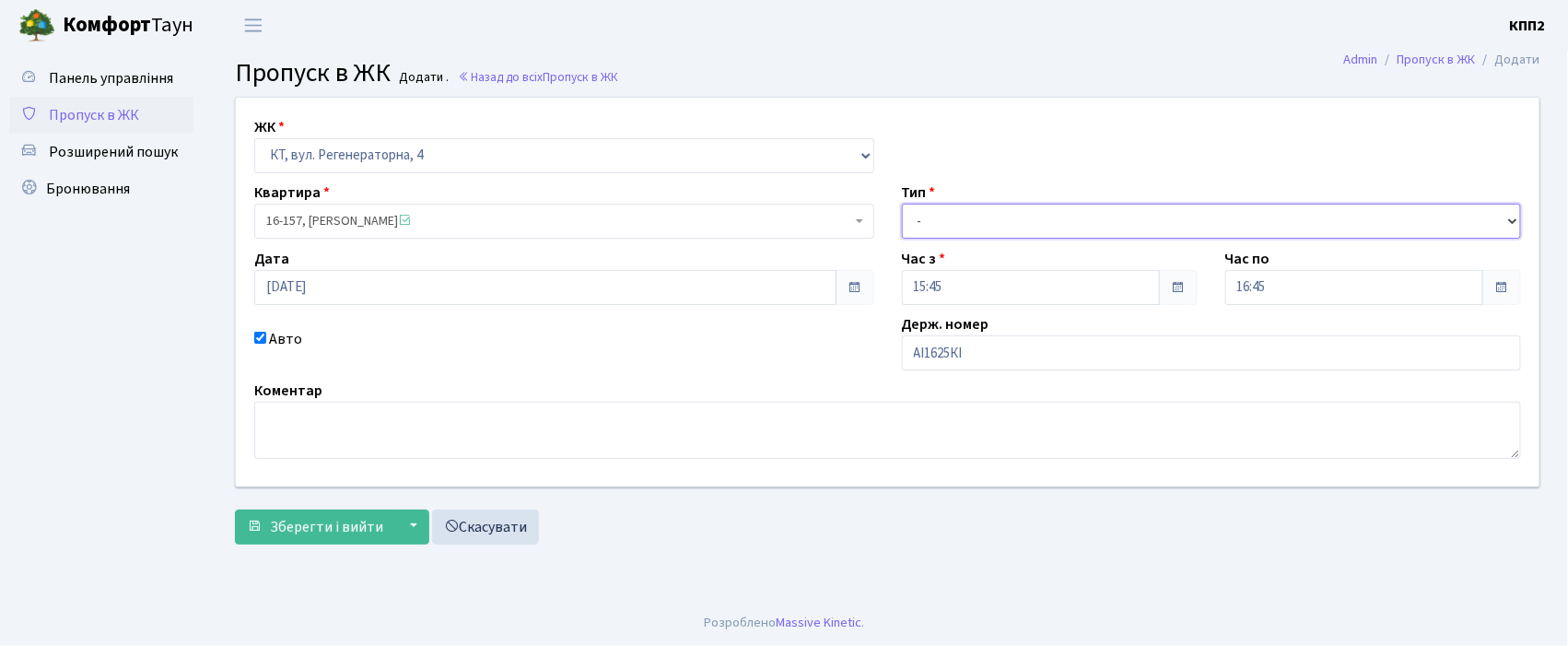
click at [1025, 214] on select "- Доставка Таксі Гості Сервіс" at bounding box center [1211, 220] width 619 height 35
select select "2"
click at [901, 203] on select "- Доставка Таксі Гості Сервіс" at bounding box center [1211, 220] width 619 height 35
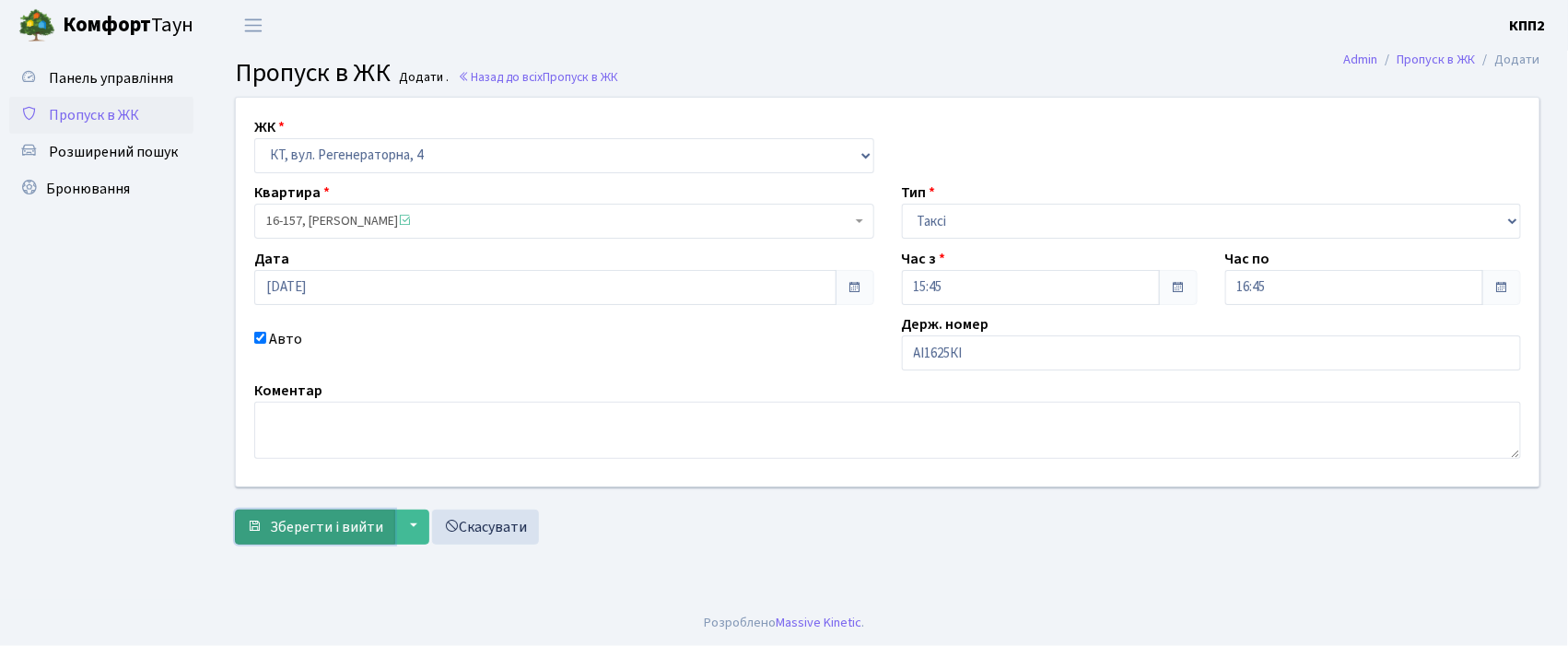
click at [305, 529] on span "Зберегти і вийти" at bounding box center [326, 526] width 113 height 20
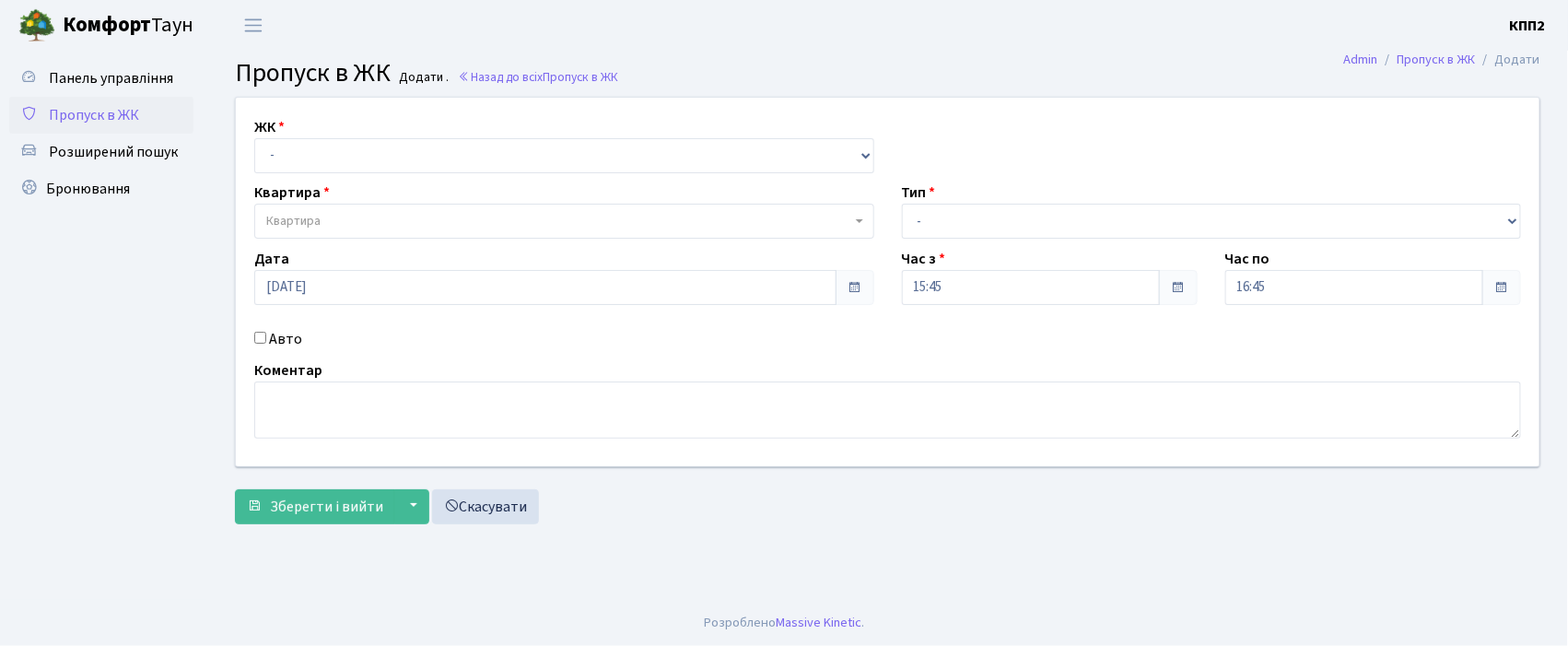
click at [259, 342] on input "Авто" at bounding box center [260, 338] width 12 height 12
checkbox input "true"
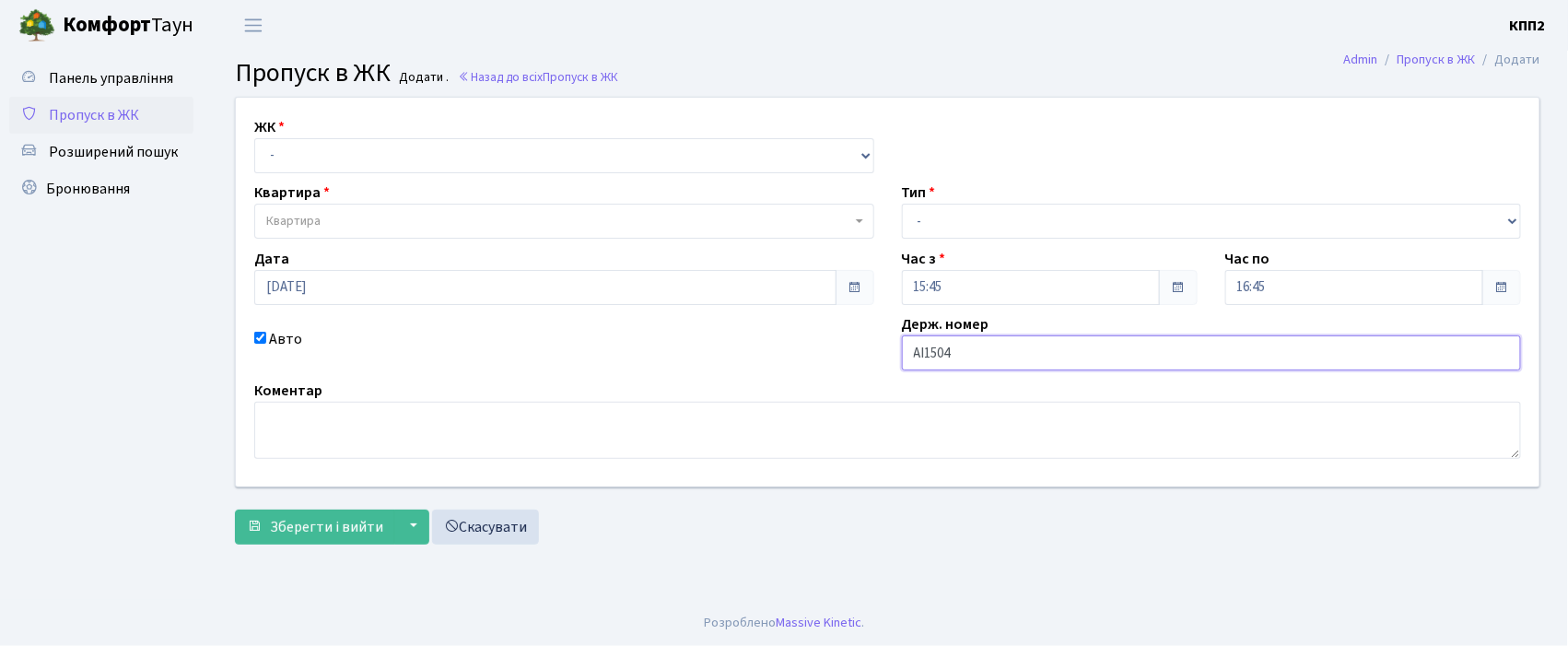
type input "АІ1504МЕ"
click at [276, 160] on select "- КТ, вул. Регенераторна, 4 КТ2, просп. [STREET_ADDRESS] [STREET_ADDRESS] [PERS…" at bounding box center [564, 155] width 619 height 35
select select "271"
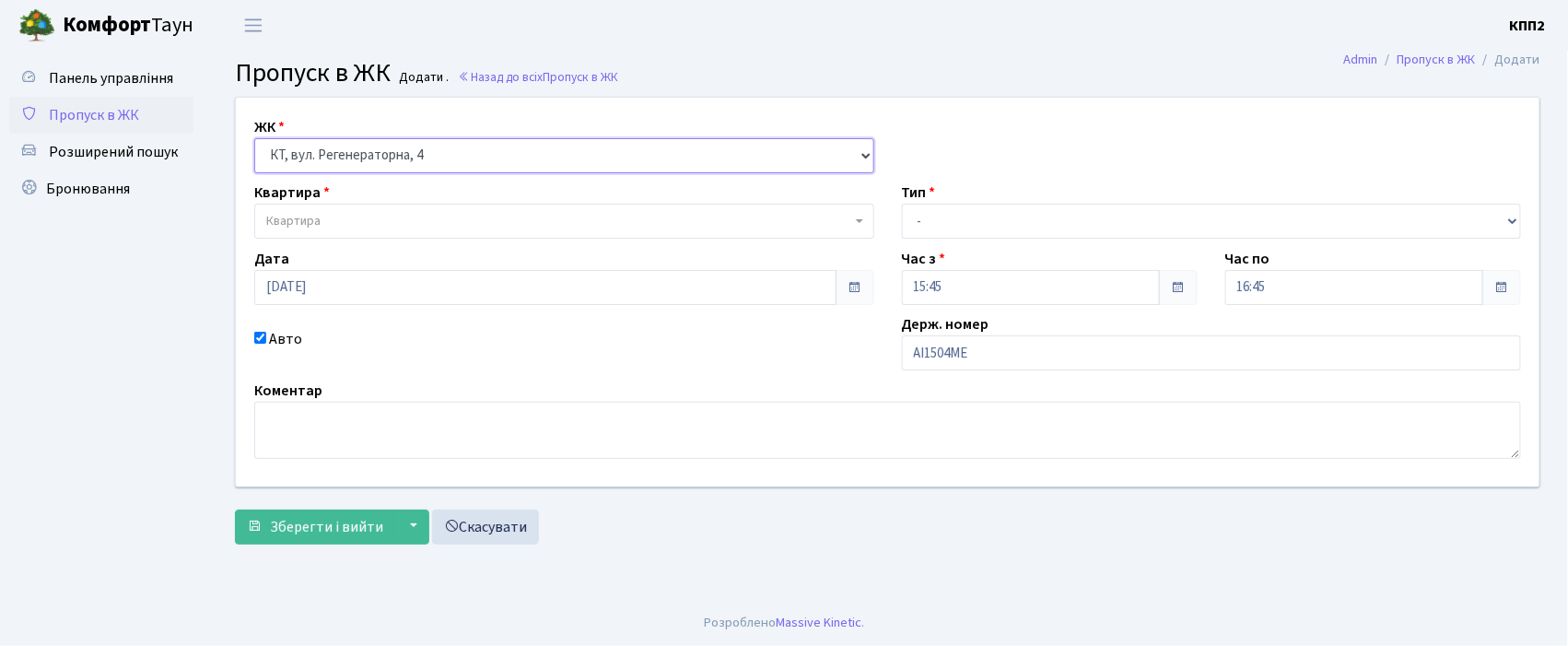
click at [254, 138] on select "- КТ, вул. Регенераторна, 4 КТ2, просп. [STREET_ADDRESS] [STREET_ADDRESS] [PERS…" at bounding box center [564, 155] width 619 height 35
select select
click at [293, 210] on span "Квартира" at bounding box center [564, 220] width 619 height 35
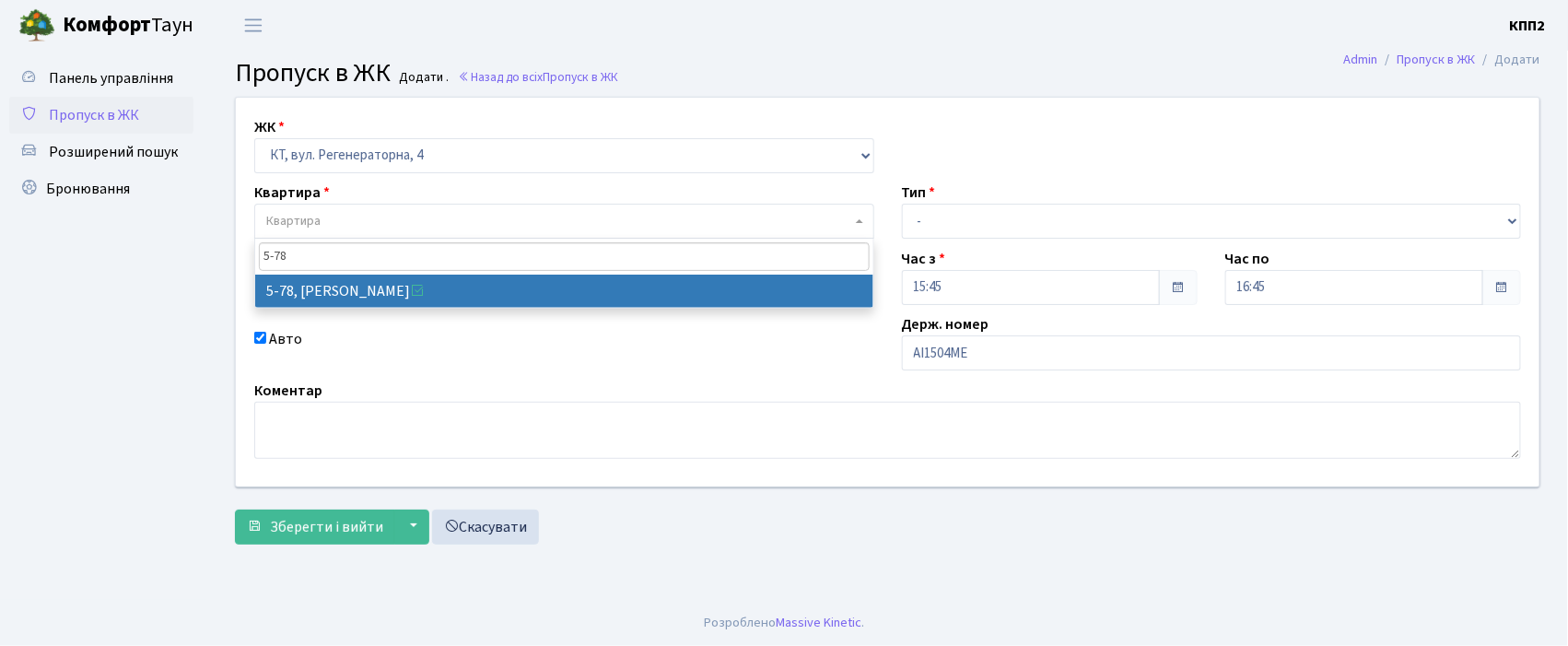
type input "5-78"
select select "2488"
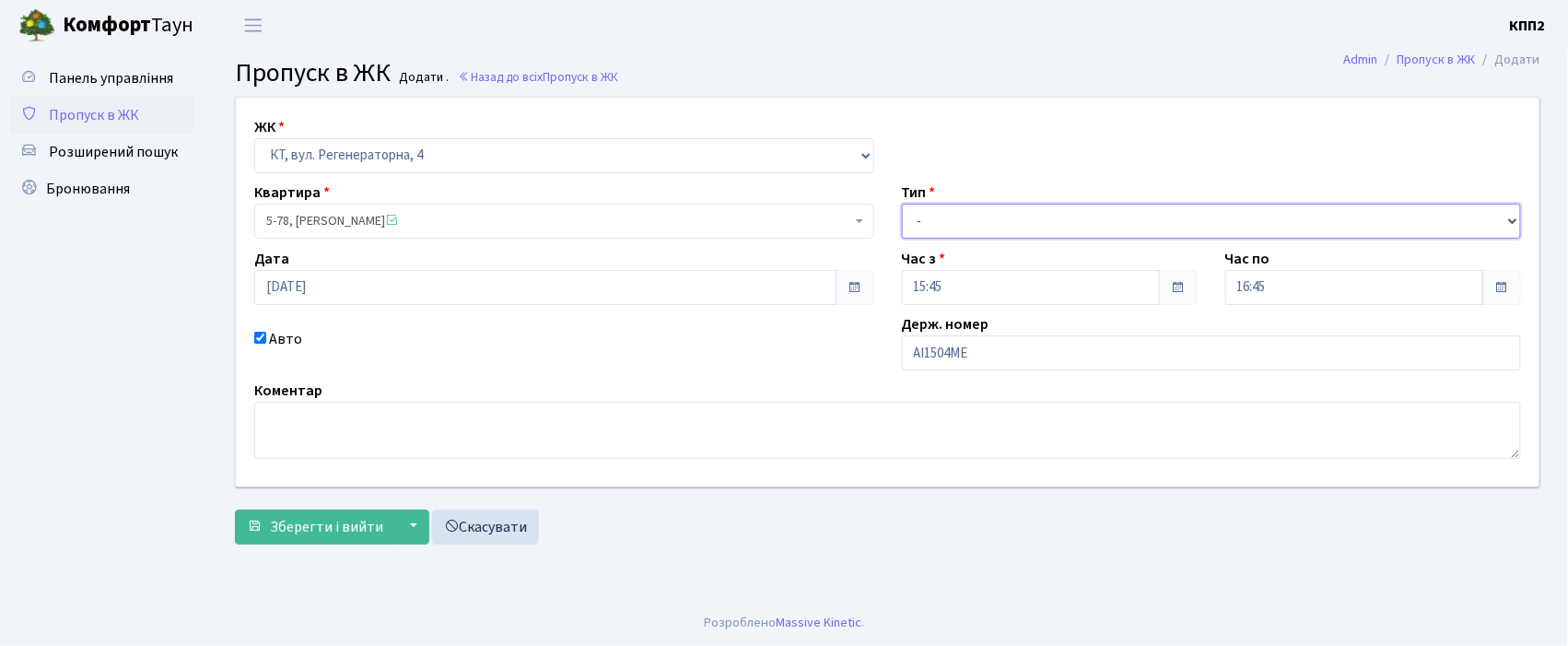
click at [926, 218] on select "- Доставка Таксі Гості Сервіс" at bounding box center [1211, 220] width 619 height 35
select select "2"
click at [901, 203] on select "- Доставка Таксі Гості Сервіс" at bounding box center [1211, 220] width 619 height 35
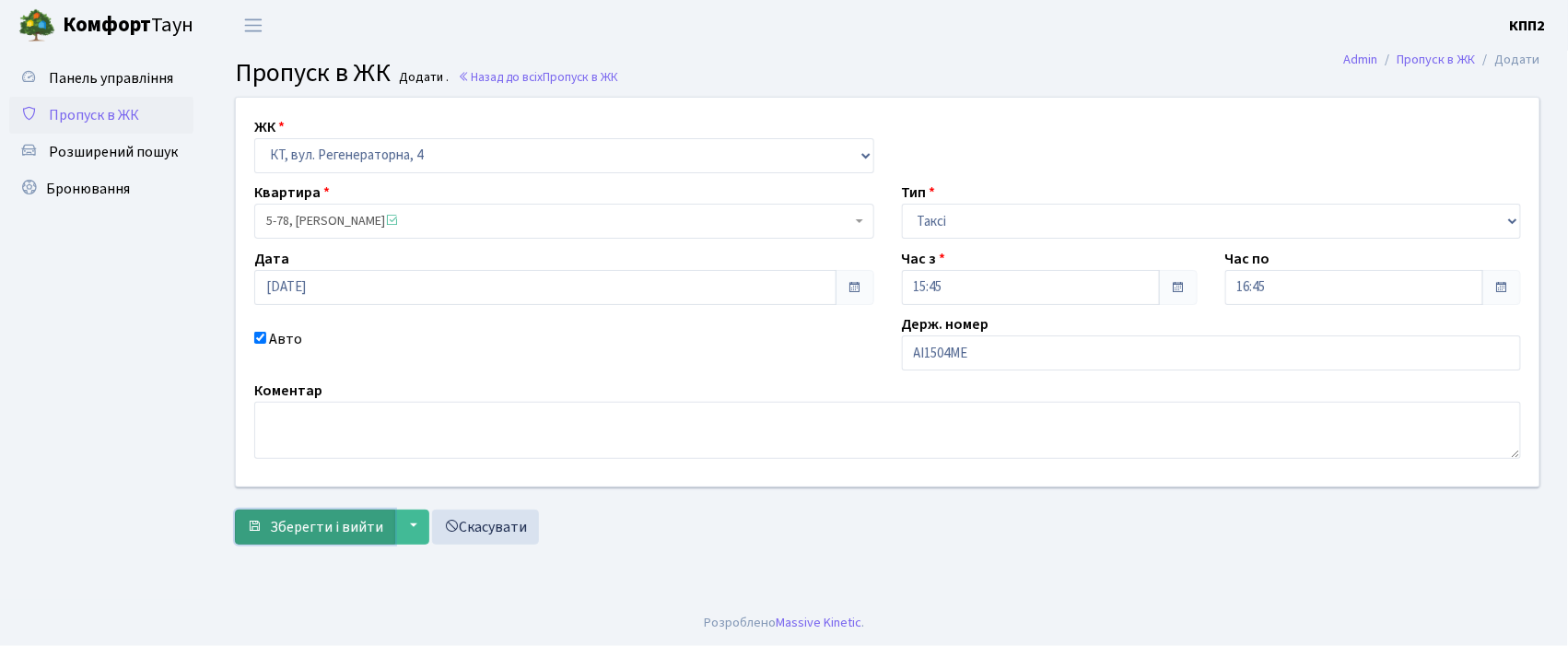
click at [322, 525] on span "Зберегти і вийти" at bounding box center [326, 526] width 113 height 20
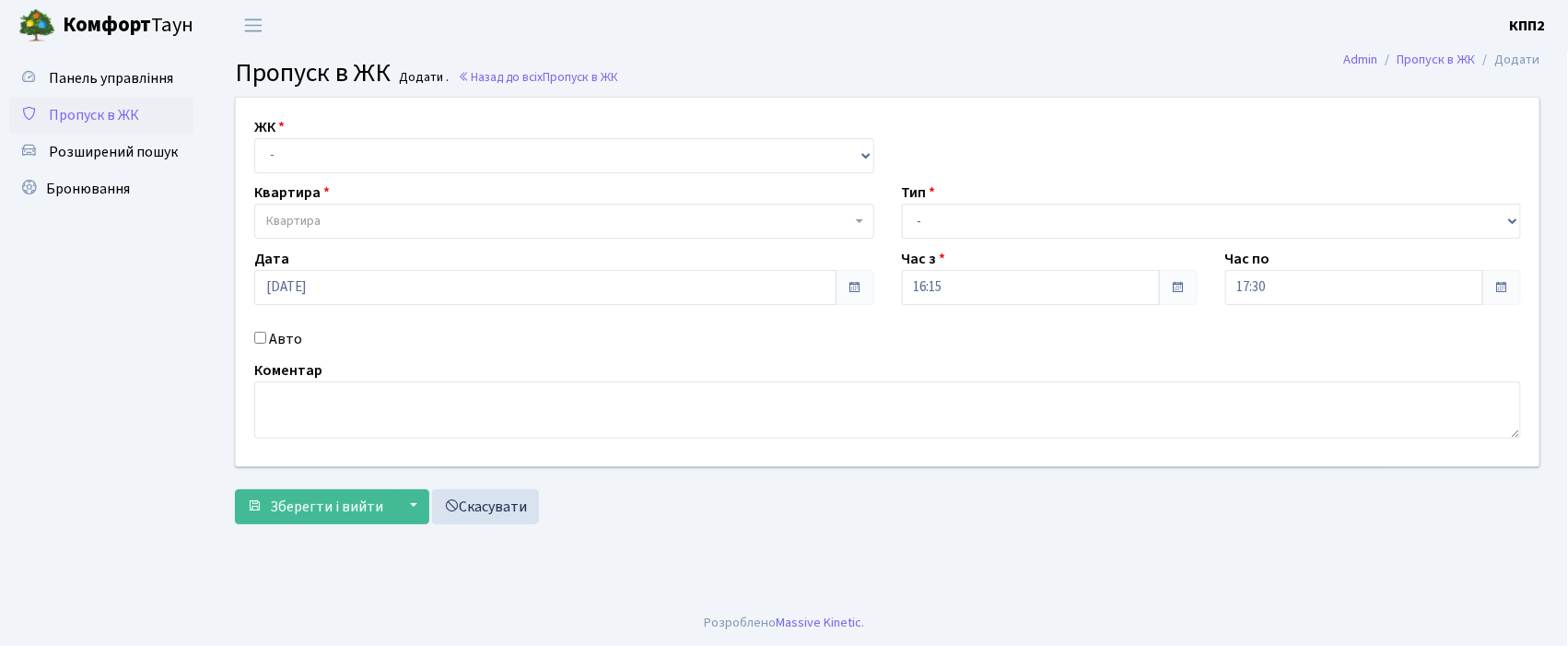
click at [259, 336] on input "Авто" at bounding box center [260, 338] width 12 height 12
checkbox input "true"
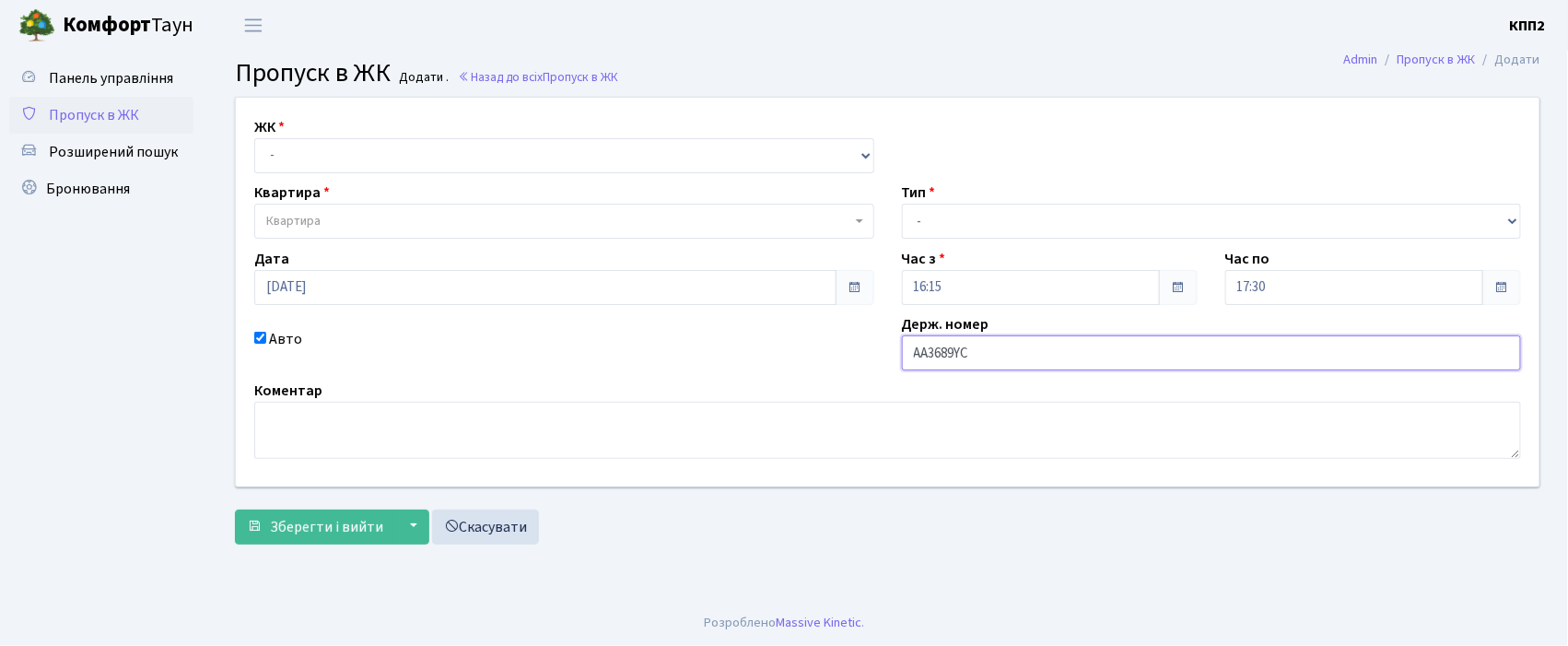
type input "АА3689YC"
click at [314, 144] on select "- КТ, вул. Регенераторна, 4 КТ2, просп. [STREET_ADDRESS] [STREET_ADDRESS] [PERS…" at bounding box center [564, 155] width 619 height 35
select select "271"
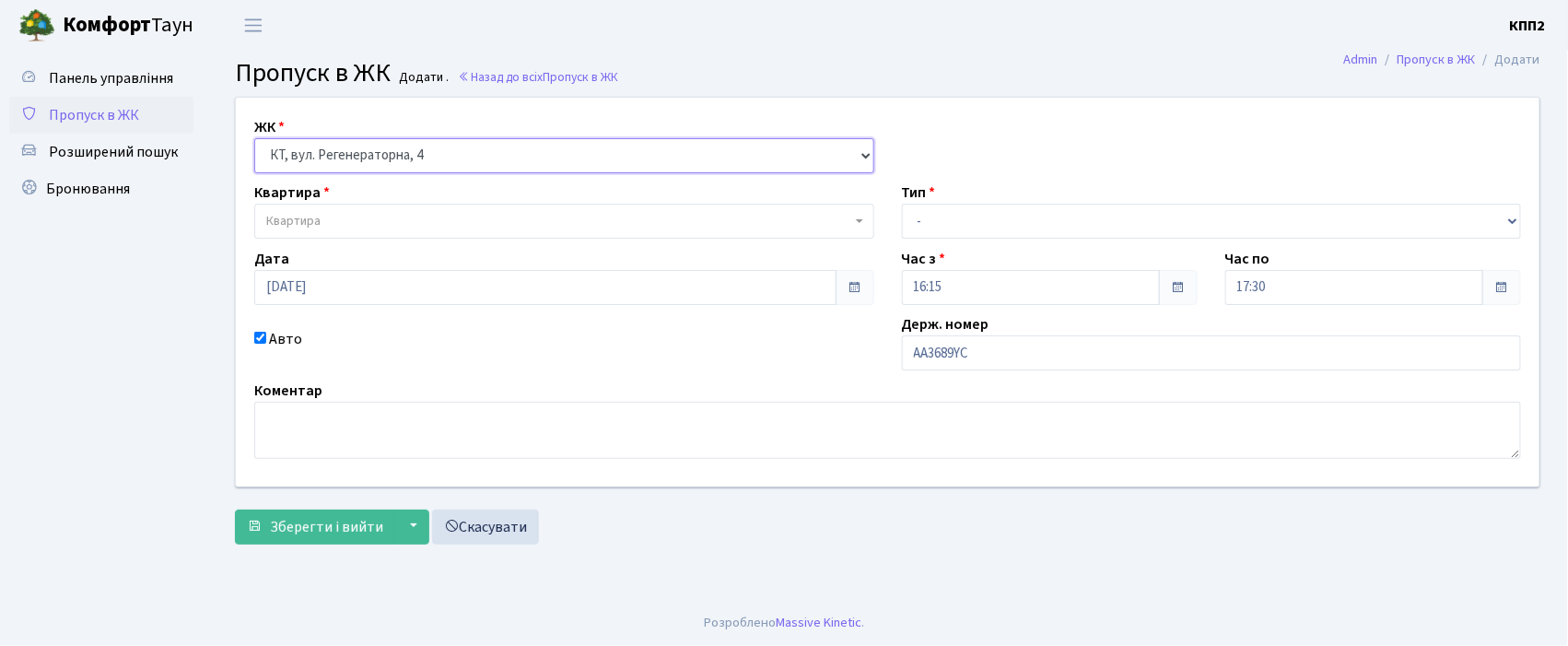
click at [254, 138] on select "- КТ, вул. Регенераторна, 4 КТ2, просп. [STREET_ADDRESS] [STREET_ADDRESS] [PERS…" at bounding box center [564, 155] width 619 height 35
select select
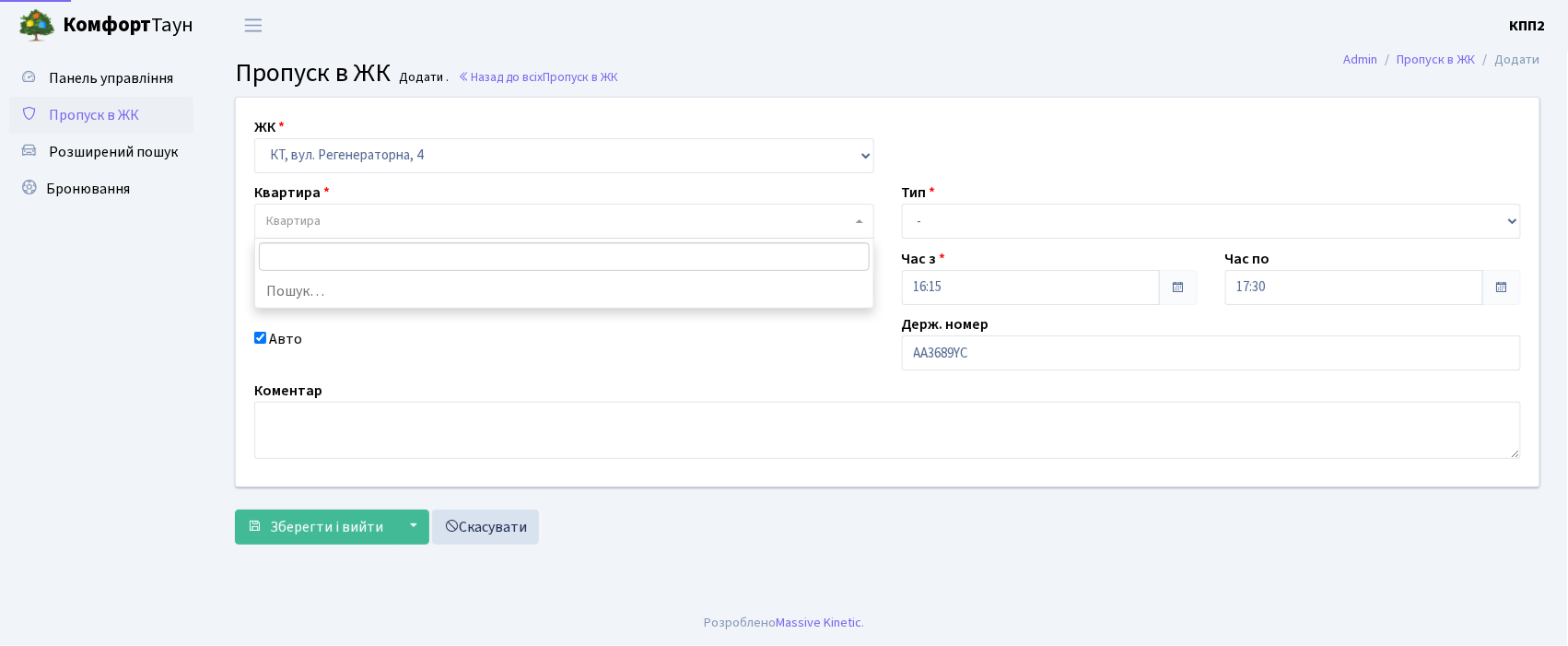
click at [319, 215] on span "Квартира" at bounding box center [292, 220] width 54 height 18
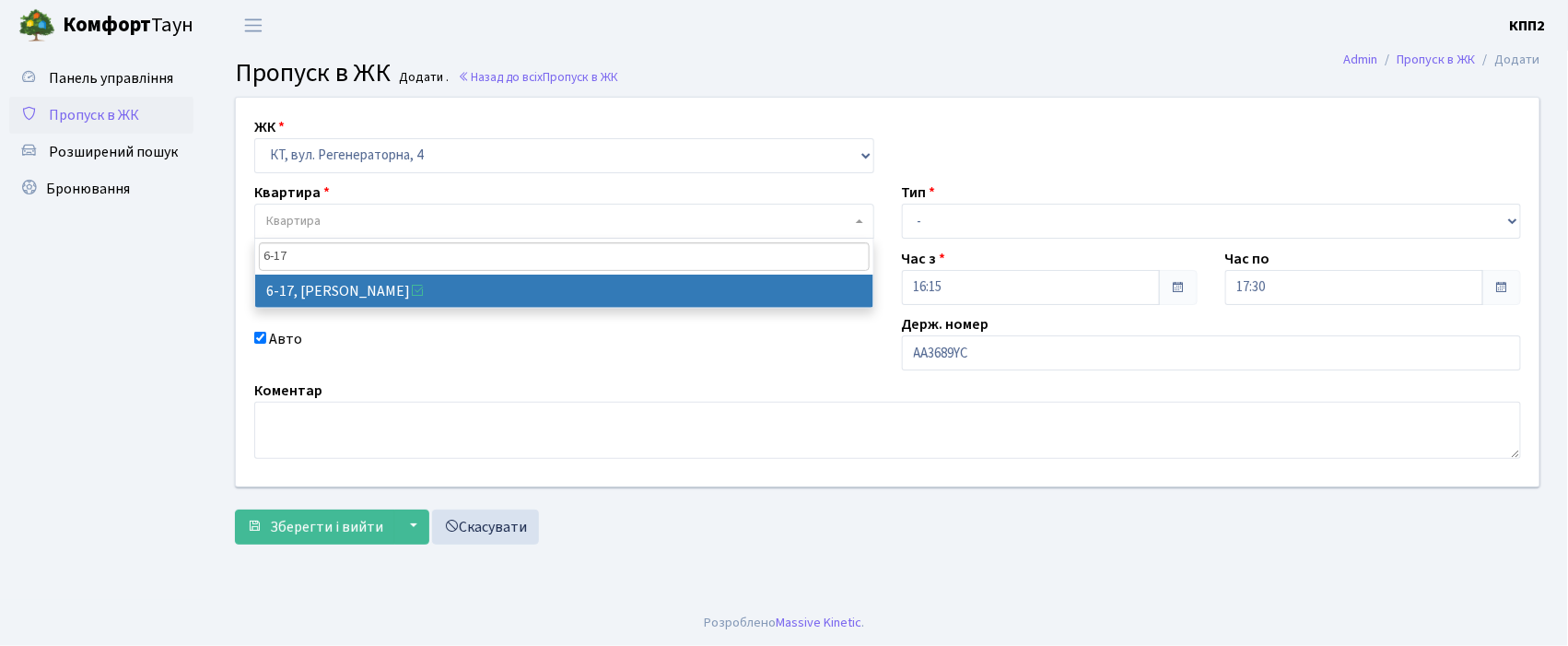
type input "6-17"
select select "5197"
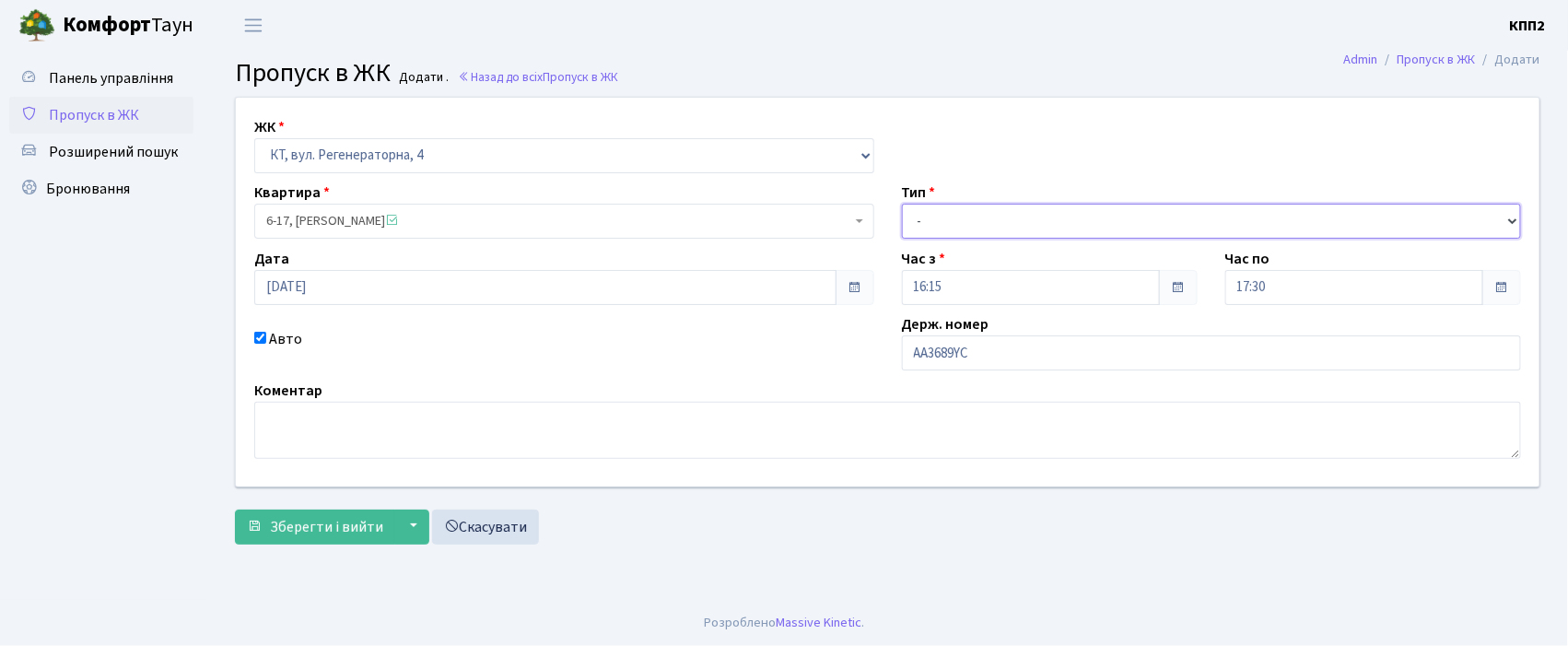
click at [923, 211] on select "- Доставка Таксі Гості Сервіс" at bounding box center [1211, 220] width 619 height 35
select select "2"
click at [901, 203] on select "- Доставка Таксі Гості Сервіс" at bounding box center [1211, 220] width 619 height 35
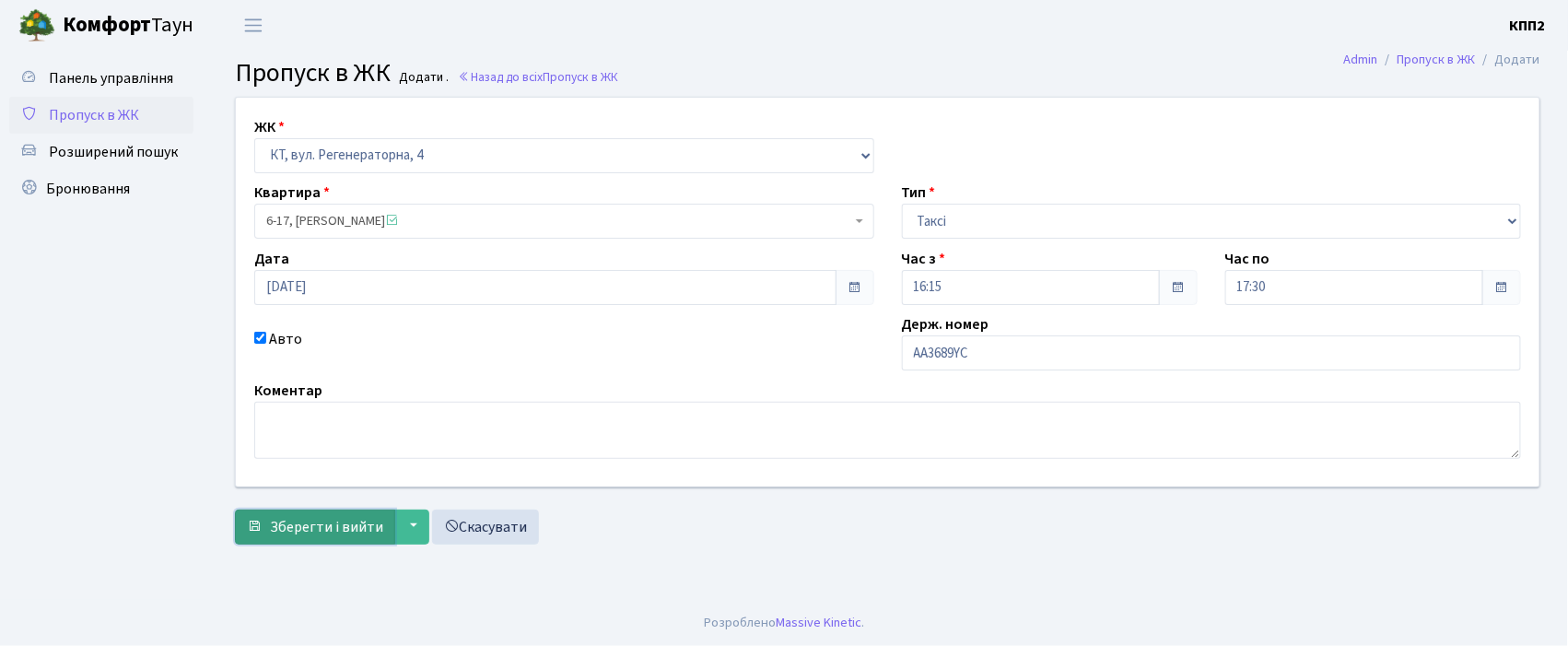
click at [309, 525] on span "Зберегти і вийти" at bounding box center [326, 526] width 113 height 20
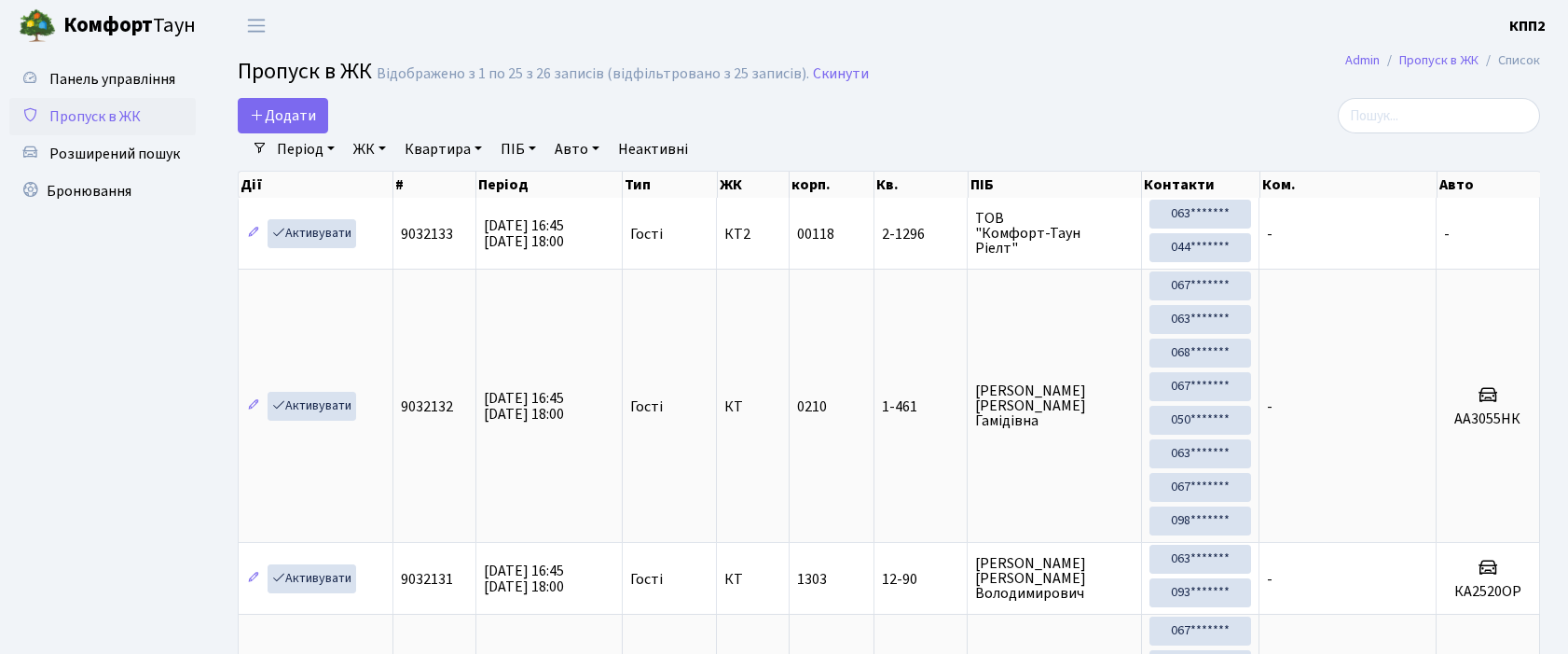
select select "25"
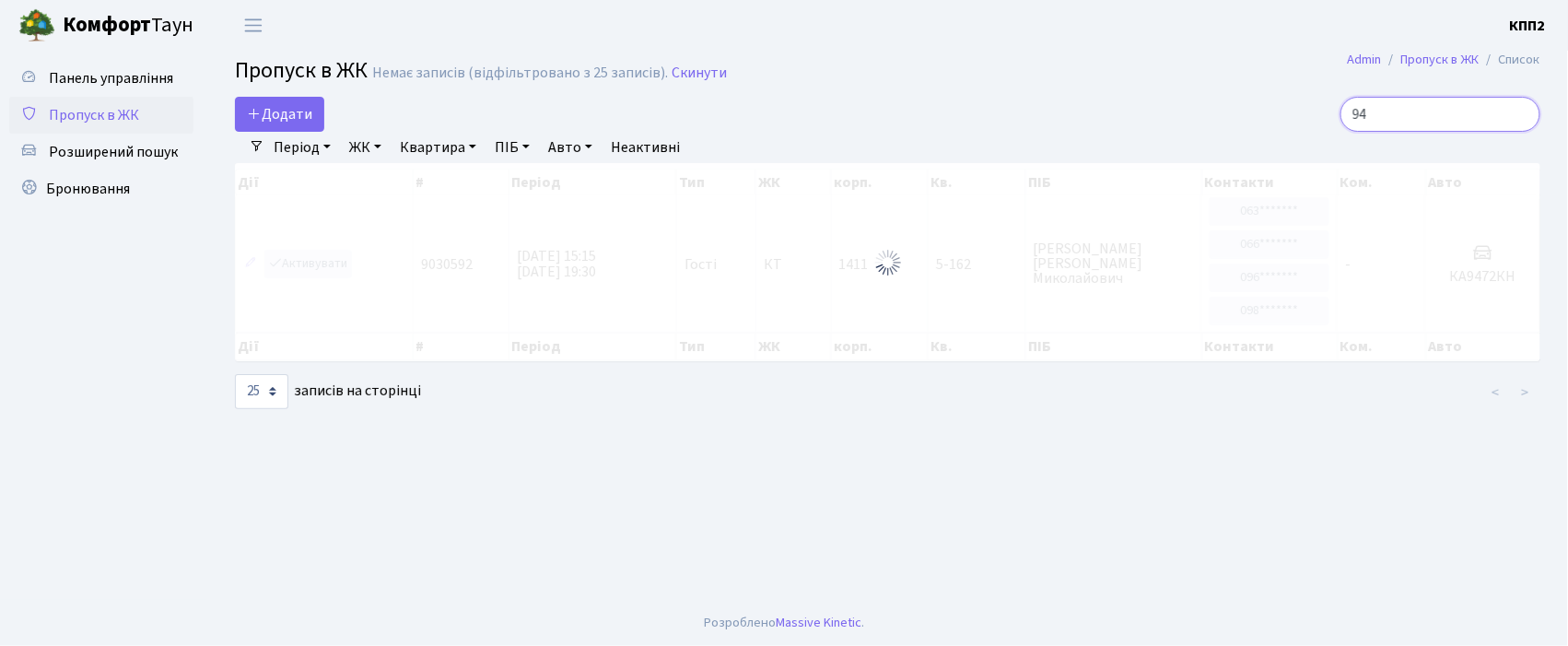
type input "9"
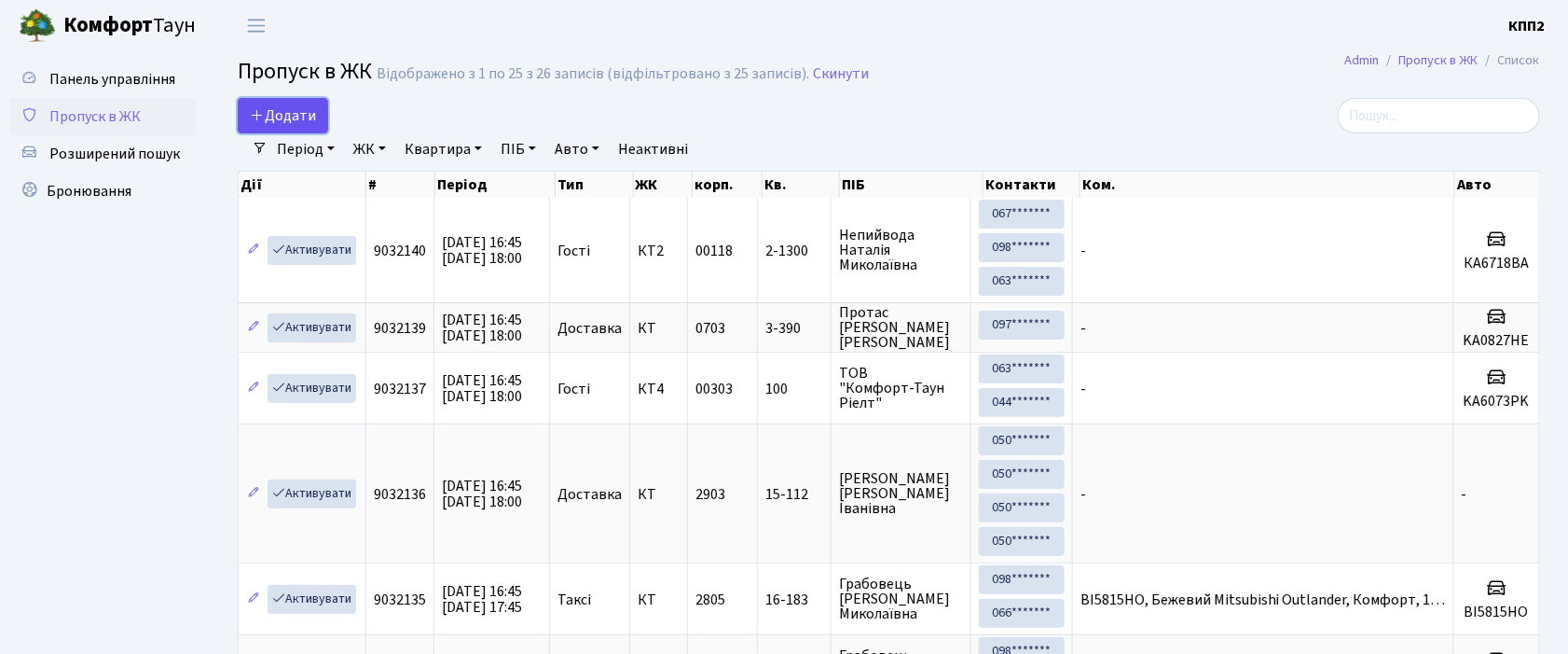
click at [297, 120] on span "Додати" at bounding box center [282, 115] width 66 height 20
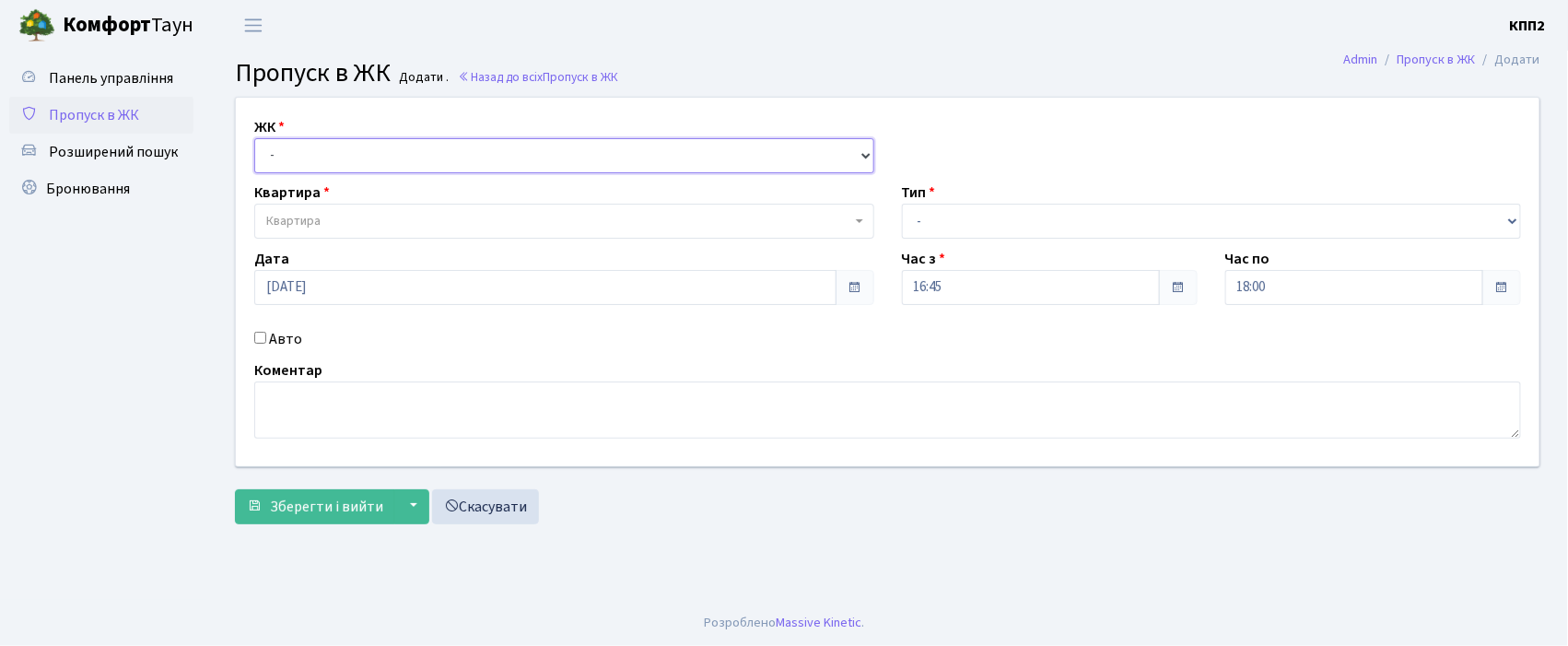
drag, startPoint x: 409, startPoint y: 152, endPoint x: 410, endPoint y: 170, distance: 18.0
click at [409, 153] on select "- КТ, вул. Регенераторна, 4 КТ2, просп. [STREET_ADDRESS] [STREET_ADDRESS] [PERS…" at bounding box center [564, 155] width 619 height 35
select select "271"
click at [254, 138] on select "- КТ, вул. Регенераторна, 4 КТ2, просп. [STREET_ADDRESS] [STREET_ADDRESS] [PERS…" at bounding box center [564, 155] width 619 height 35
select select
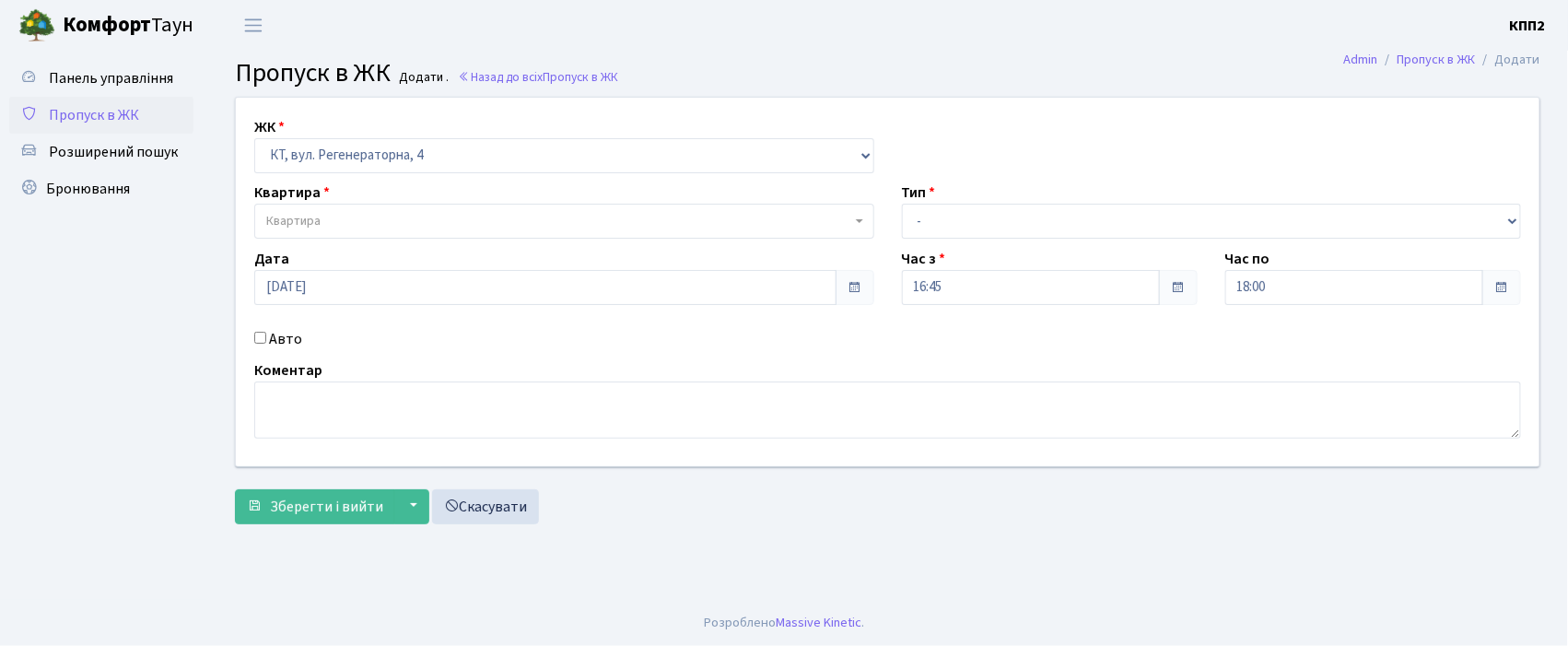
click at [433, 219] on span "Квартира" at bounding box center [558, 220] width 584 height 18
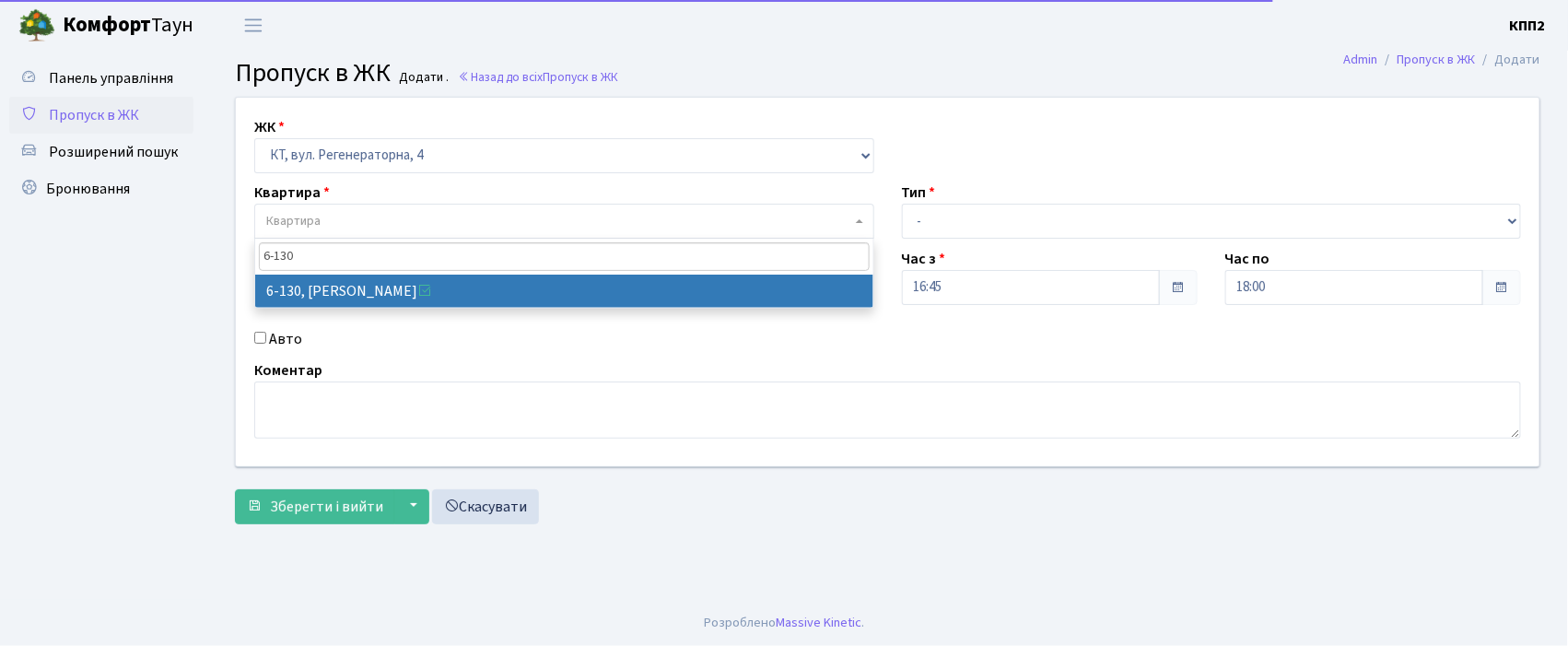
type input "6-130"
select select "5266"
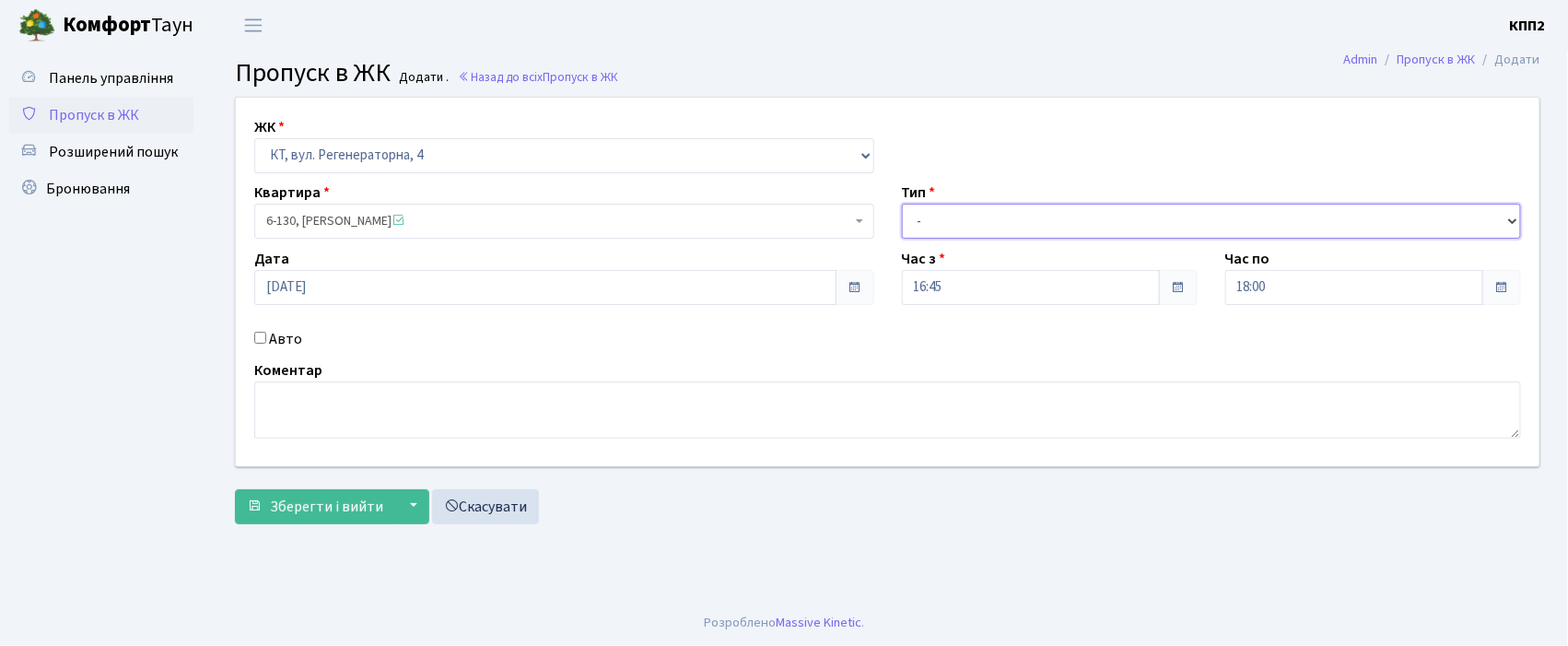
drag, startPoint x: 1018, startPoint y: 212, endPoint x: 1011, endPoint y: 233, distance: 22.1
click at [1018, 212] on select "- Доставка Таксі Гості Сервіс" at bounding box center [1211, 220] width 619 height 35
select select "1"
click at [901, 203] on select "- Доставка Таксі Гості Сервіс" at bounding box center [1211, 220] width 619 height 35
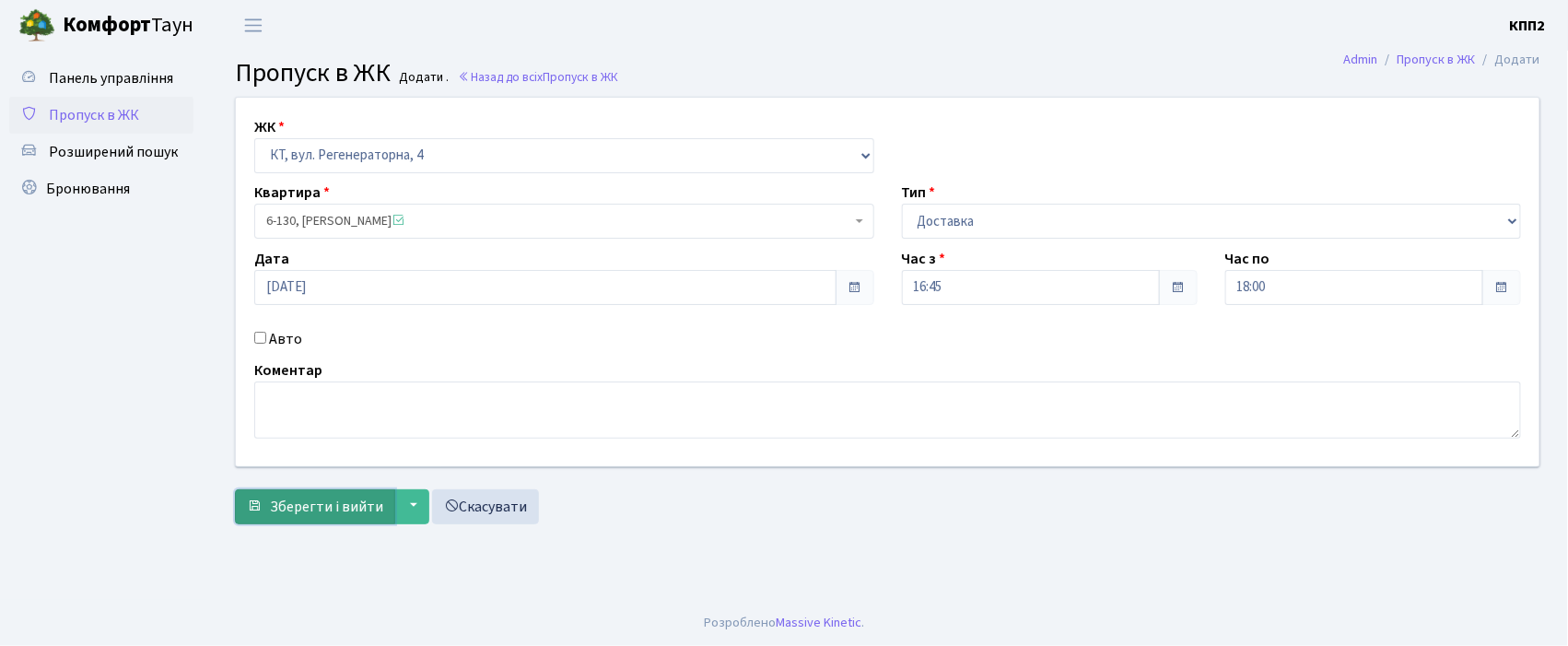
click at [306, 517] on button "Зберегти і вийти" at bounding box center [314, 506] width 160 height 35
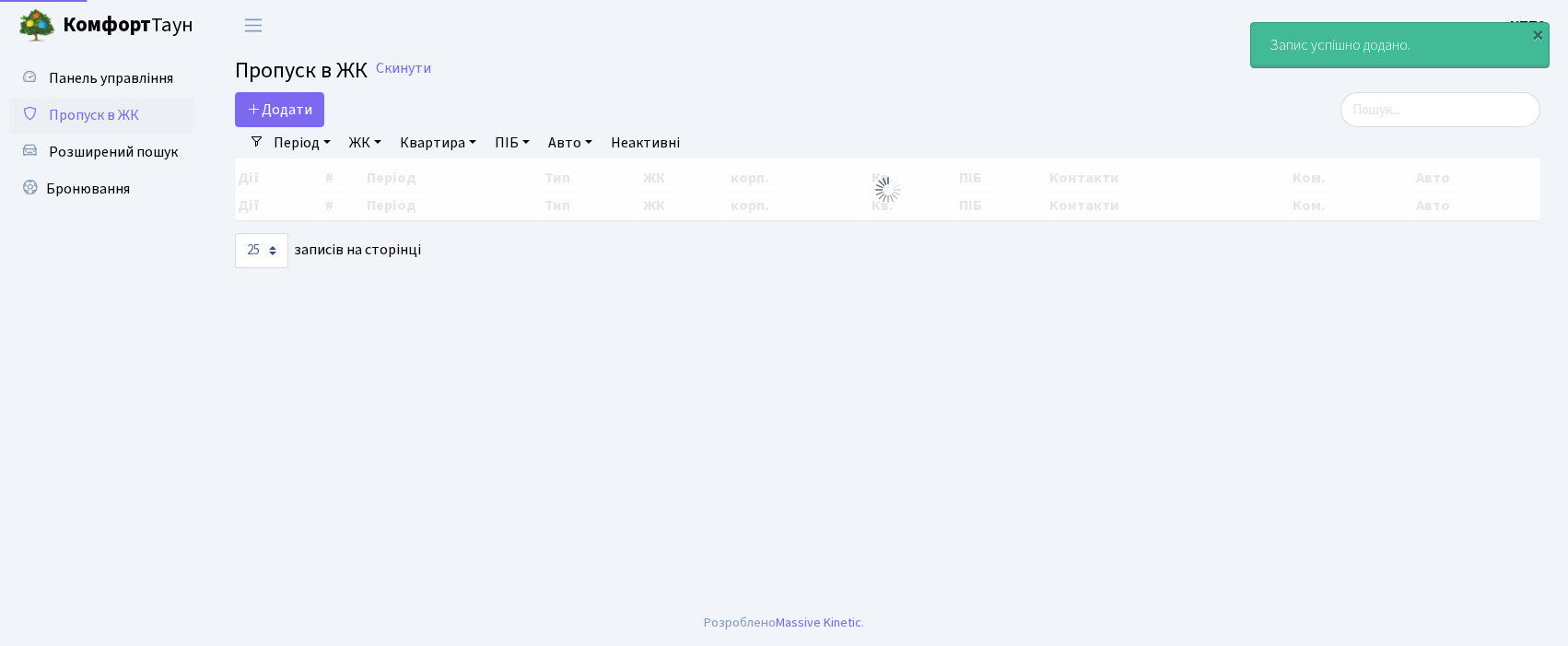
select select "25"
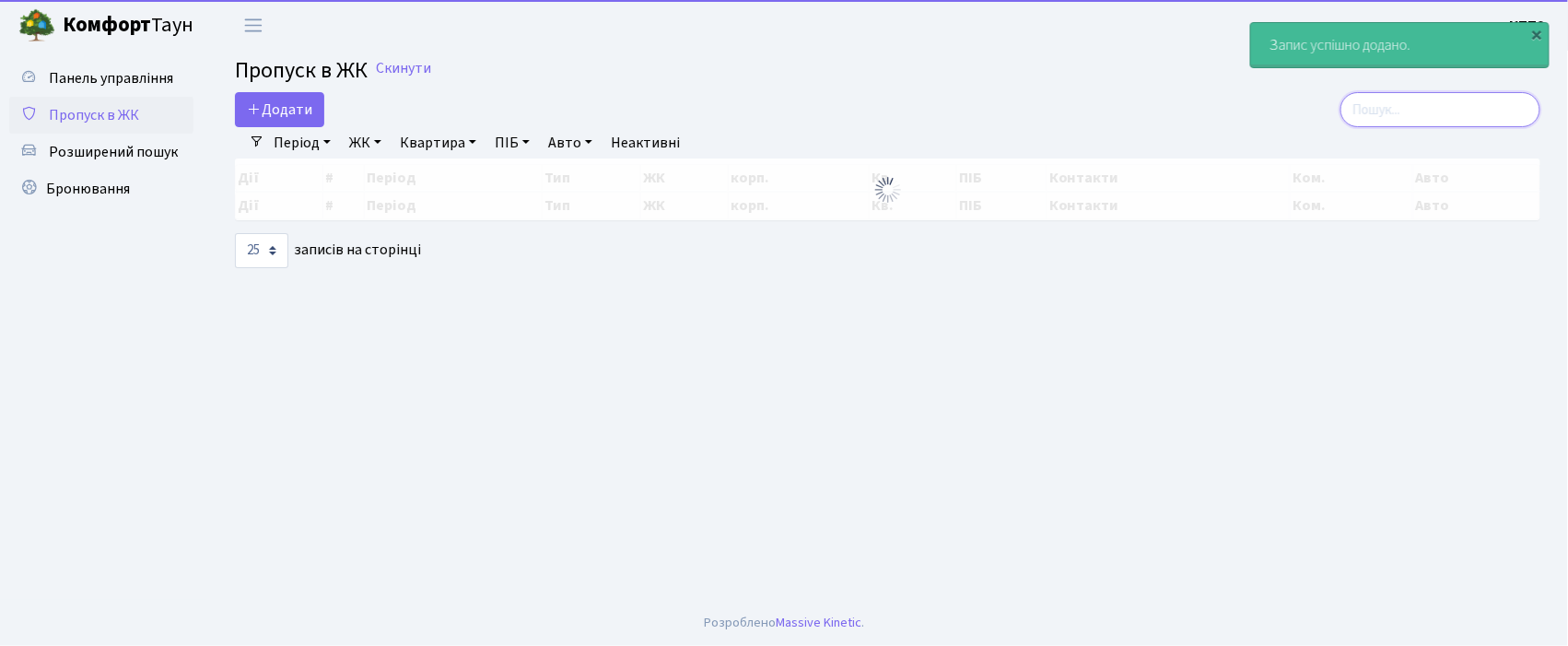
click at [1426, 116] on input "search" at bounding box center [1439, 109] width 200 height 35
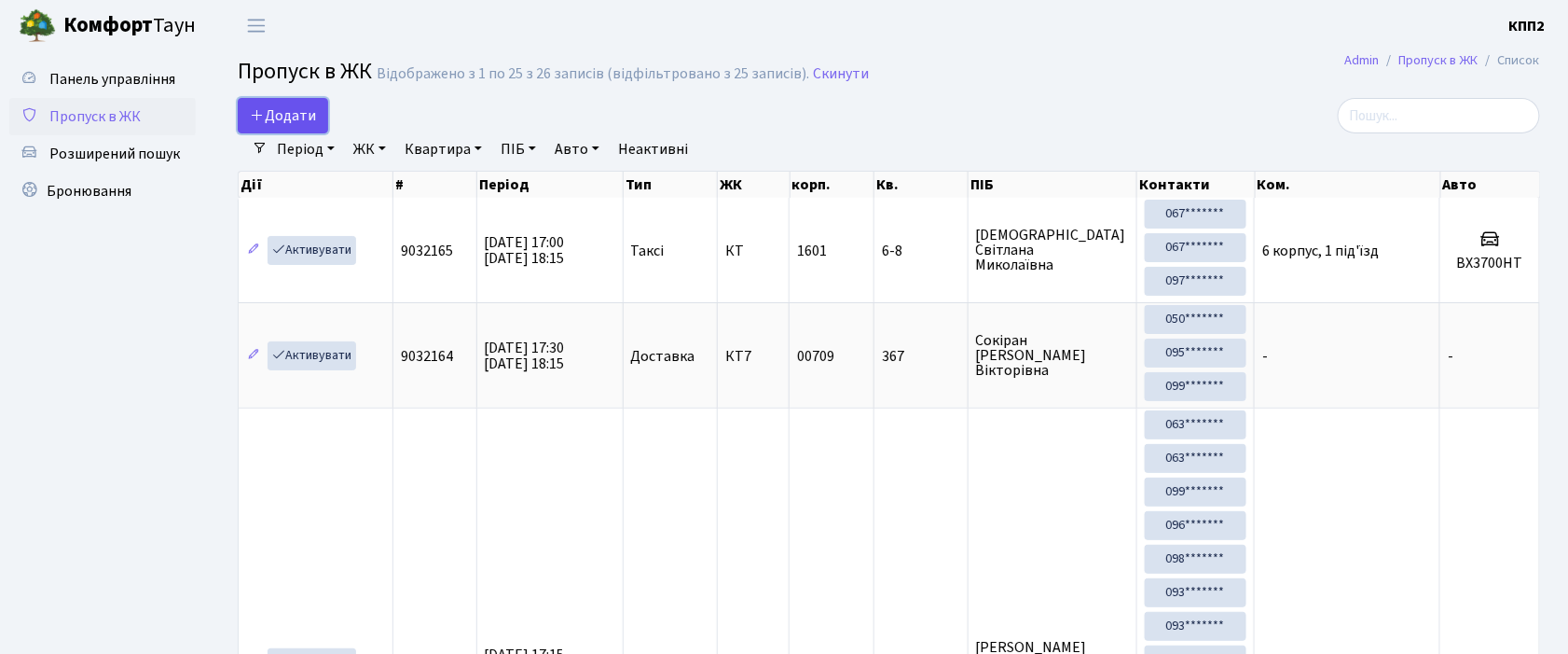
click at [276, 124] on span "Додати" at bounding box center [282, 115] width 66 height 20
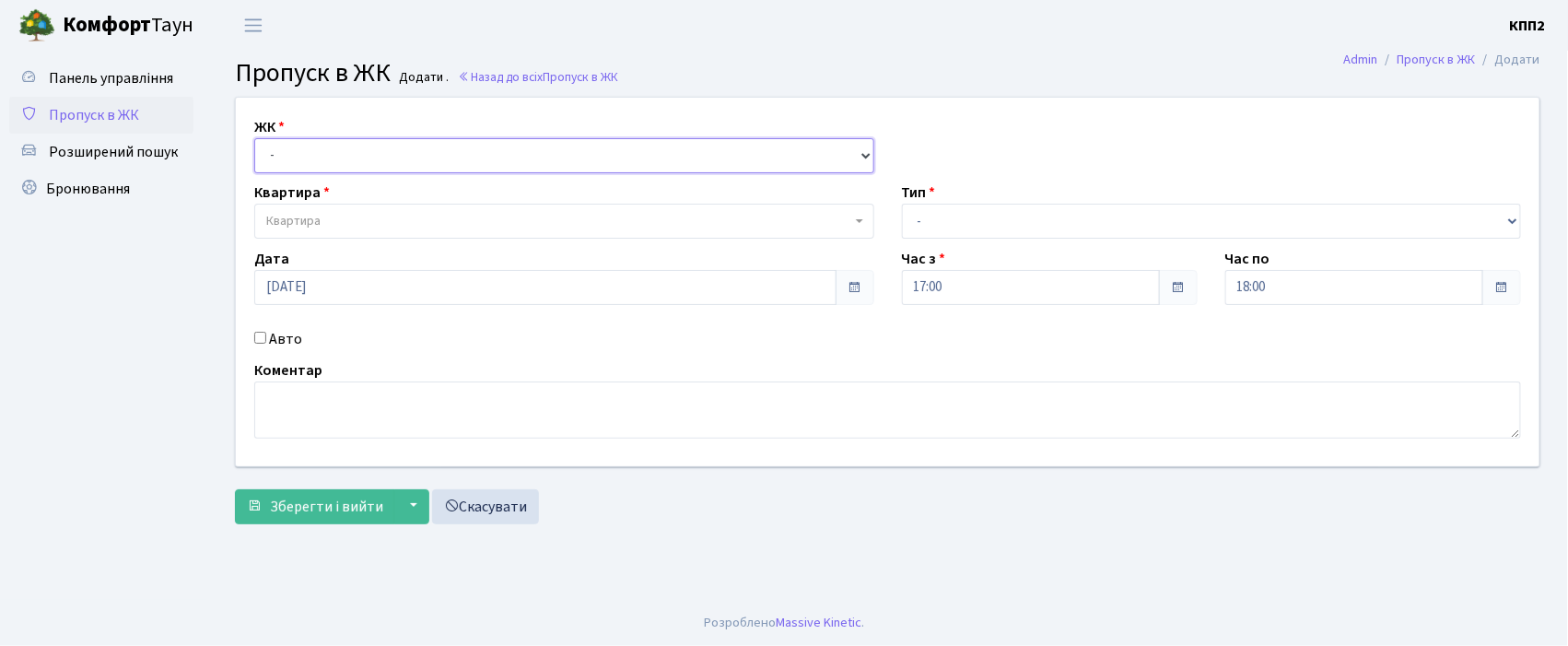
click at [336, 169] on select "- КТ, вул. Регенераторна, 4 КТ2, просп. [STREET_ADDRESS] [STREET_ADDRESS] [PERS…" at bounding box center [564, 155] width 619 height 35
select select "271"
click at [254, 138] on select "- КТ, вул. Регенераторна, 4 КТ2, просп. [STREET_ADDRESS] [STREET_ADDRESS] [PERS…" at bounding box center [564, 155] width 619 height 35
select select
click at [277, 354] on div "ЖК - КТ, вул. Регенераторна, 4 КТ2, просп. [STREET_ADDRESS] [STREET_ADDRESS] [P…" at bounding box center [887, 282] width 1331 height 369
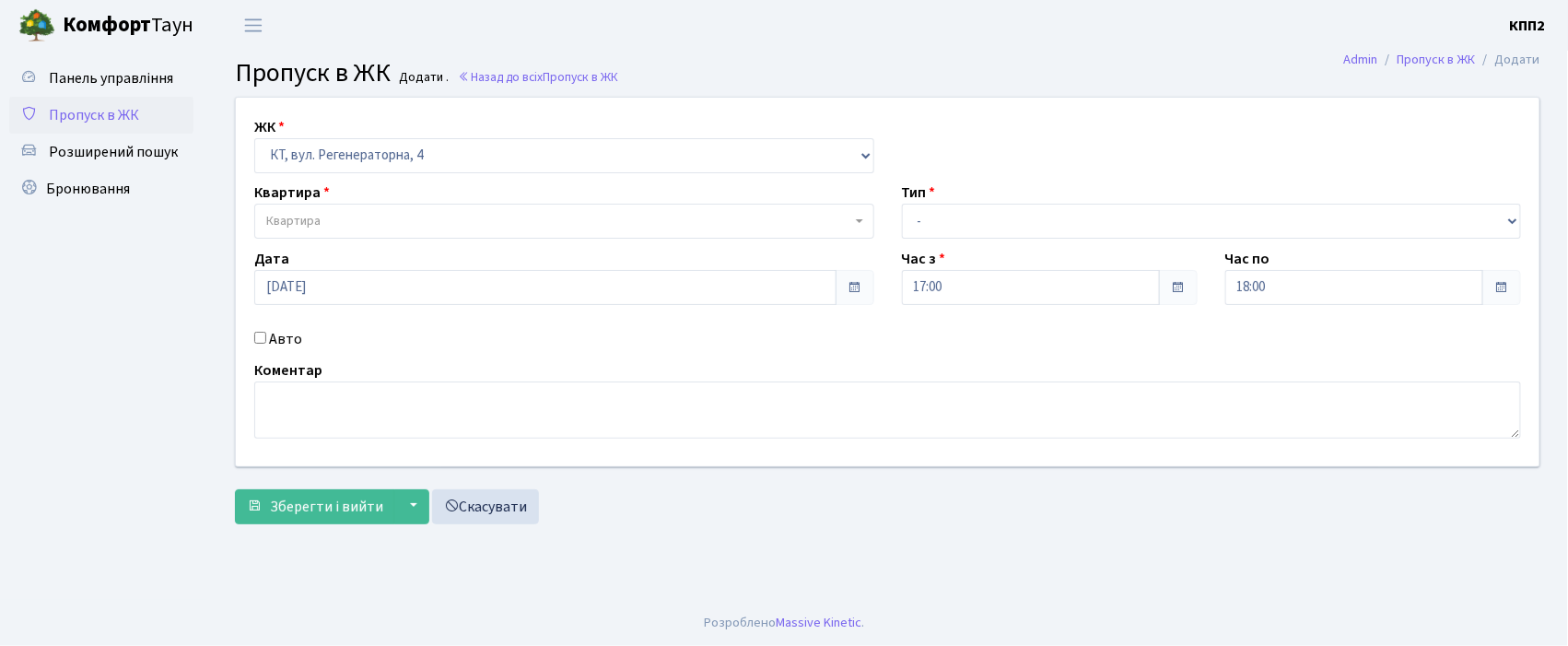
click at [278, 344] on label "Авто" at bounding box center [285, 339] width 33 height 22
click at [266, 343] on input "Авто" at bounding box center [260, 338] width 12 height 12
checkbox input "true"
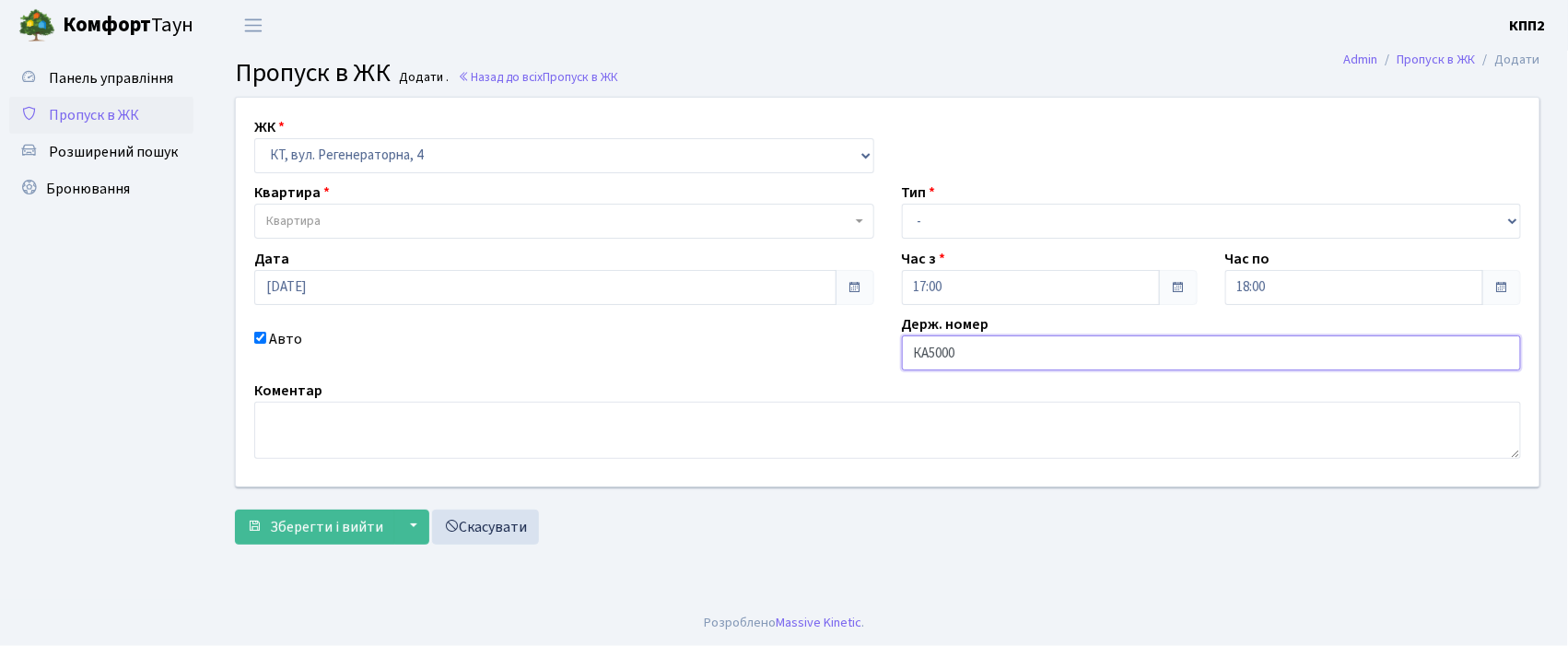
type input "КА5000МІ"
click at [388, 226] on span "Квартира" at bounding box center [558, 220] width 584 height 18
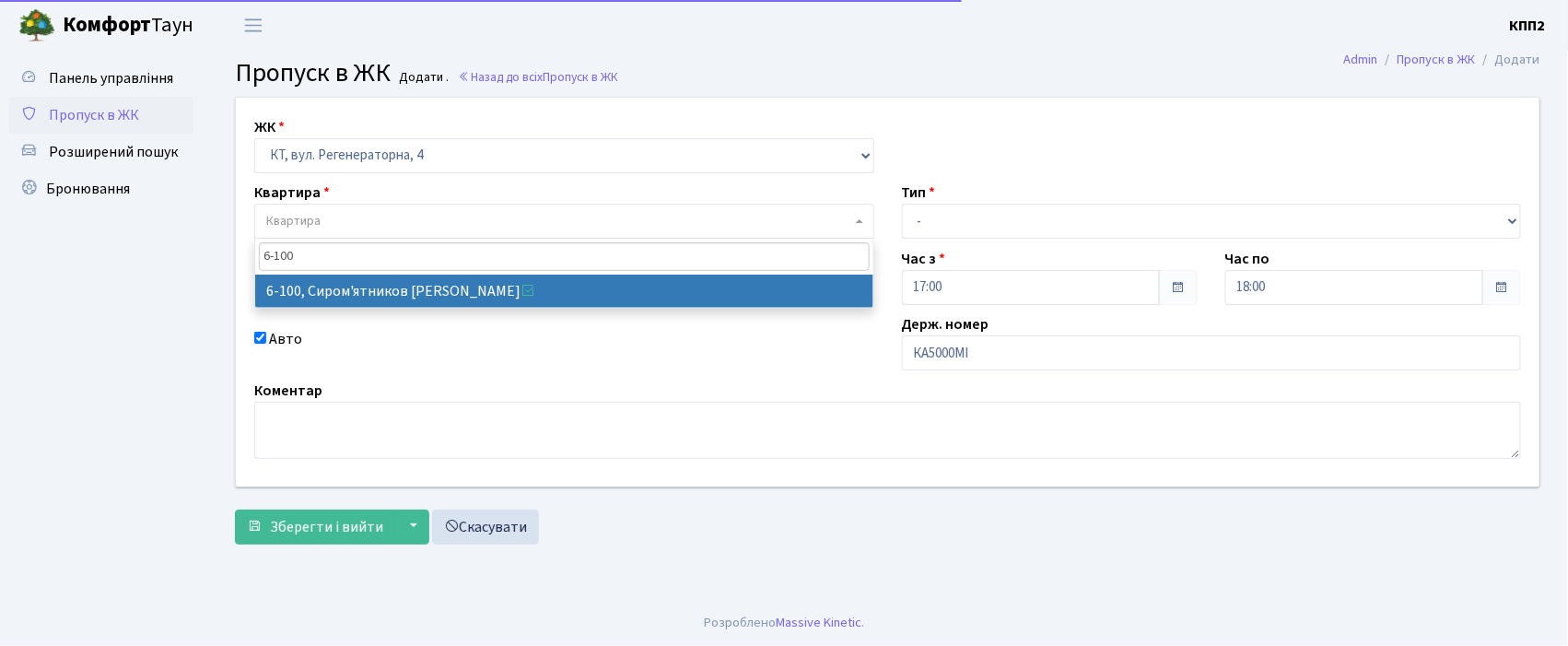
type input "6-100"
select select "5236"
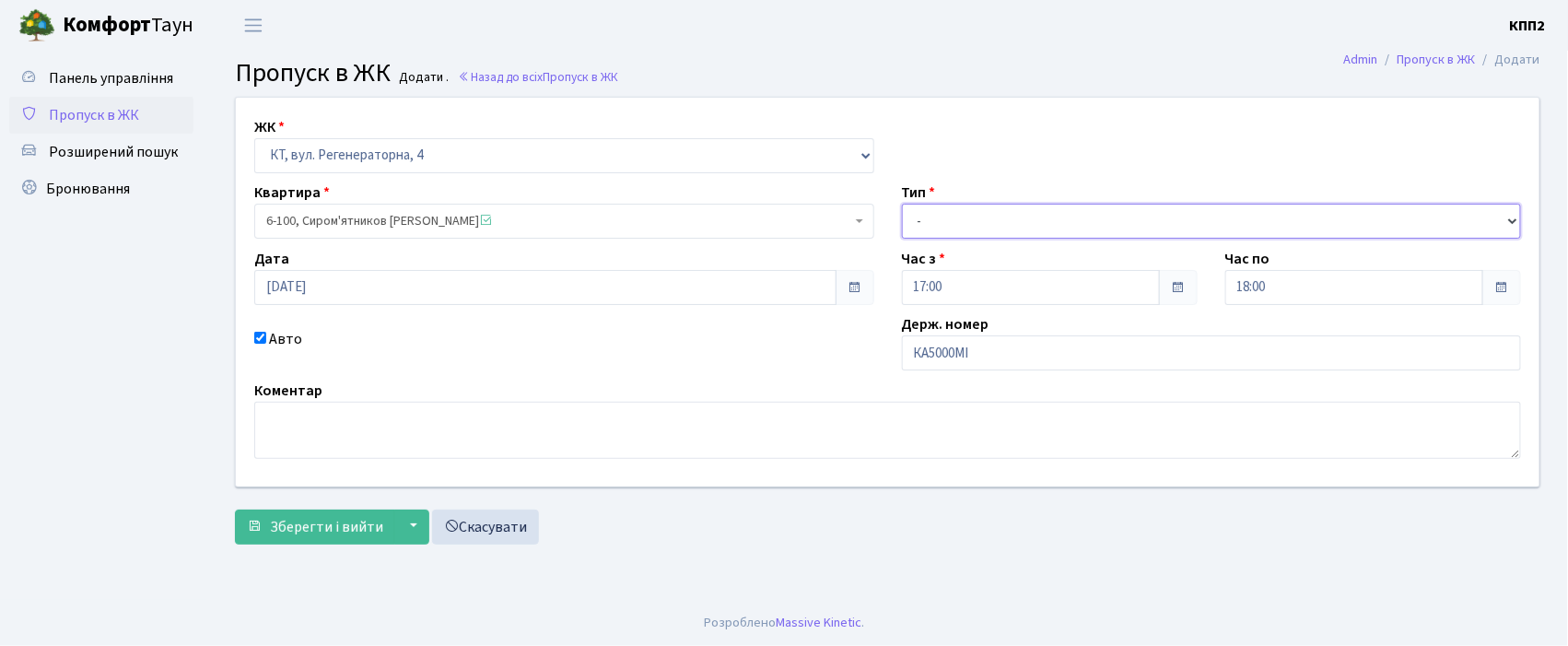
drag, startPoint x: 1054, startPoint y: 229, endPoint x: 1050, endPoint y: 237, distance: 8.9
click at [1054, 229] on select "- Доставка Таксі Гості Сервіс" at bounding box center [1211, 220] width 619 height 35
select select "3"
click at [901, 203] on select "- Доставка Таксі Гості Сервіс" at bounding box center [1211, 220] width 619 height 35
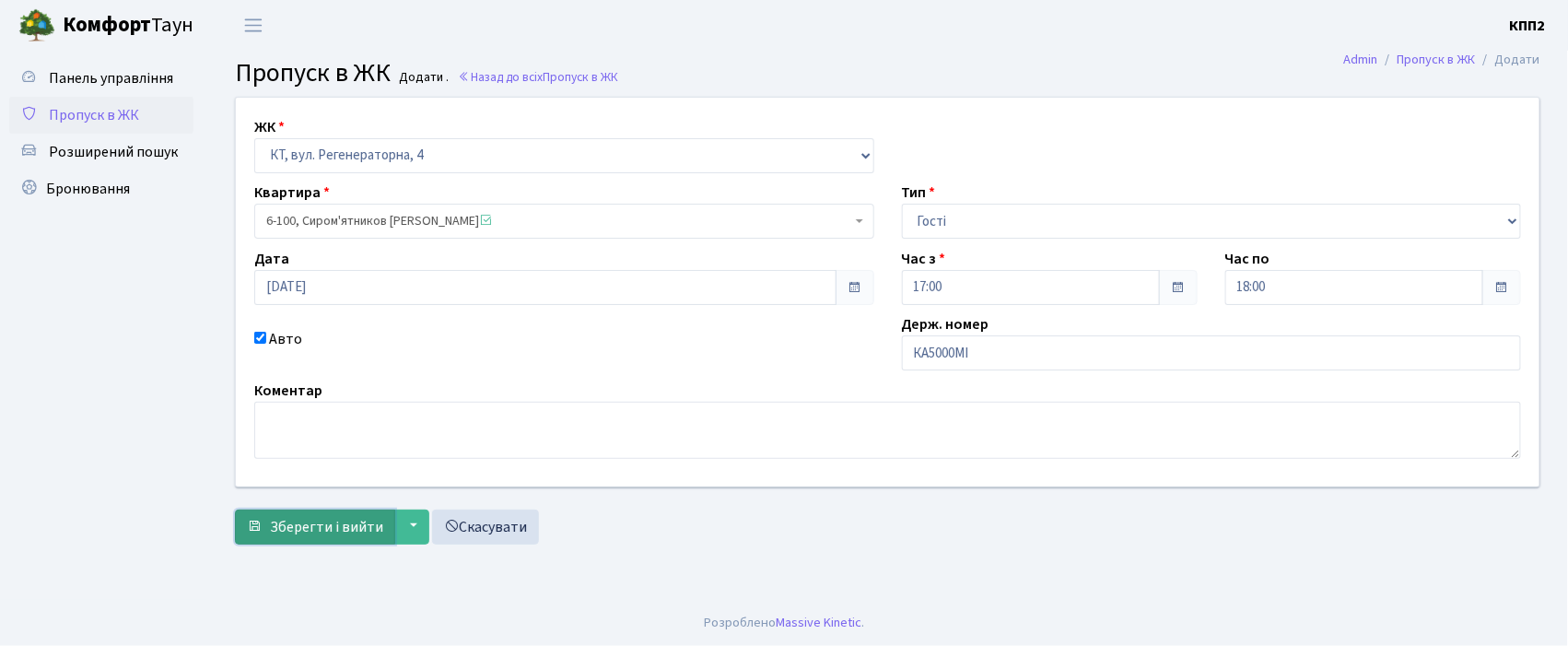
click at [329, 534] on span "Зберегти і вийти" at bounding box center [326, 526] width 113 height 20
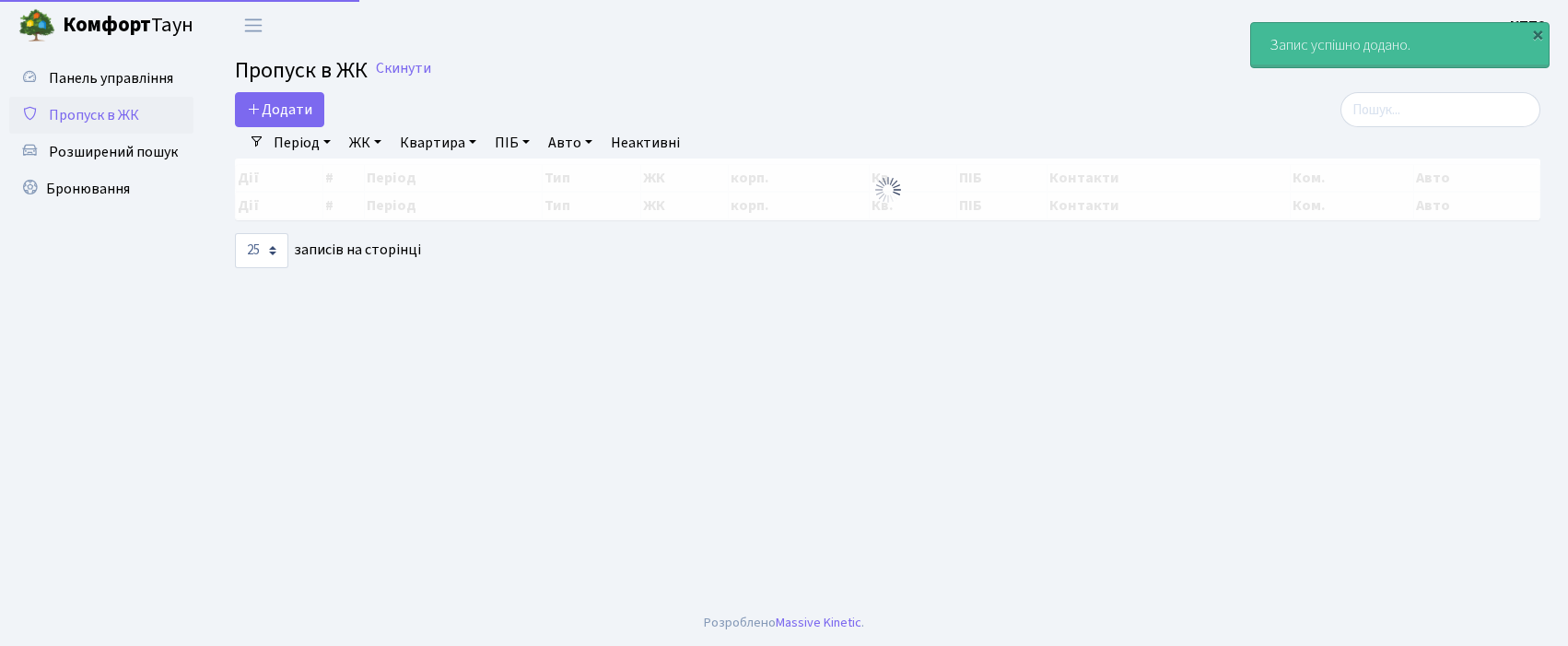
select select "25"
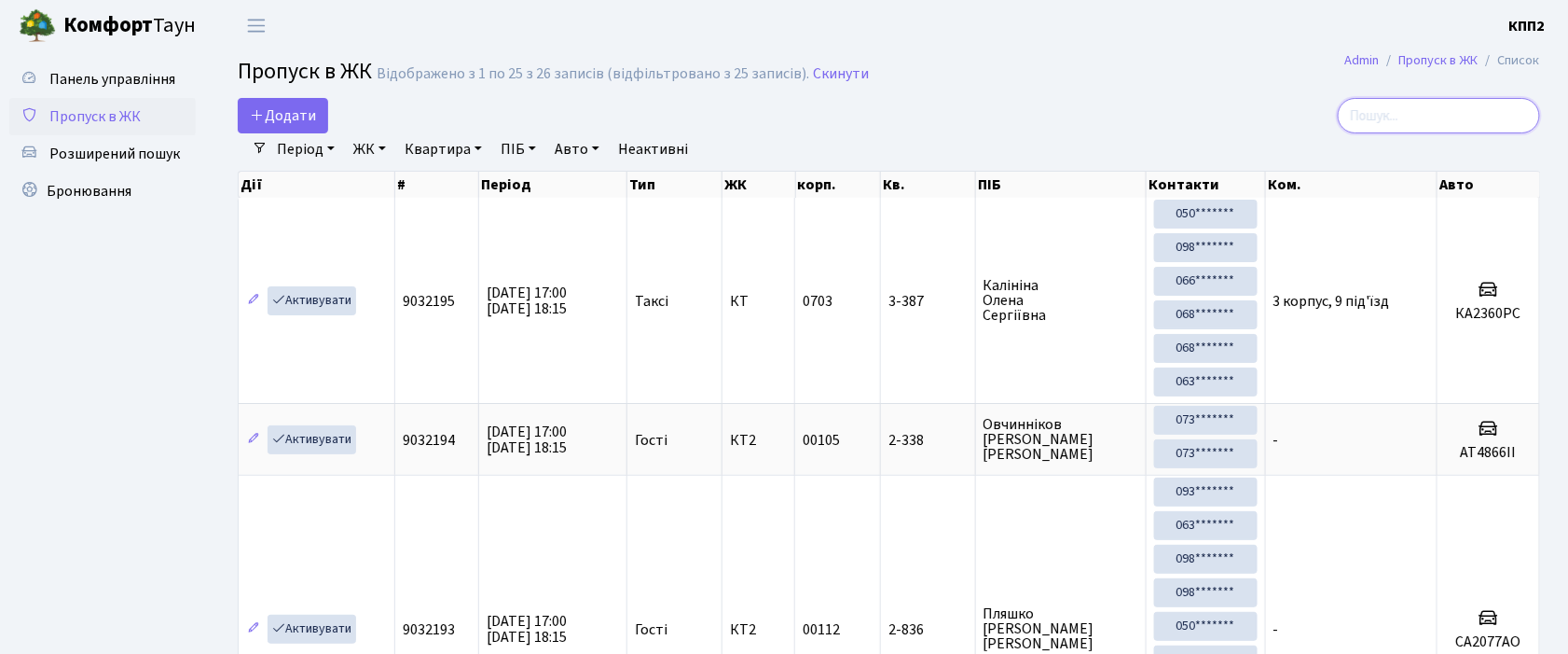
drag, startPoint x: 1474, startPoint y: 114, endPoint x: 1417, endPoint y: 134, distance: 60.4
click at [1471, 118] on input "search" at bounding box center [1439, 115] width 202 height 35
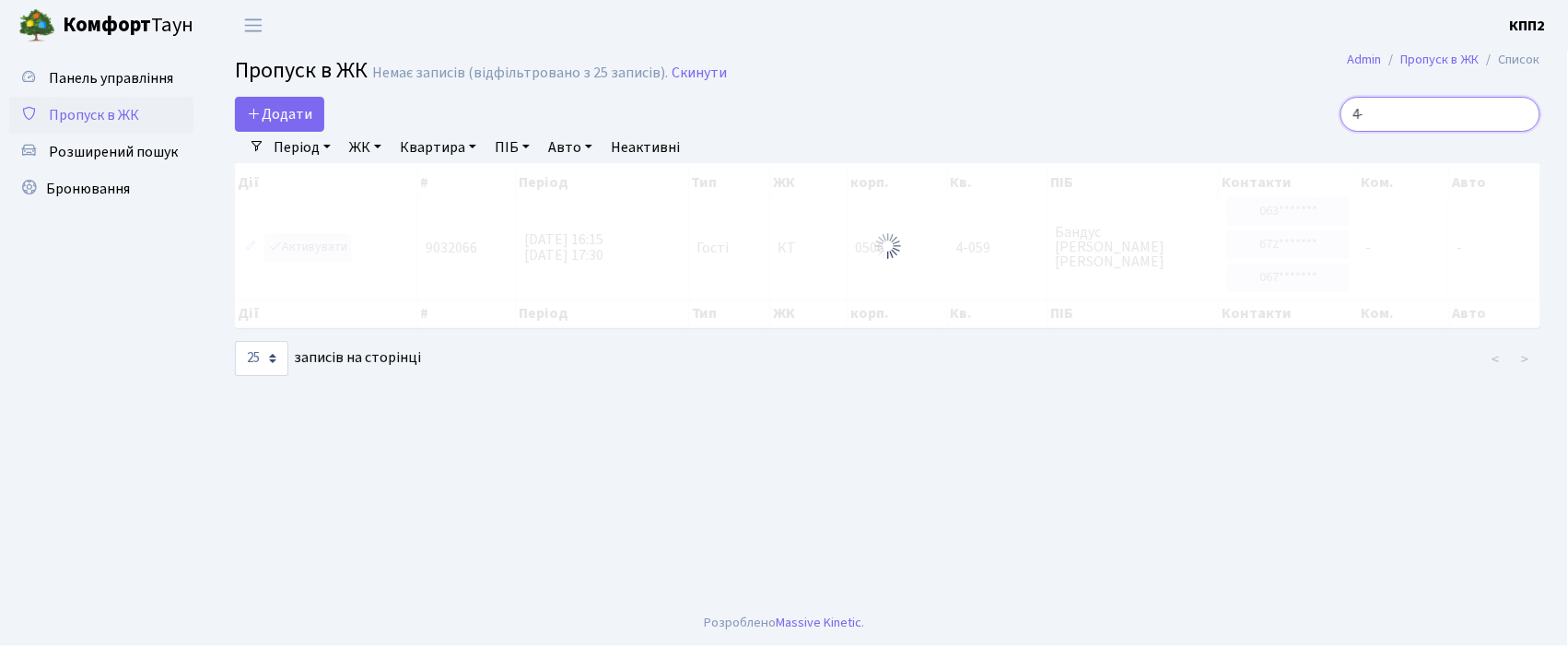
type input "4"
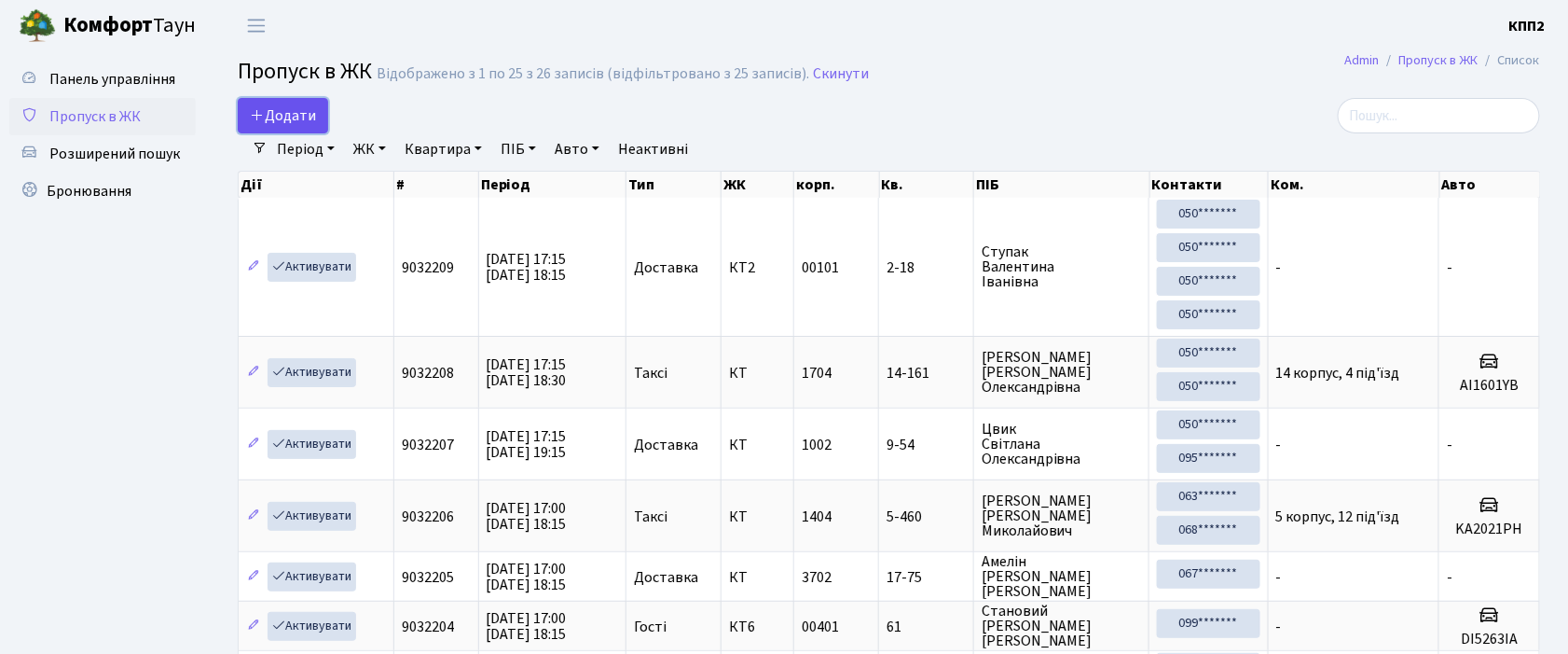
click at [297, 124] on span "Додати" at bounding box center [282, 115] width 66 height 20
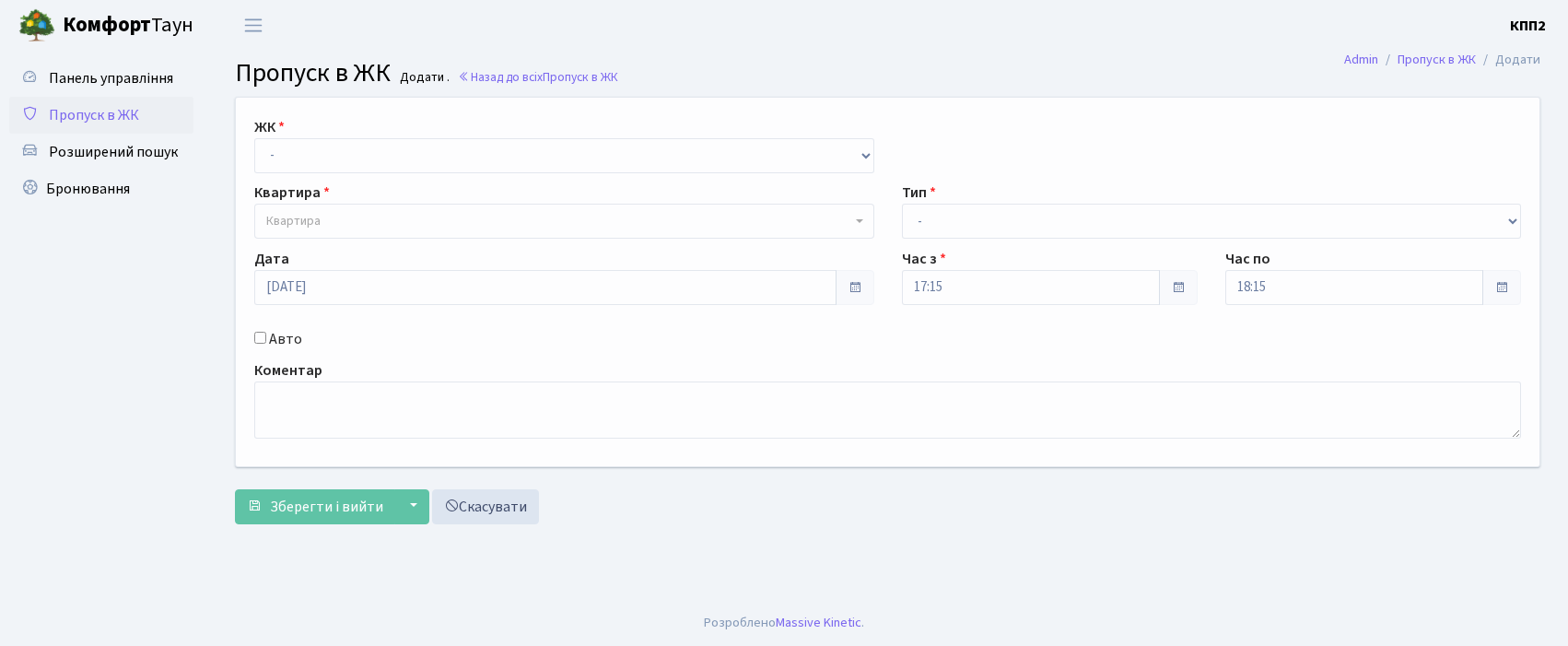
click at [305, 167] on select "- КТ, вул. Регенераторна, 4 КТ2, просп. [STREET_ADDRESS] [STREET_ADDRESS] [PERS…" at bounding box center [564, 155] width 619 height 35
select select "271"
click at [254, 138] on select "- КТ, вул. Регенераторна, 4 КТ2, просп. Соборності, 17 КТ3, вул. Березнева, 16 …" at bounding box center [564, 155] width 619 height 35
select select
click at [274, 333] on label "Авто" at bounding box center [285, 339] width 33 height 22
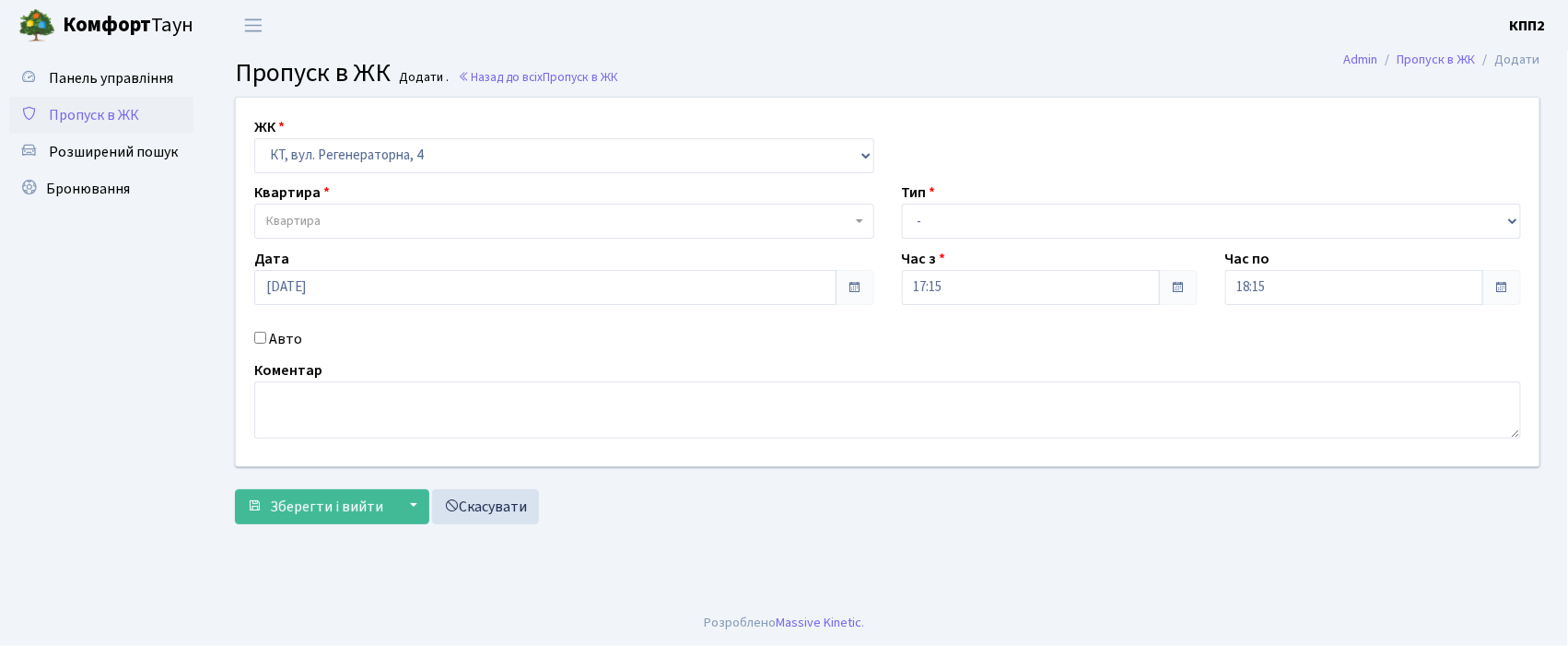
click at [266, 333] on input "Авто" at bounding box center [260, 338] width 12 height 12
checkbox input "true"
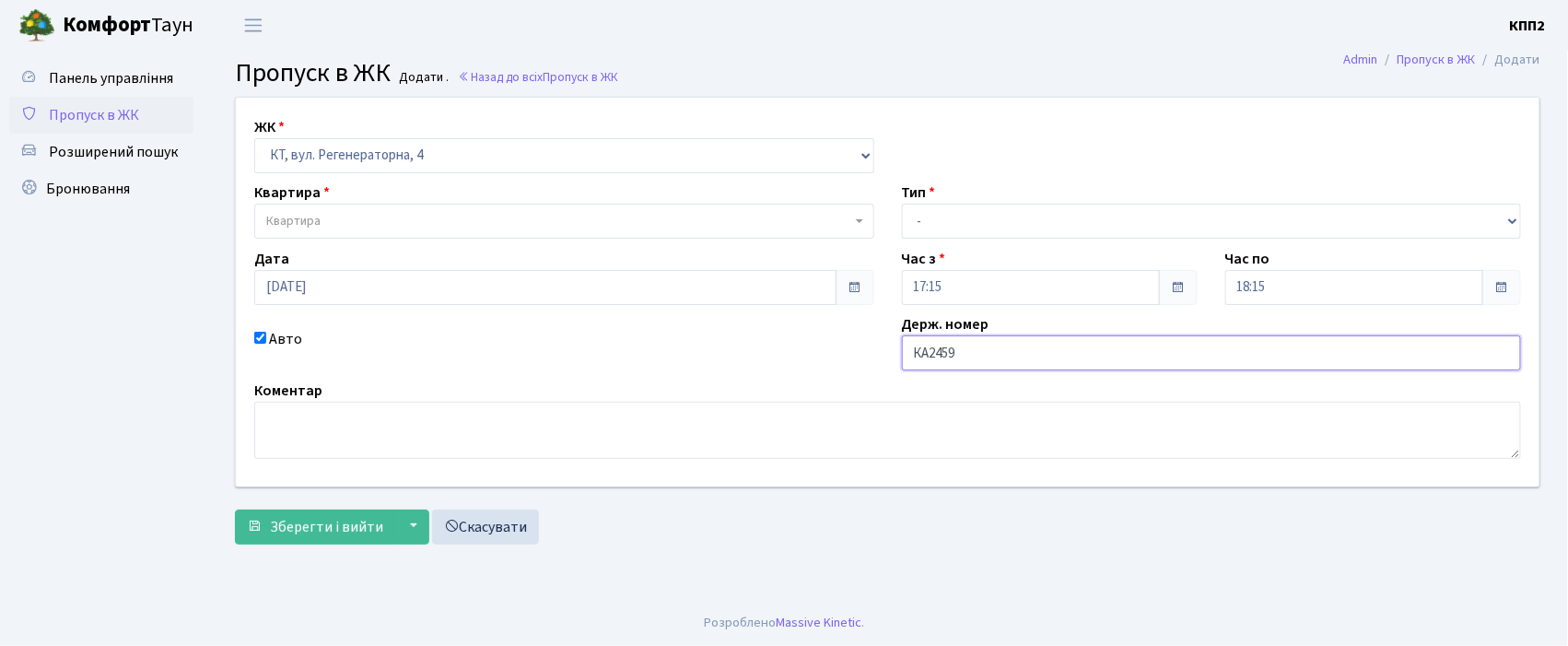
type input "КА2459ІО"
click at [445, 216] on span "Квартира" at bounding box center [558, 220] width 584 height 18
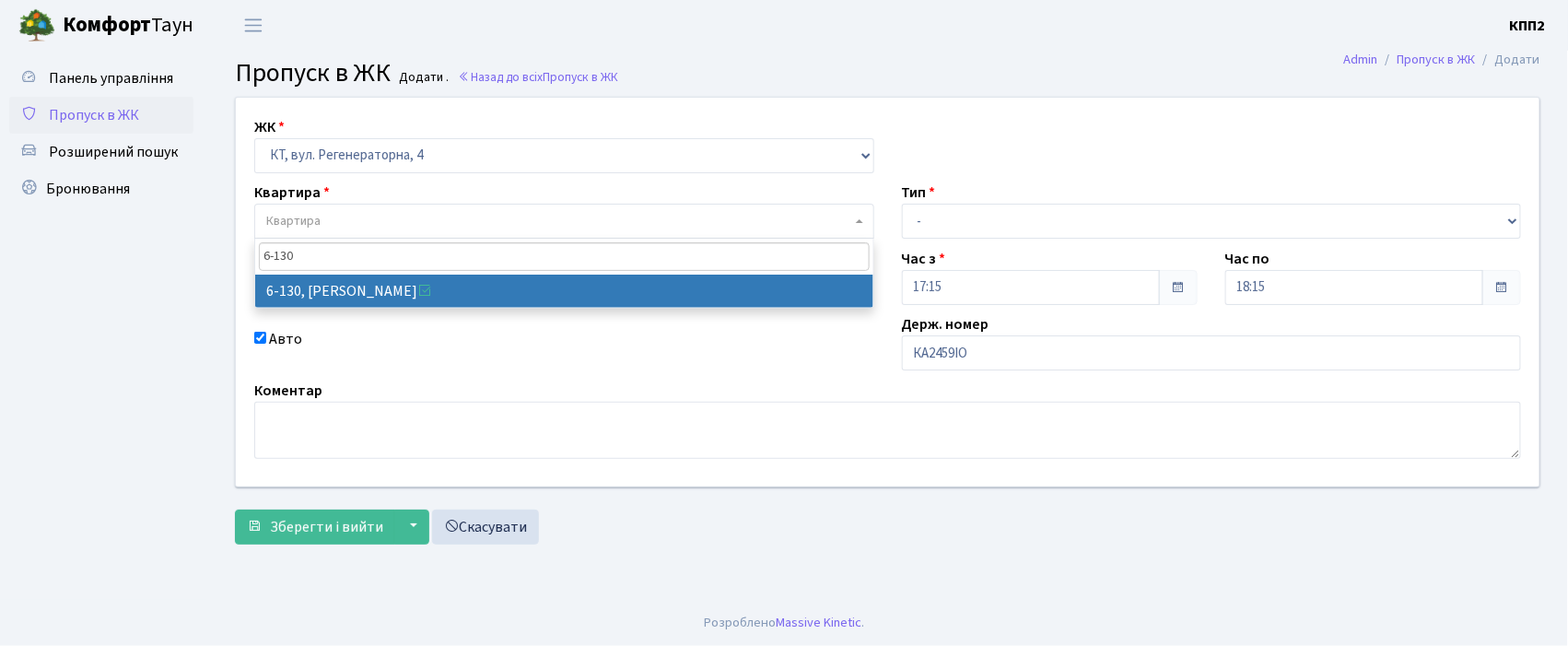
type input "6-130"
select select "5266"
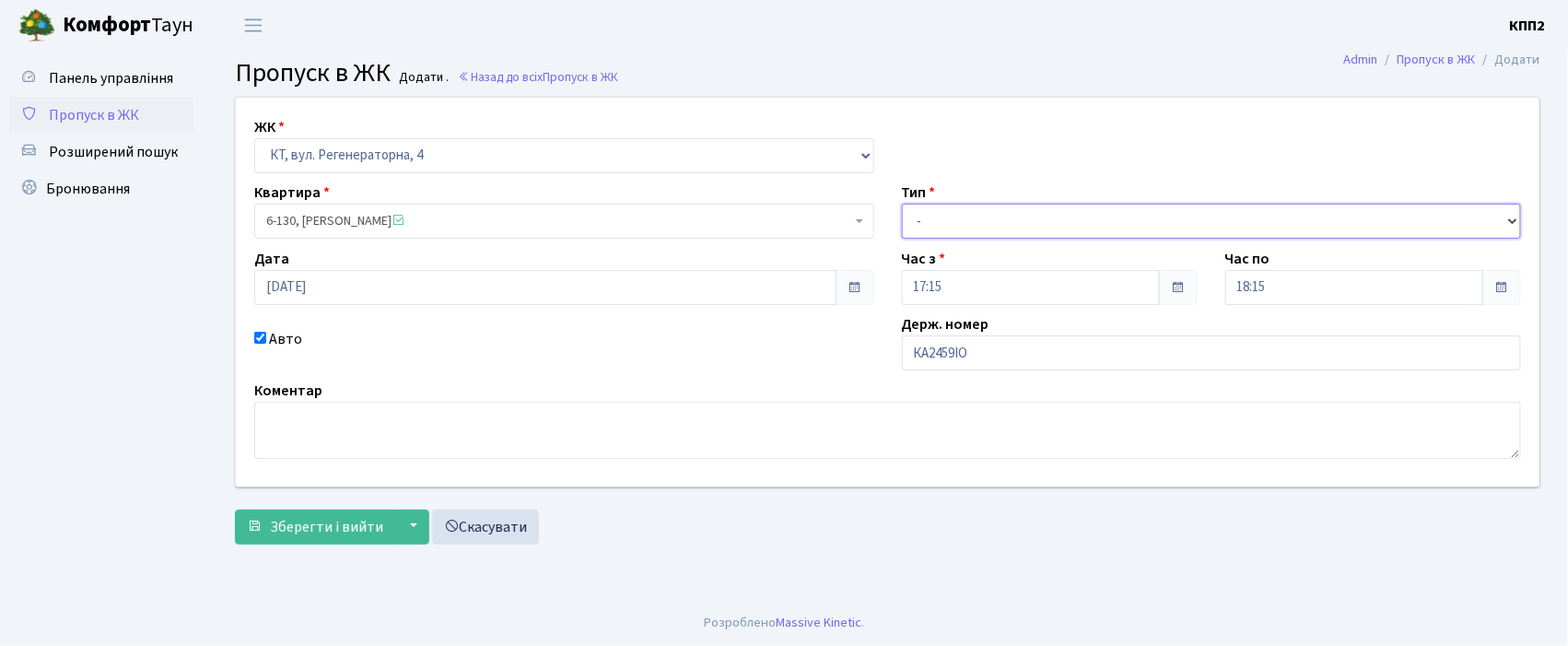
drag, startPoint x: 1141, startPoint y: 215, endPoint x: 1124, endPoint y: 237, distance: 27.8
click at [1141, 215] on select "- Доставка Таксі Гості Сервіс" at bounding box center [1211, 220] width 619 height 35
select select "1"
click at [901, 203] on select "- Доставка Таксі Гості Сервіс" at bounding box center [1211, 220] width 619 height 35
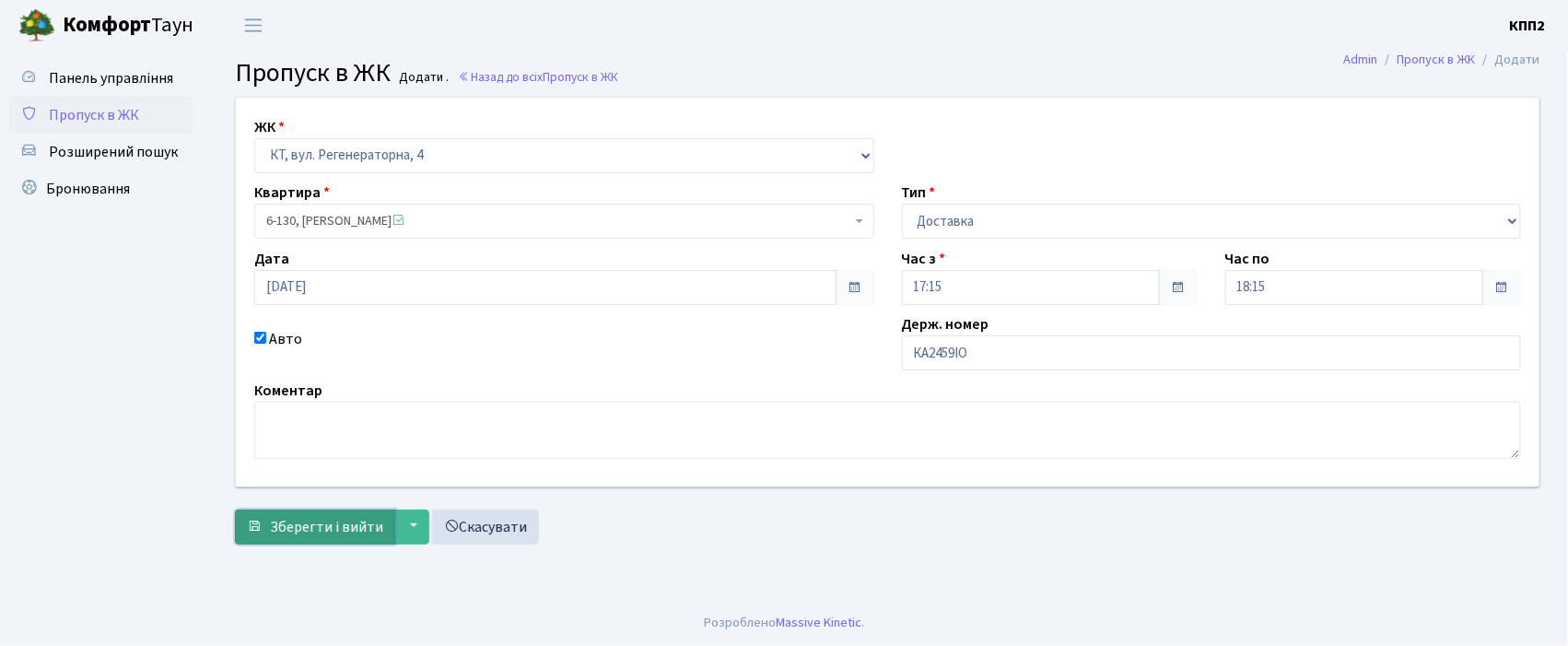
click at [328, 516] on span "Зберегти і вийти" at bounding box center [326, 526] width 113 height 20
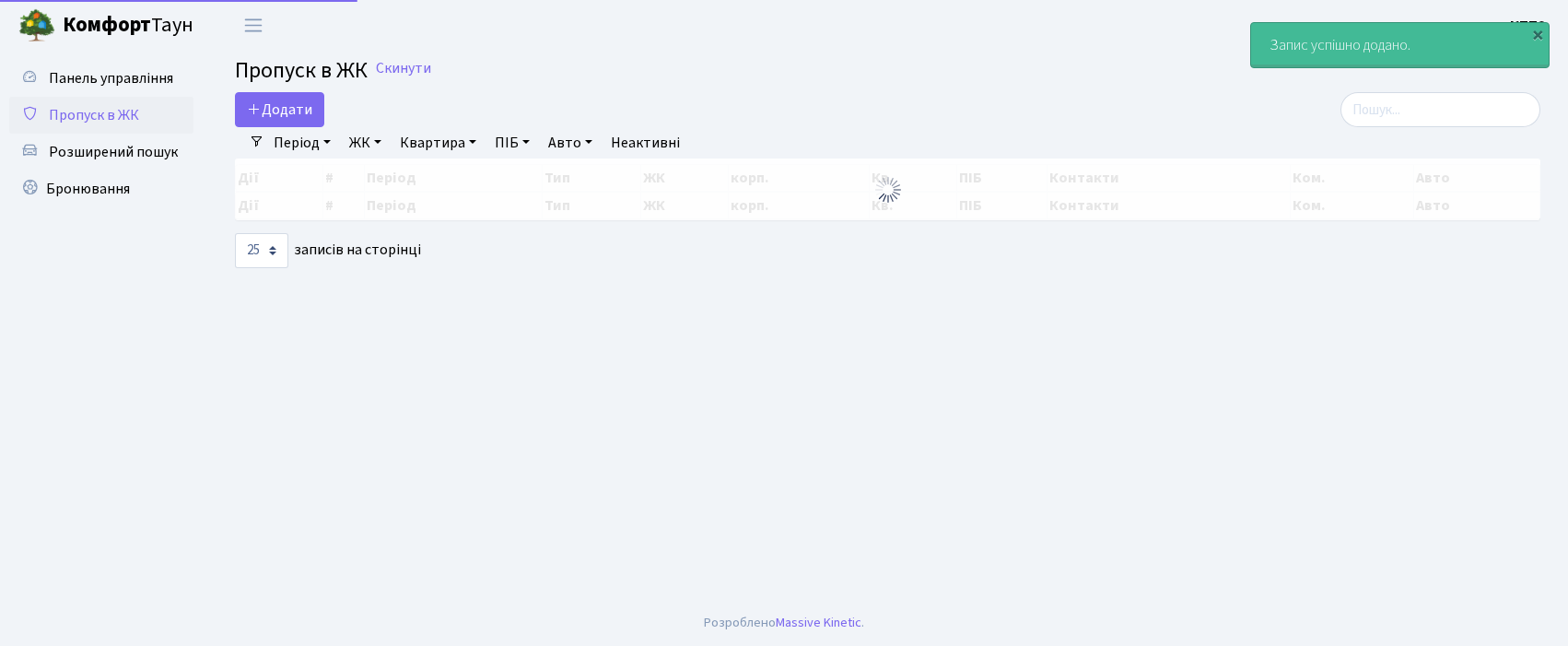
select select "25"
